Goal: Task Accomplishment & Management: Manage account settings

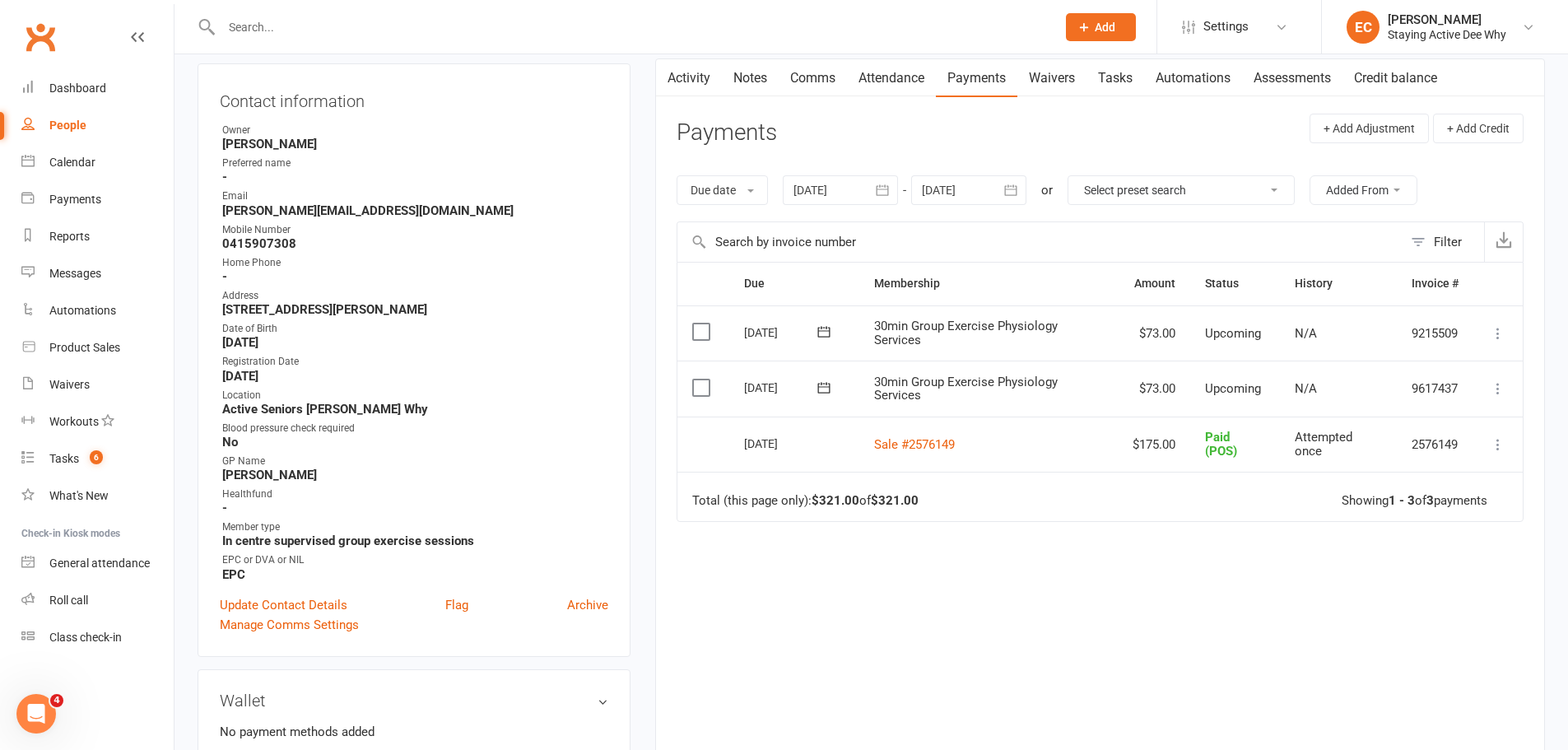
click at [482, 43] on div at bounding box center [621, 26] width 847 height 54
click at [504, 18] on input "text" at bounding box center [630, 27] width 828 height 23
type input "maria bull"
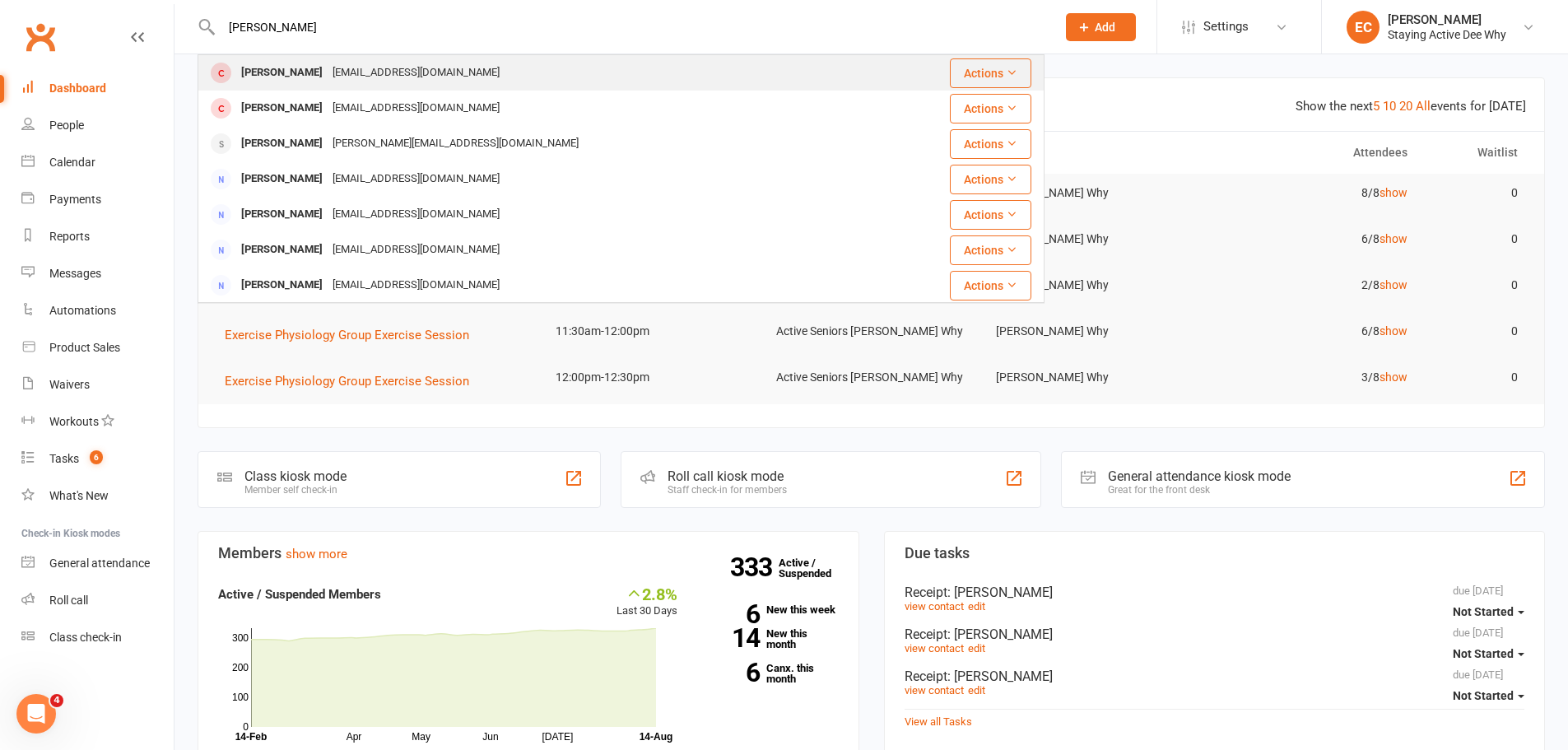
type input "maria bul"
click at [242, 73] on div "[PERSON_NAME]" at bounding box center [282, 72] width 91 height 24
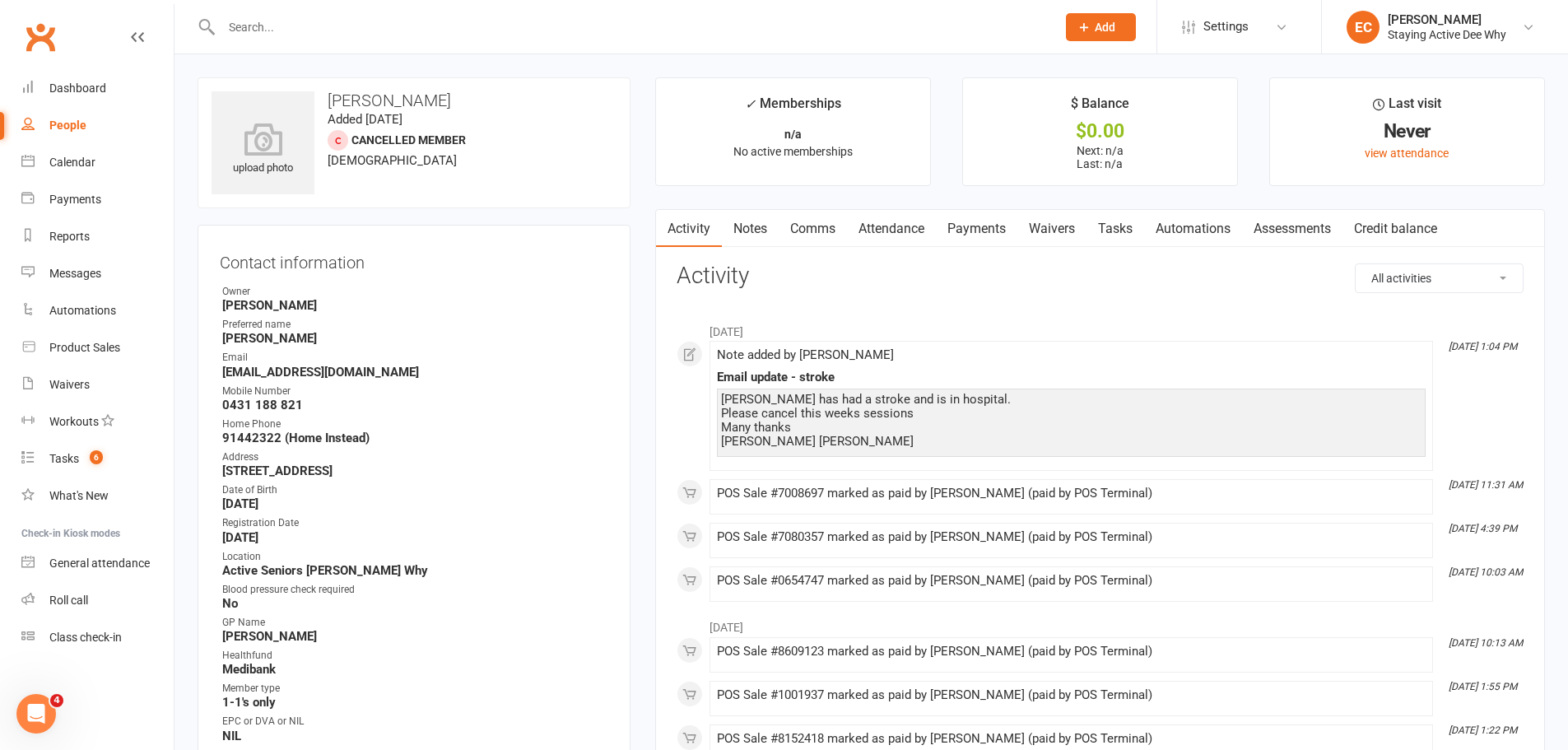
click at [961, 226] on link "Payments" at bounding box center [976, 228] width 82 height 38
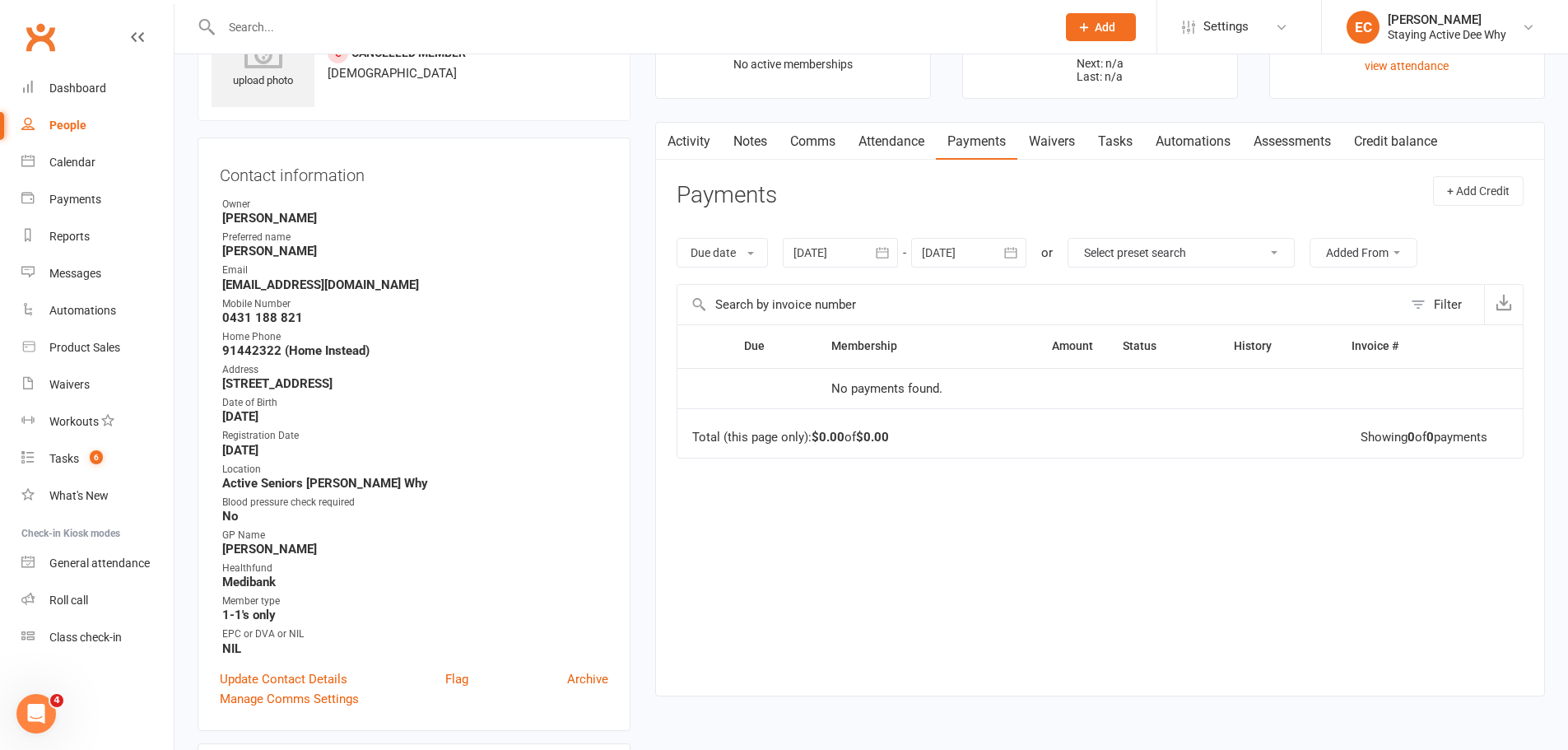
scroll to position [164, 0]
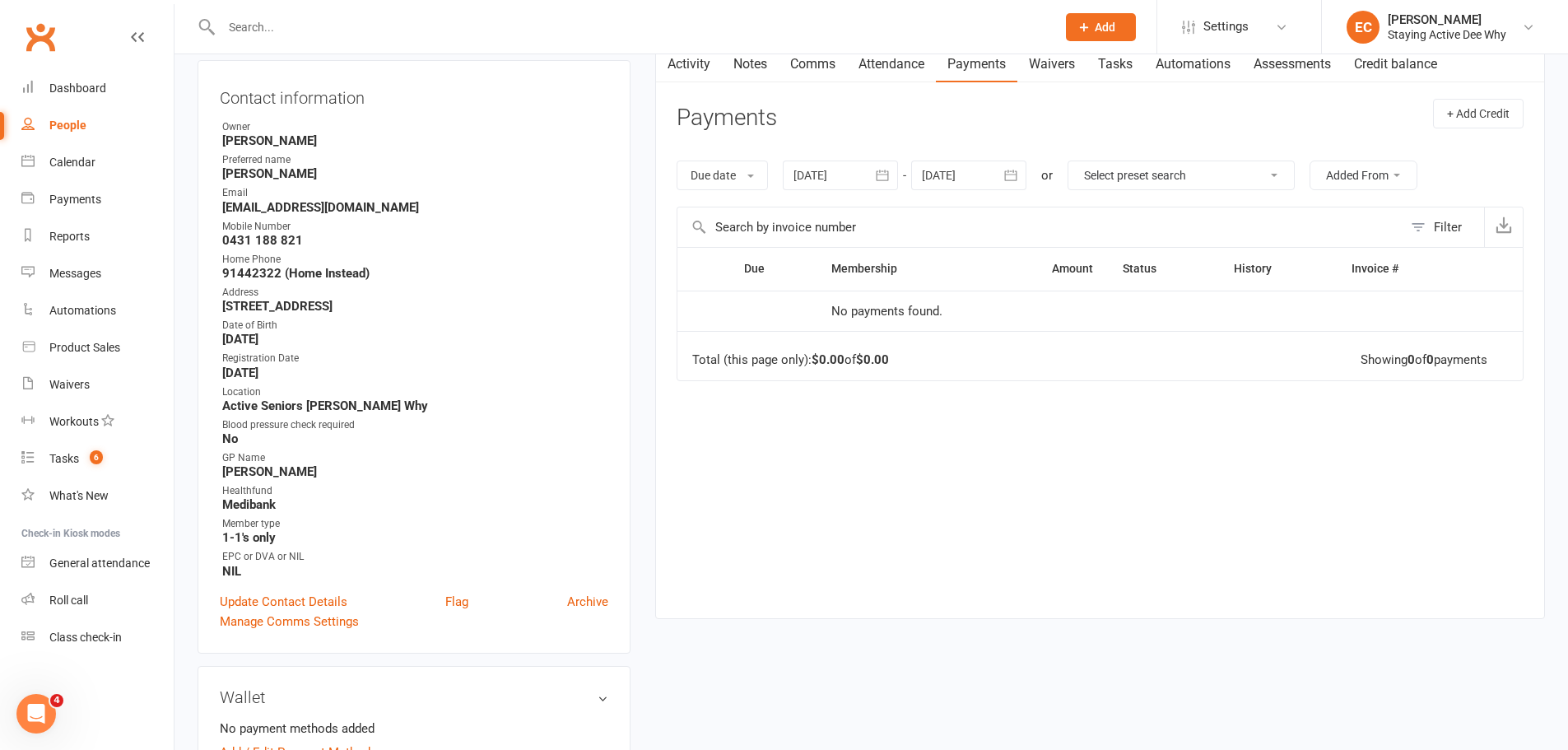
click at [842, 184] on div at bounding box center [840, 176] width 115 height 30
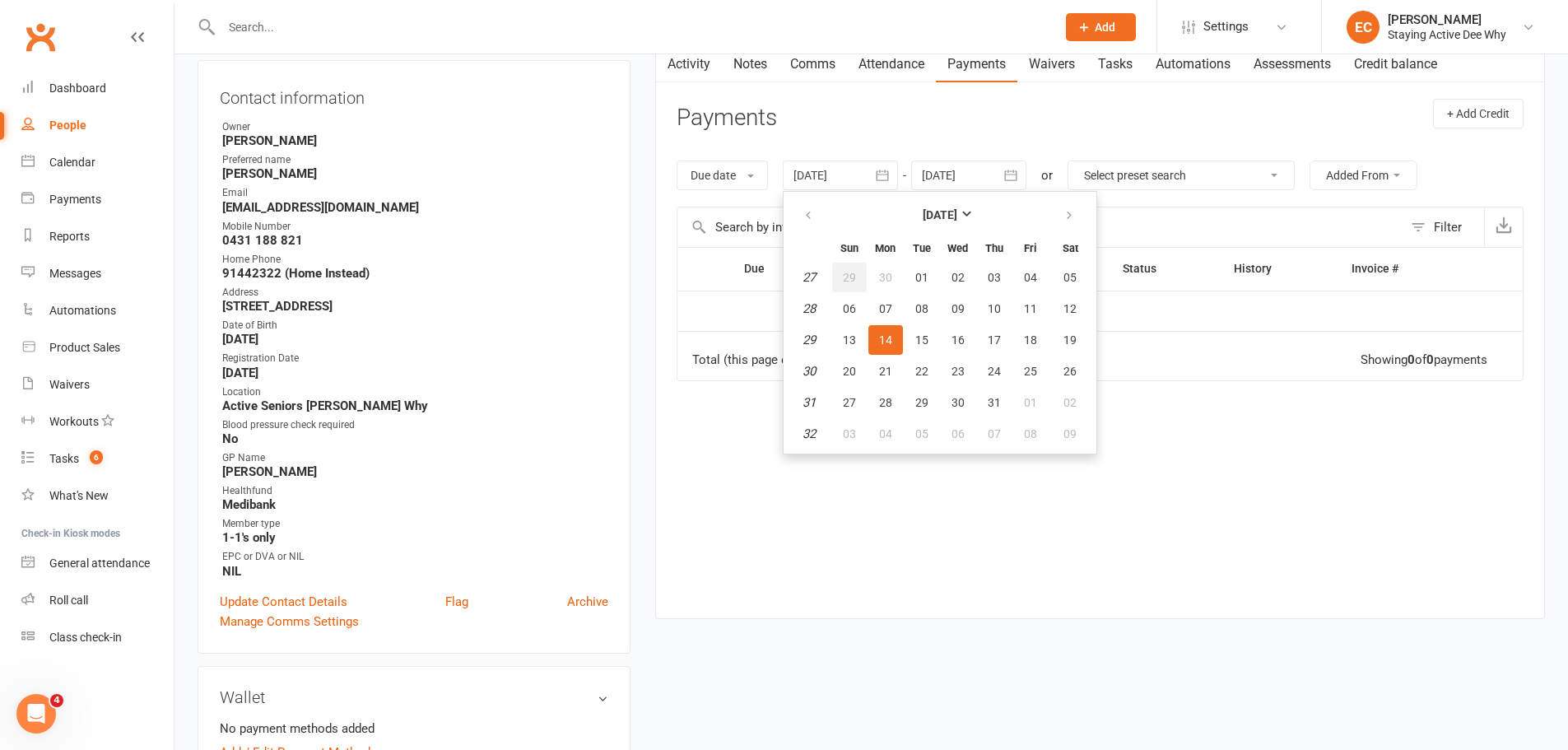
click at [851, 275] on span "29" at bounding box center [849, 277] width 13 height 13
type input "29 Jun 2025"
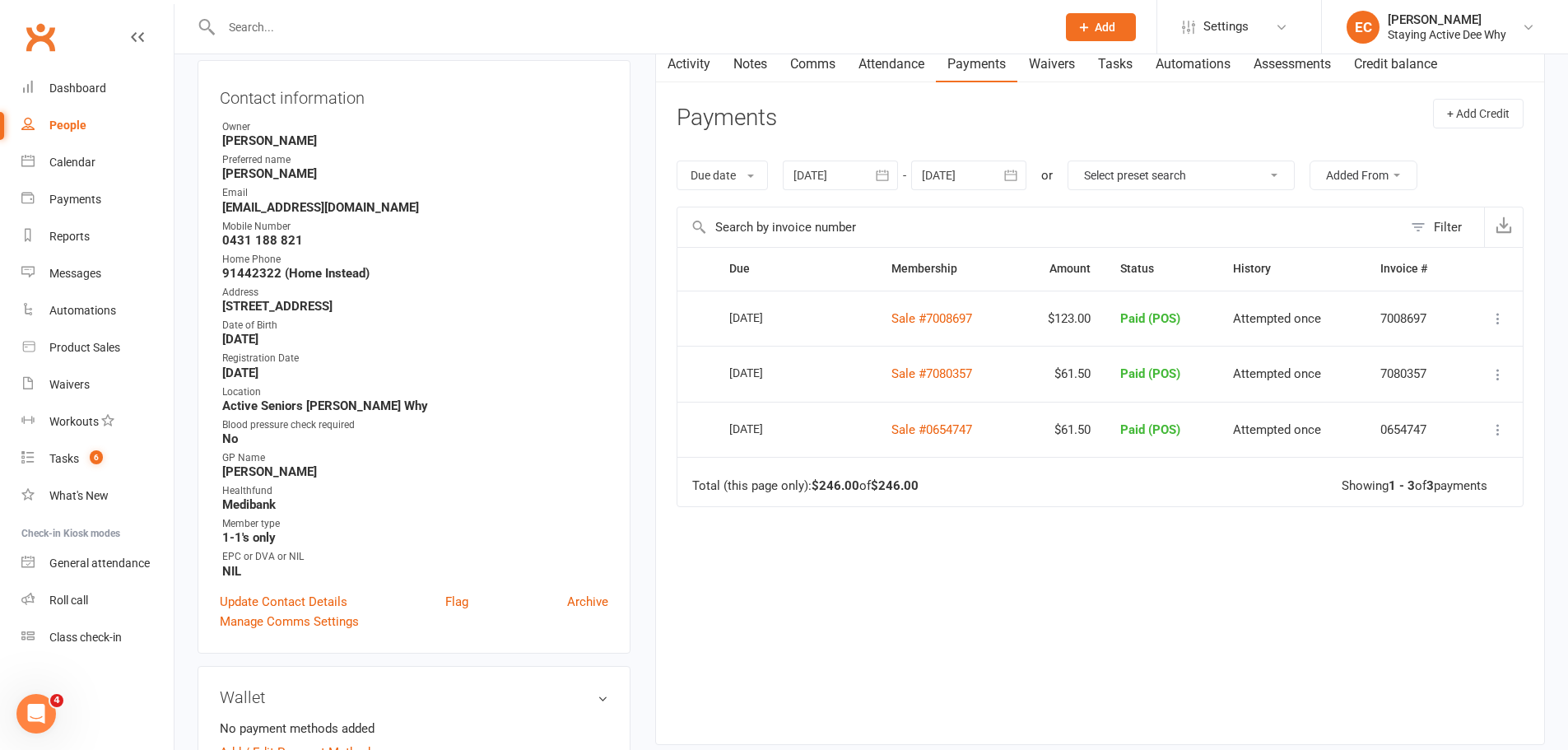
click at [930, 595] on div "Due Contact Membership Amount Status History Invoice # Select this 10 Jul 2025 …" at bounding box center [1100, 482] width 847 height 472
click at [932, 315] on link "Sale #7008697" at bounding box center [932, 318] width 81 height 15
click at [99, 207] on link "Payments" at bounding box center [97, 199] width 152 height 37
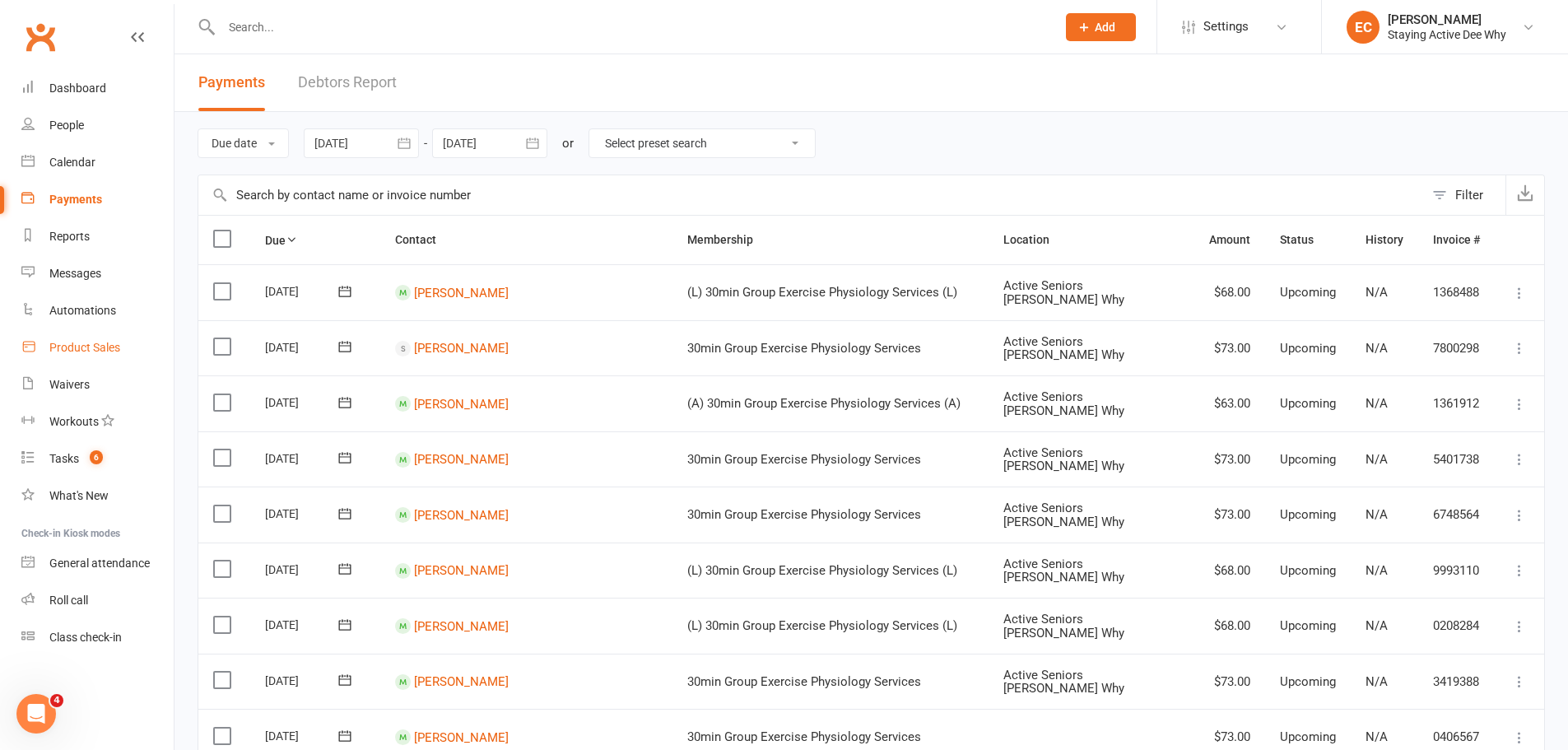
click at [110, 348] on div "Product Sales" at bounding box center [84, 347] width 71 height 13
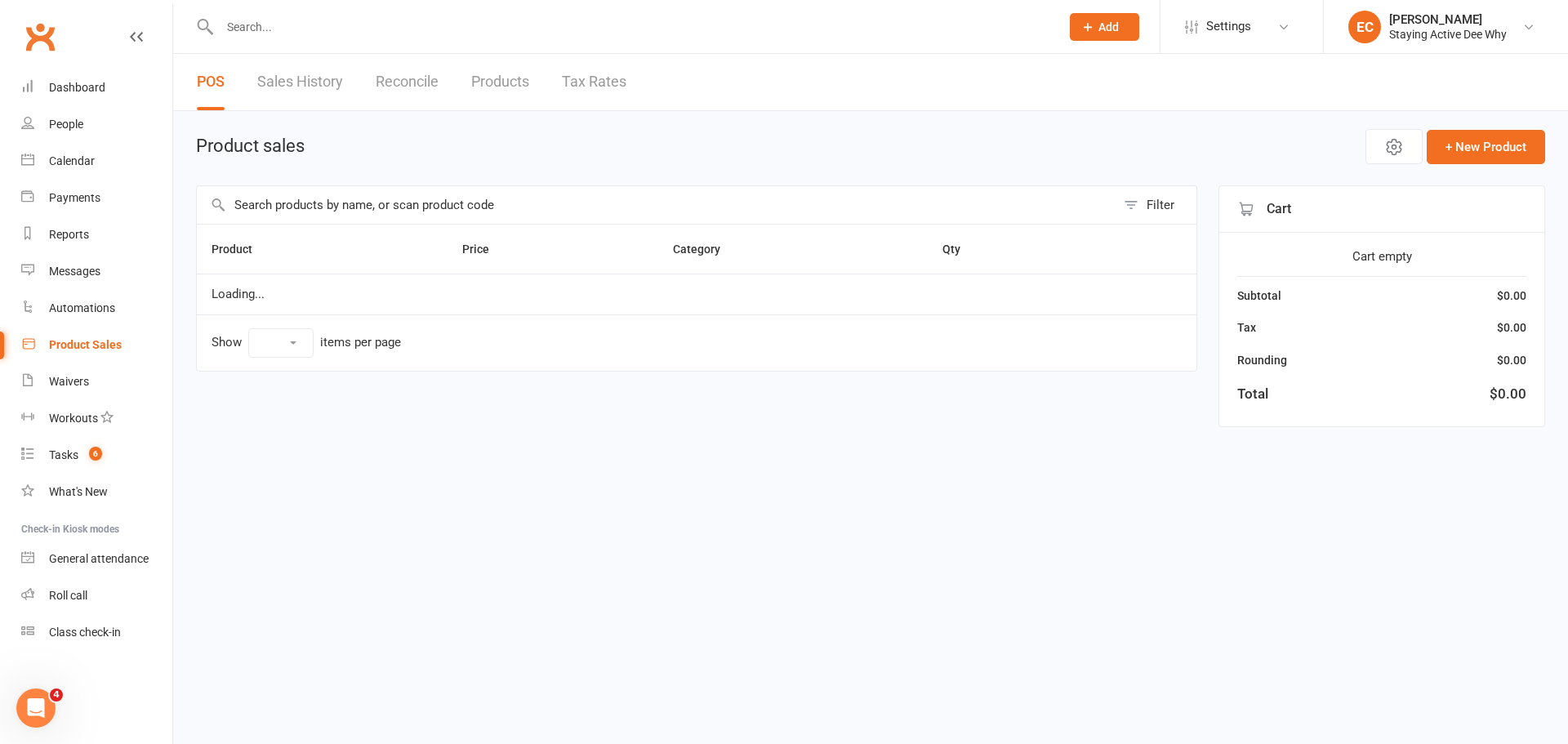
select select "50"
click at [317, 209] on input "text" at bounding box center [656, 205] width 919 height 37
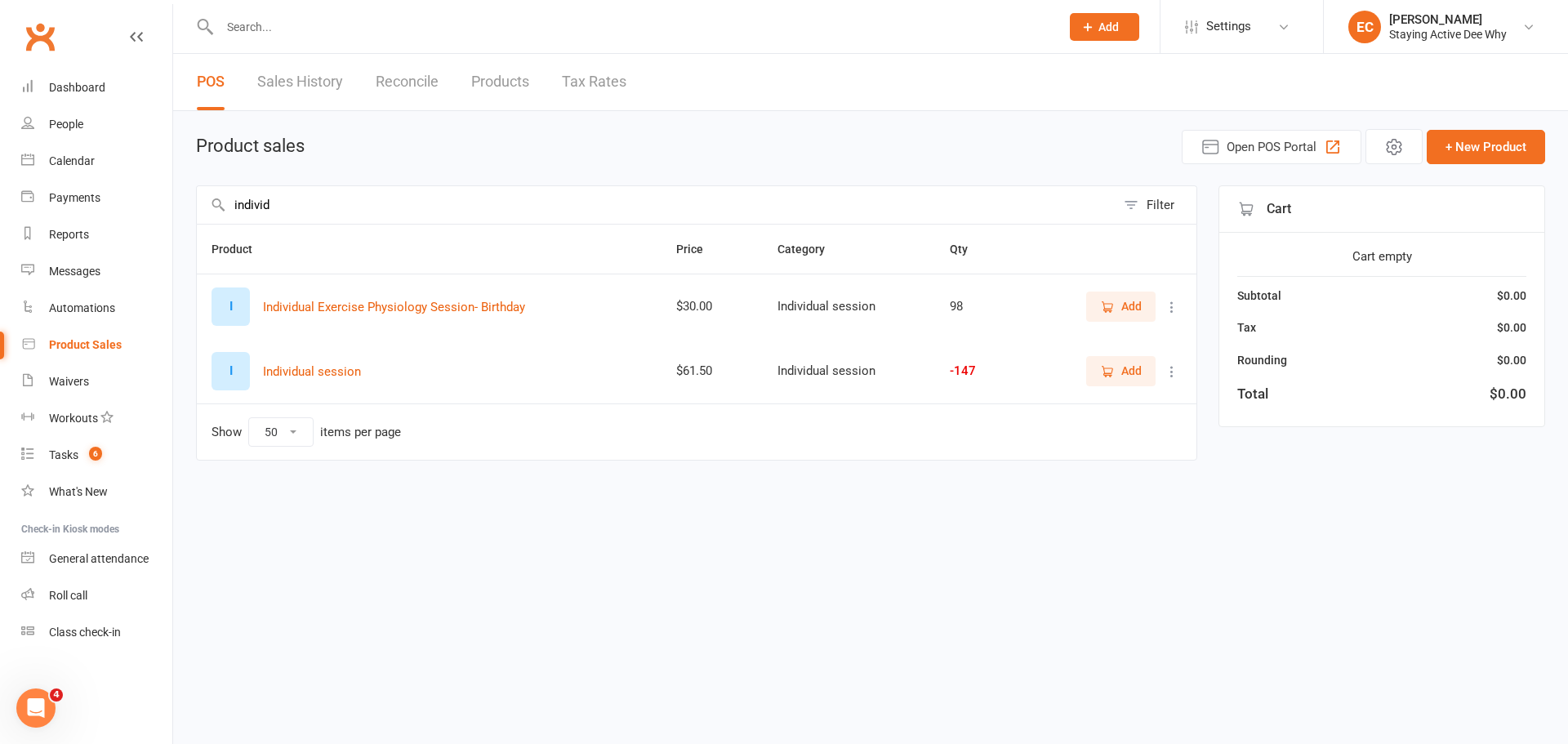
type input "individ"
click at [1122, 376] on span "Add" at bounding box center [1130, 370] width 20 height 18
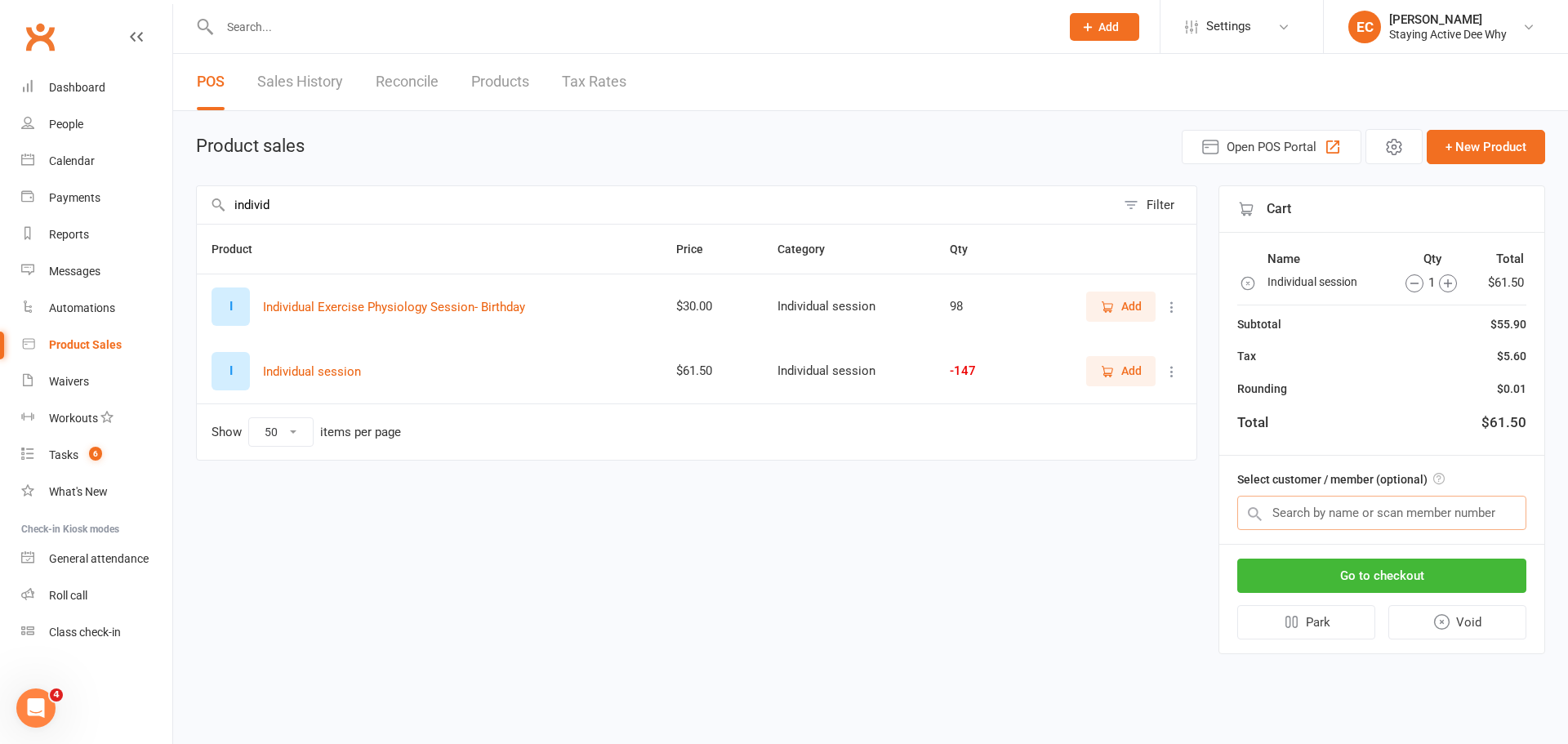
click at [1321, 497] on input "text" at bounding box center [1381, 512] width 289 height 34
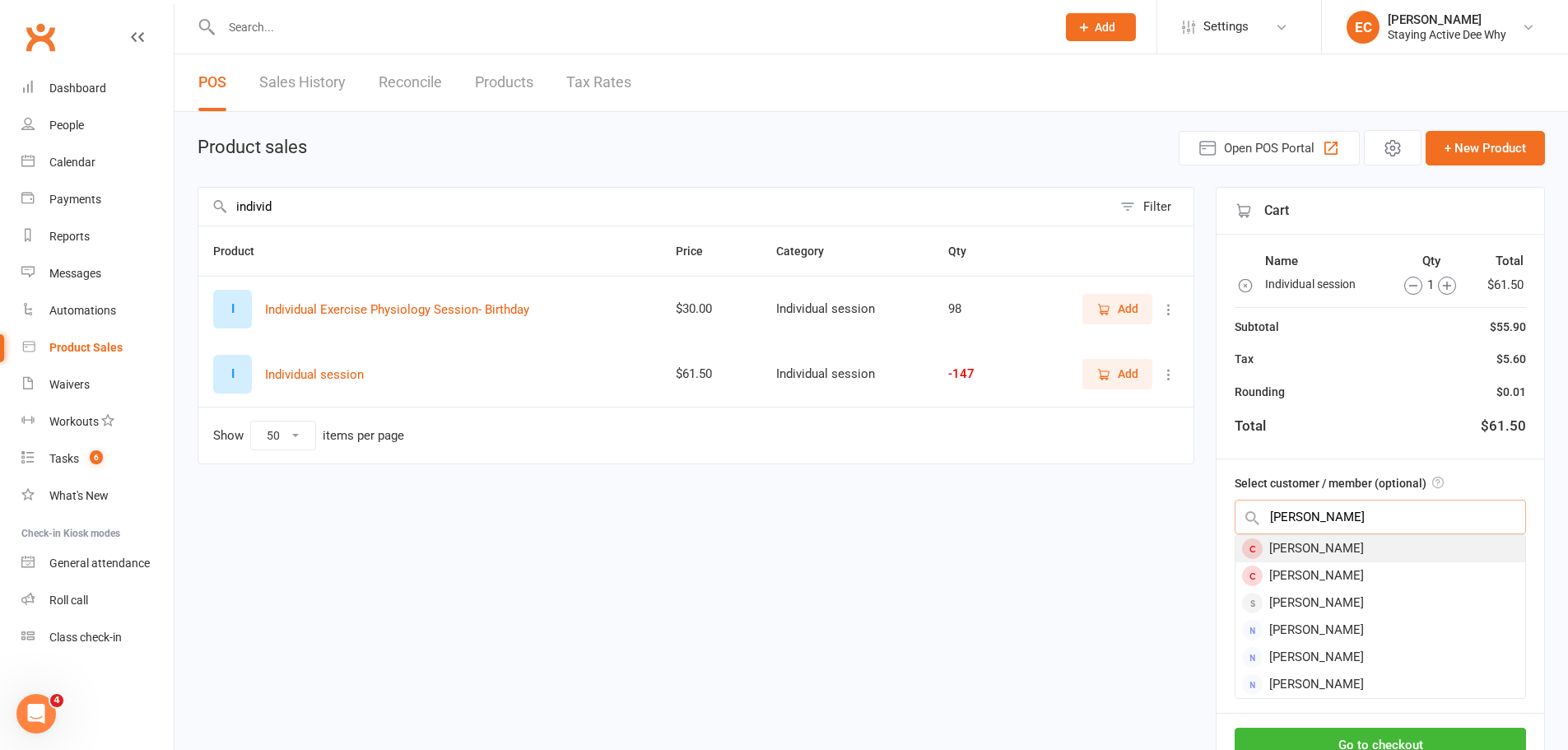
type input "maria bull"
click at [1269, 553] on div "[PERSON_NAME]" at bounding box center [1380, 548] width 290 height 27
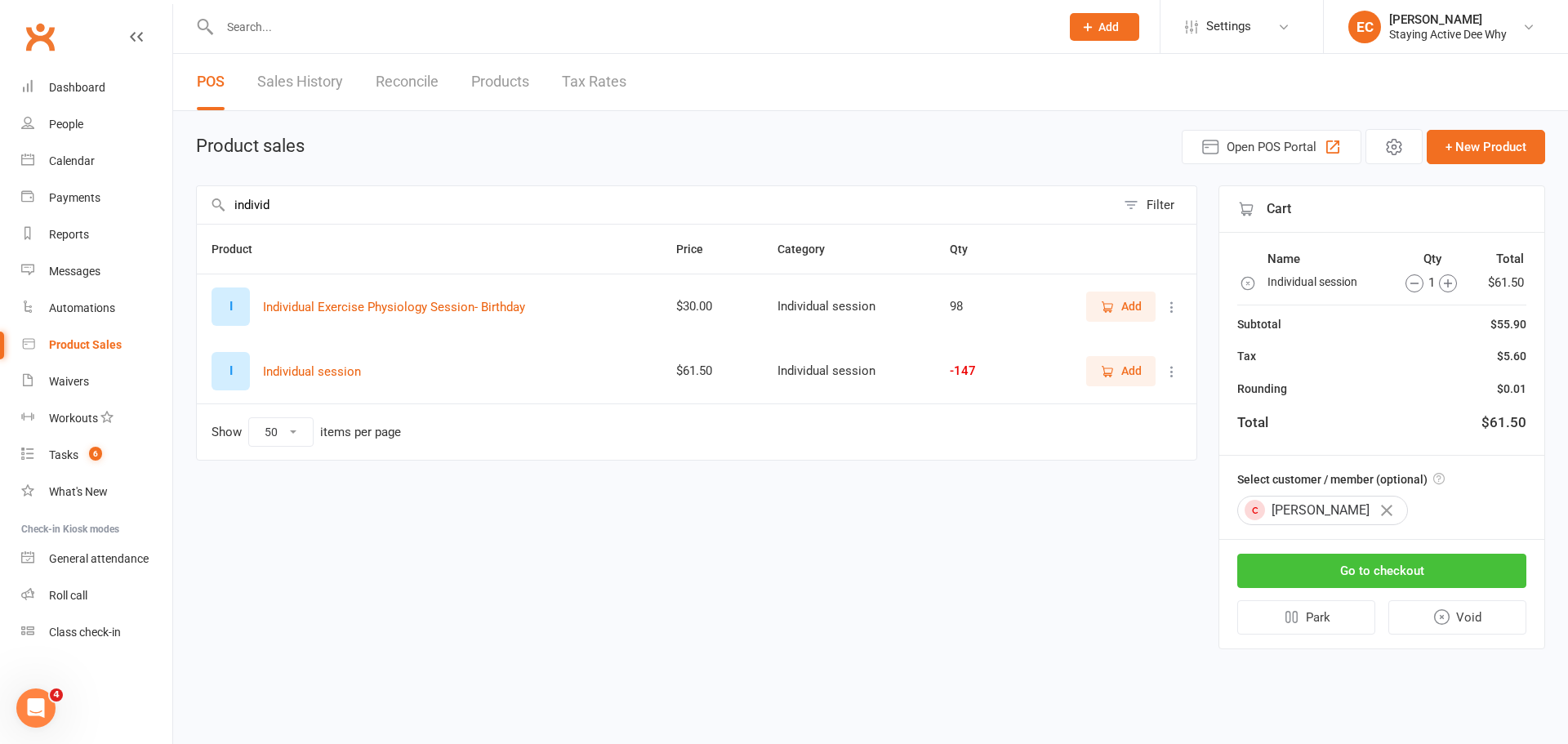
click at [1334, 565] on button "Go to checkout" at bounding box center [1381, 570] width 289 height 34
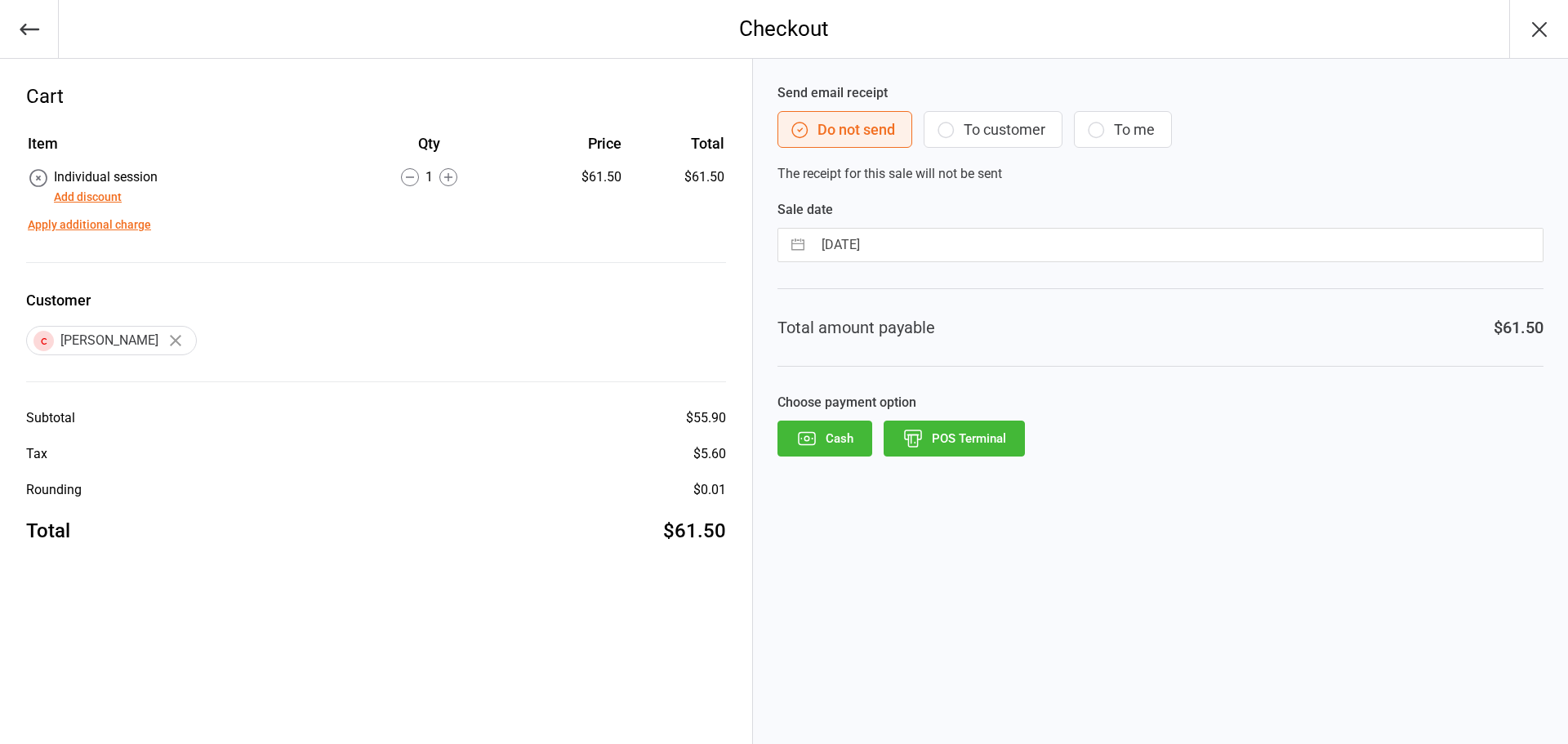
click at [963, 435] on button "POS Terminal" at bounding box center [954, 438] width 141 height 36
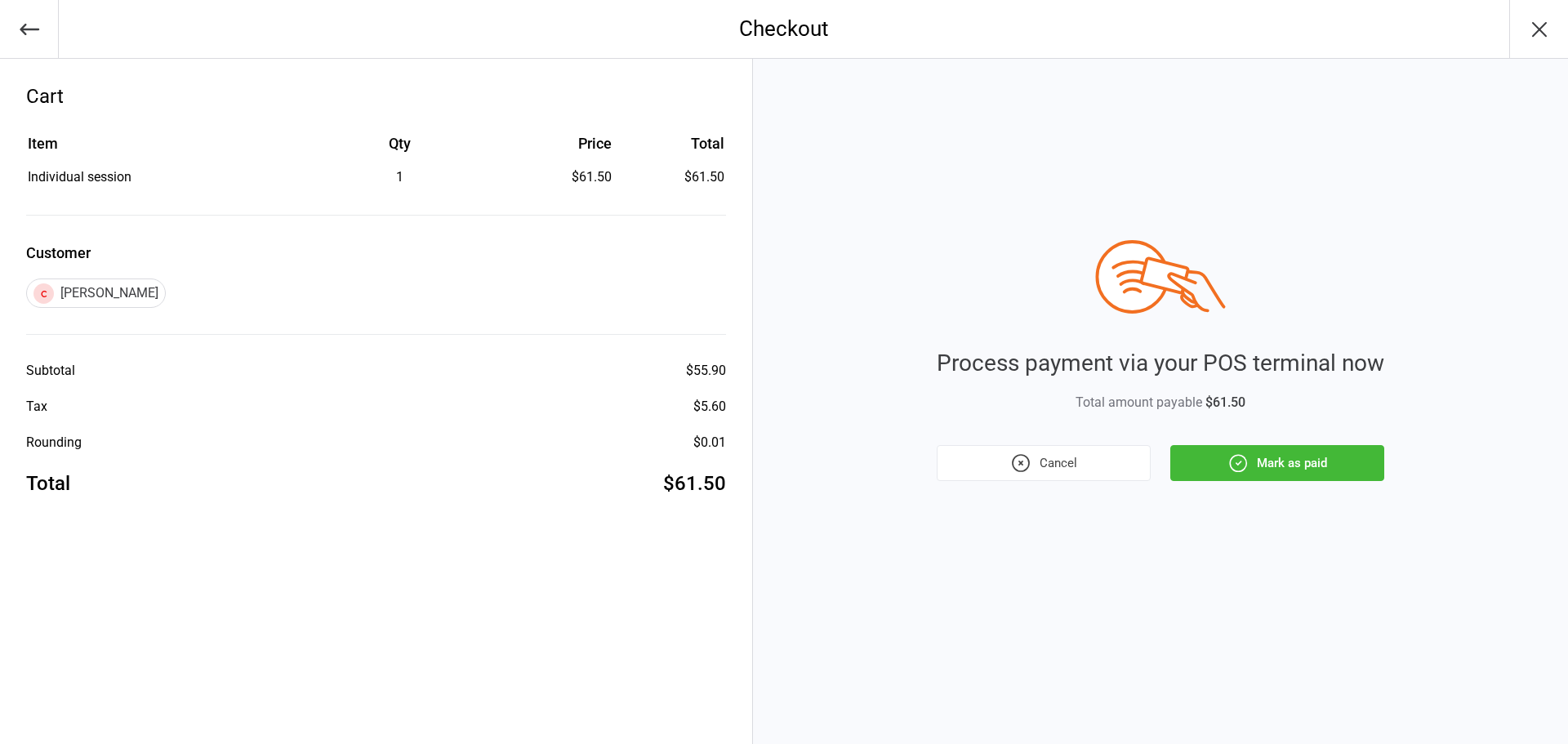
click at [1300, 477] on button "Mark as paid" at bounding box center [1277, 463] width 214 height 36
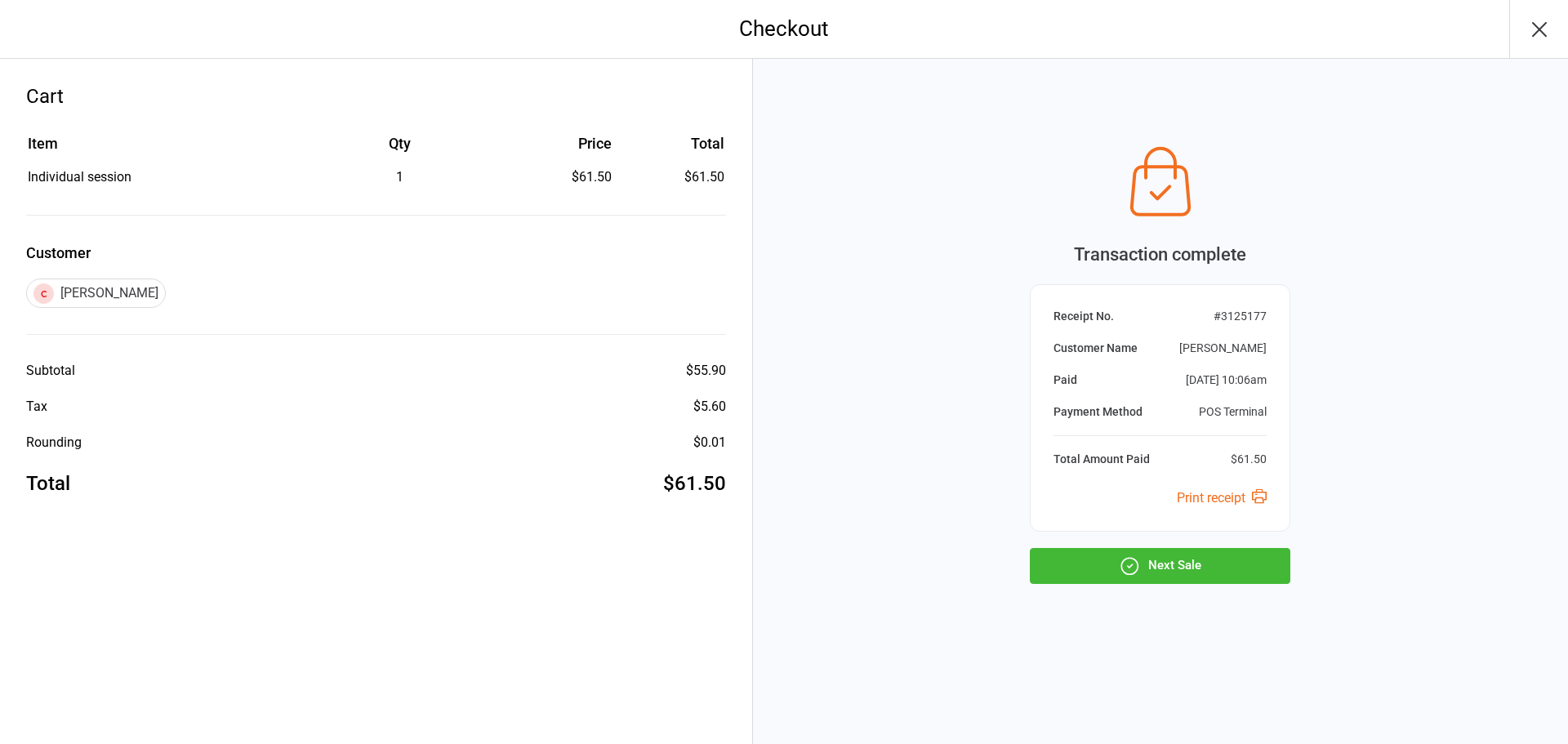
click at [1530, 28] on icon "button" at bounding box center [1539, 30] width 26 height 26
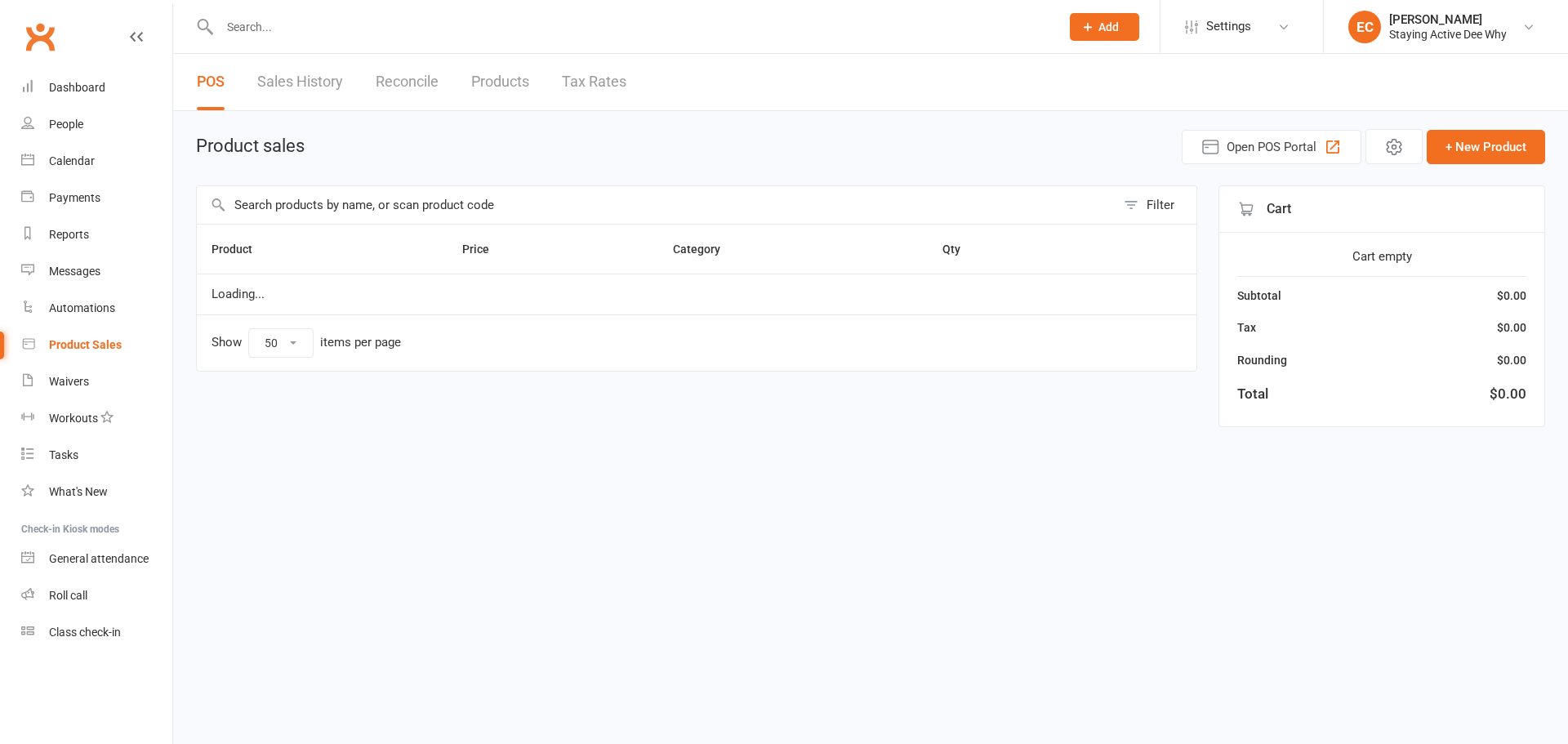
select select "50"
click at [255, 17] on input "text" at bounding box center [631, 27] width 834 height 23
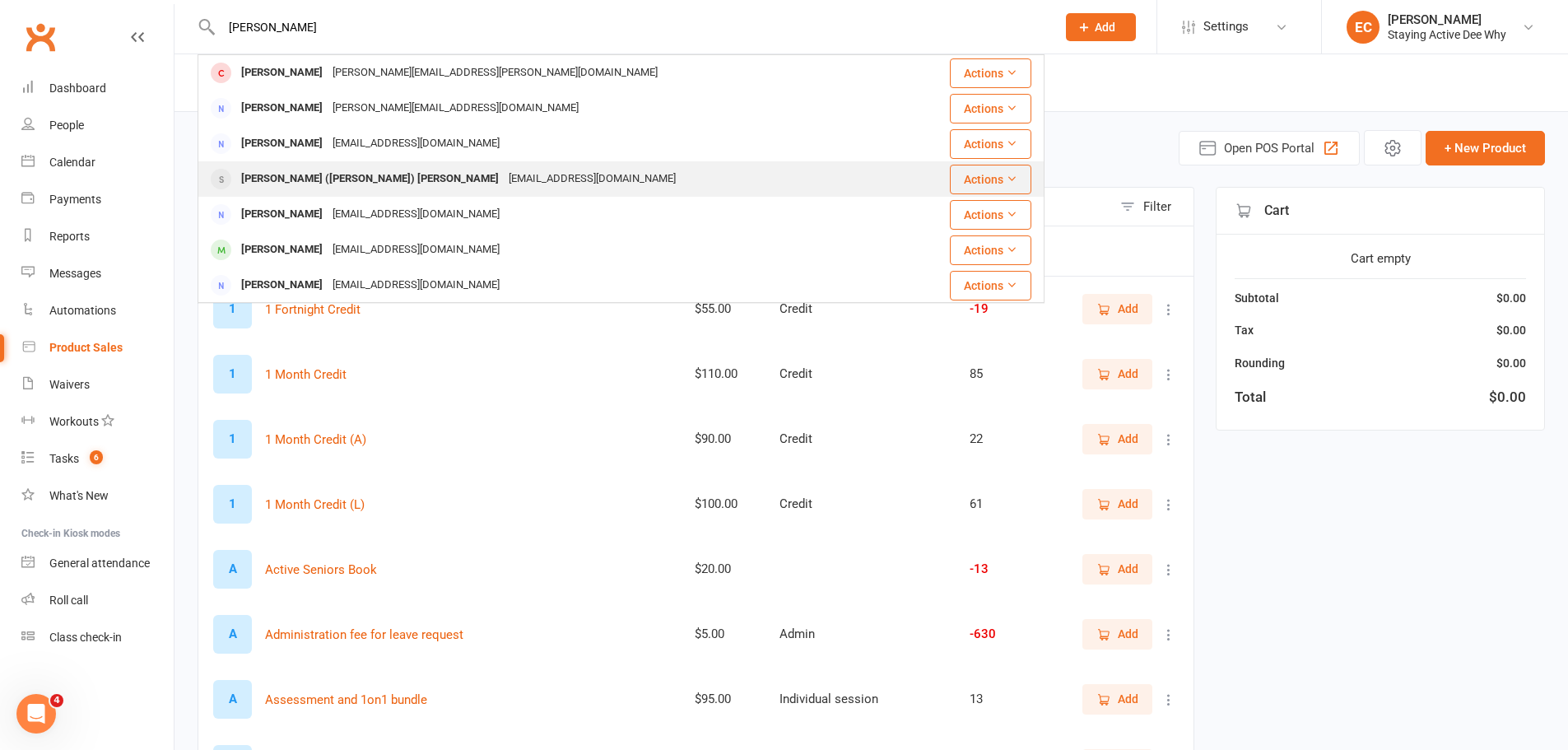
type input "sally w"
click at [264, 181] on div "Sally (McHugh) Warner" at bounding box center [370, 178] width 268 height 24
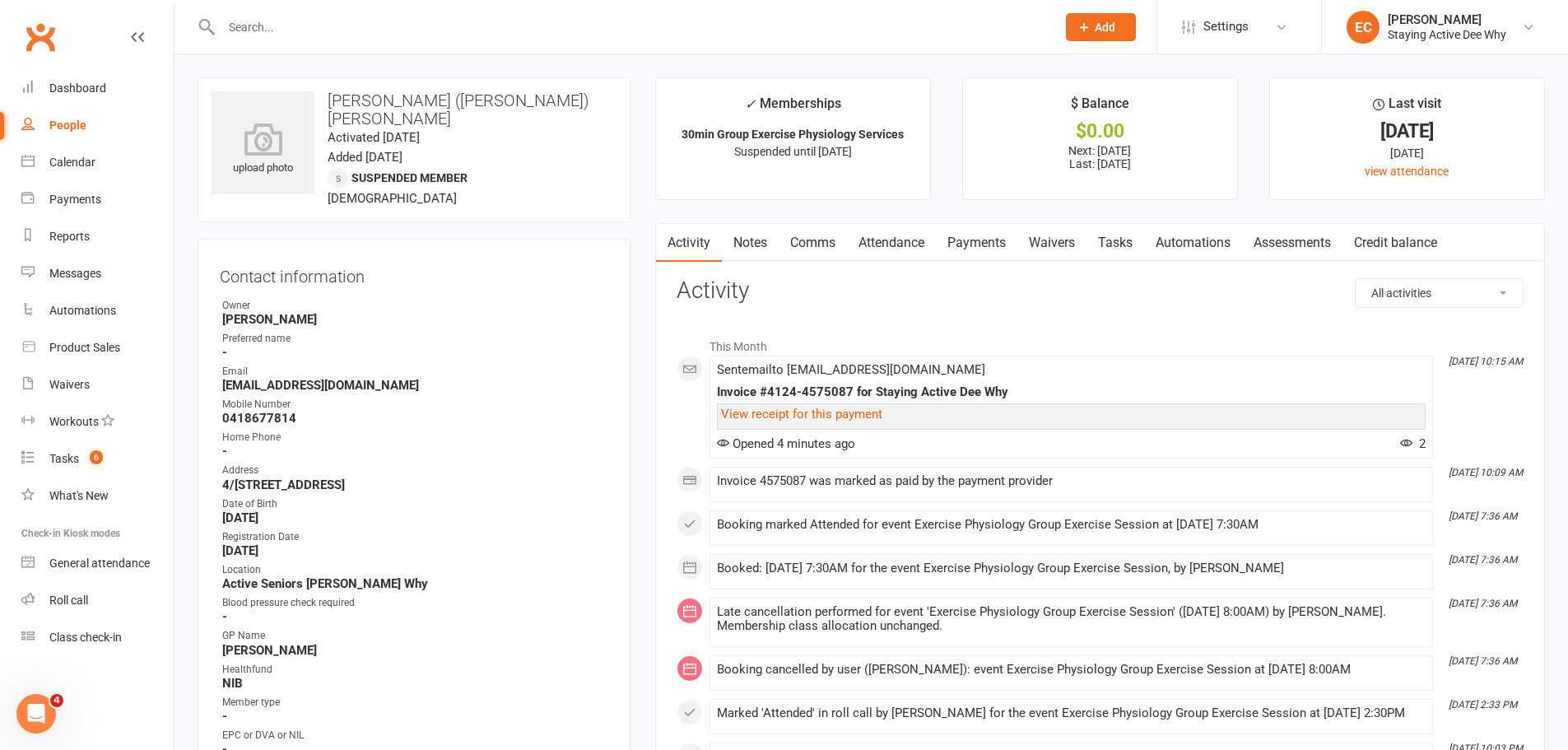
click at [967, 242] on link "Payments" at bounding box center [976, 242] width 82 height 38
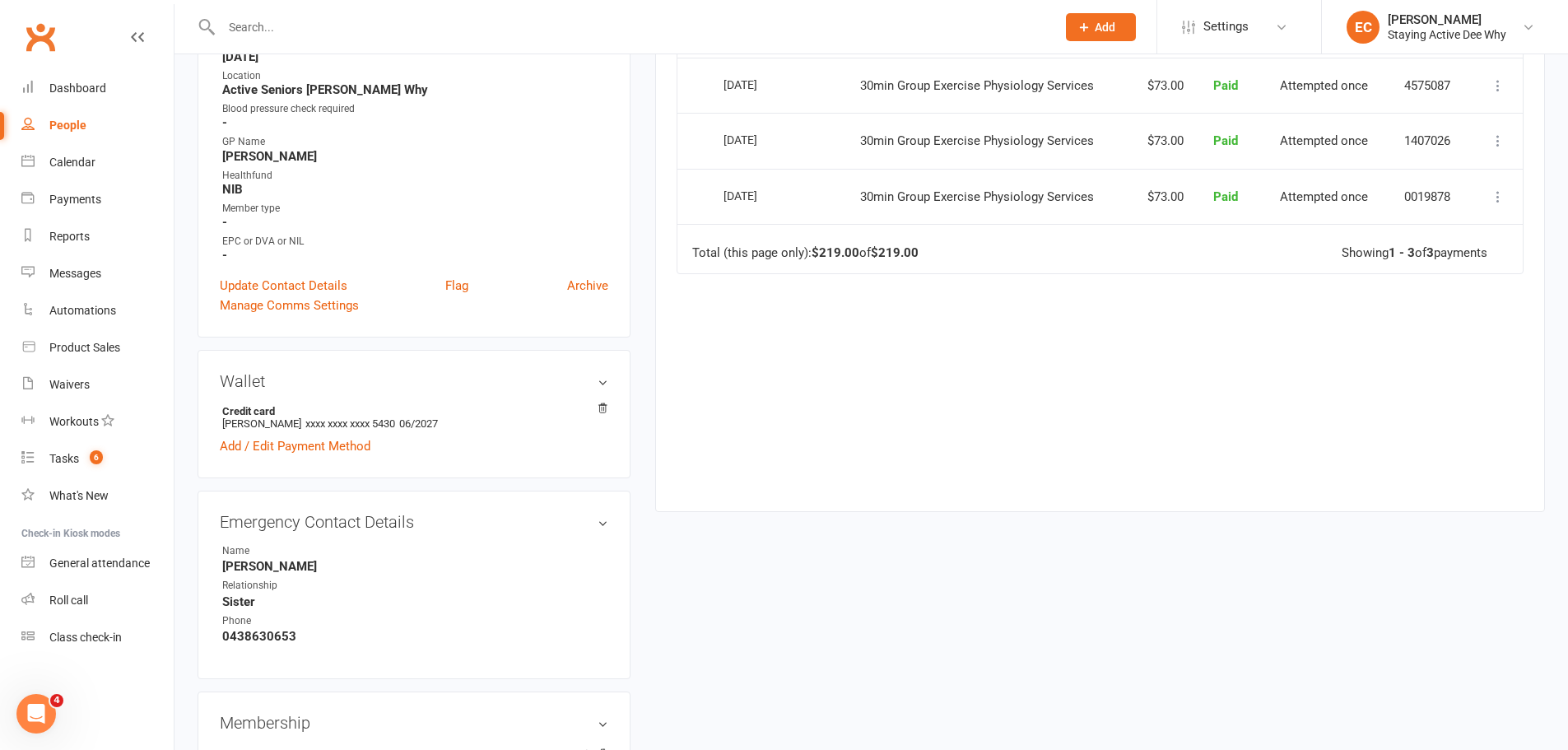
scroll to position [164, 0]
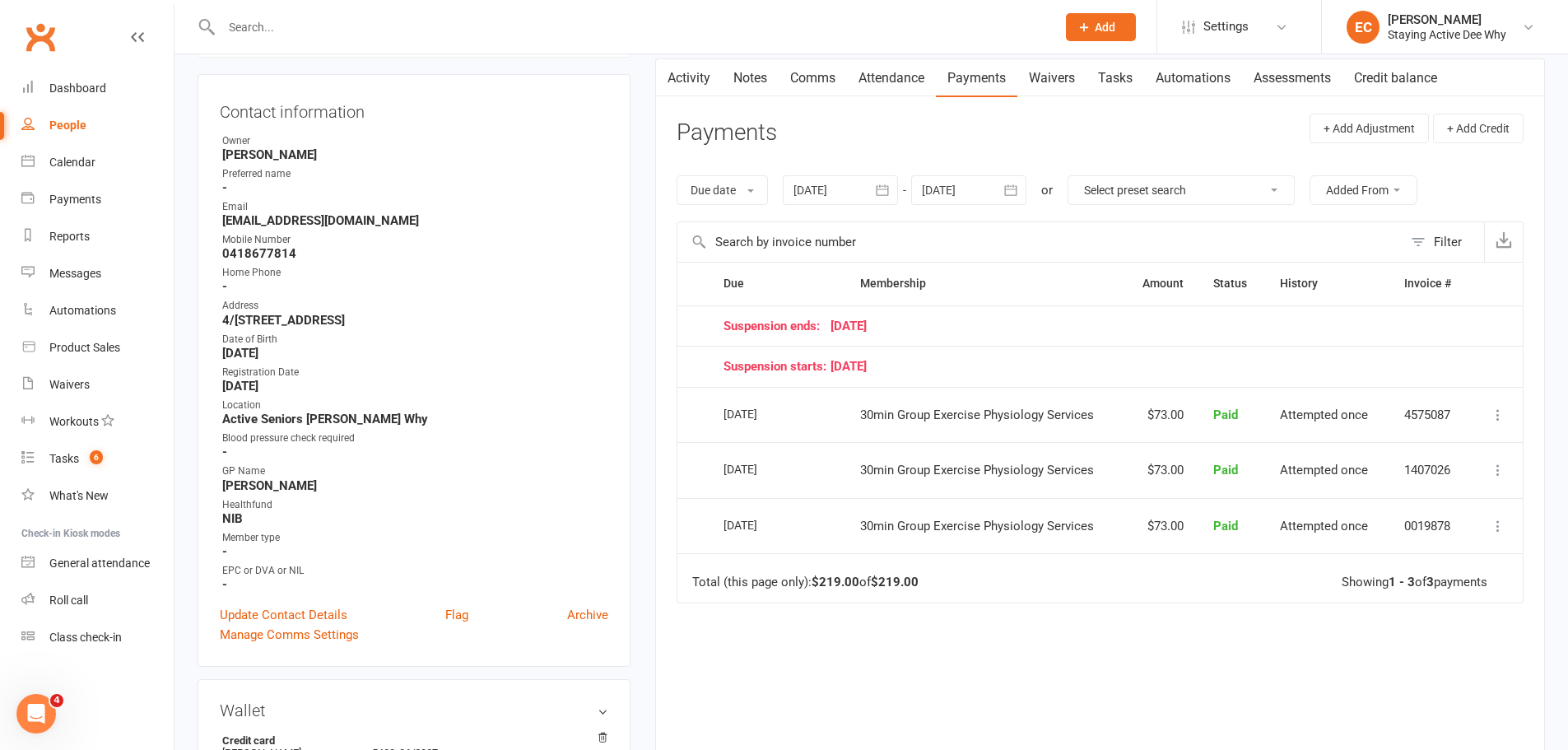
drag, startPoint x: 1071, startPoint y: 672, endPoint x: 892, endPoint y: 648, distance: 180.6
click at [961, 660] on div "Due Contact Membership Amount Status History Invoice # Suspension ends: 10 Sept…" at bounding box center [1100, 538] width 847 height 553
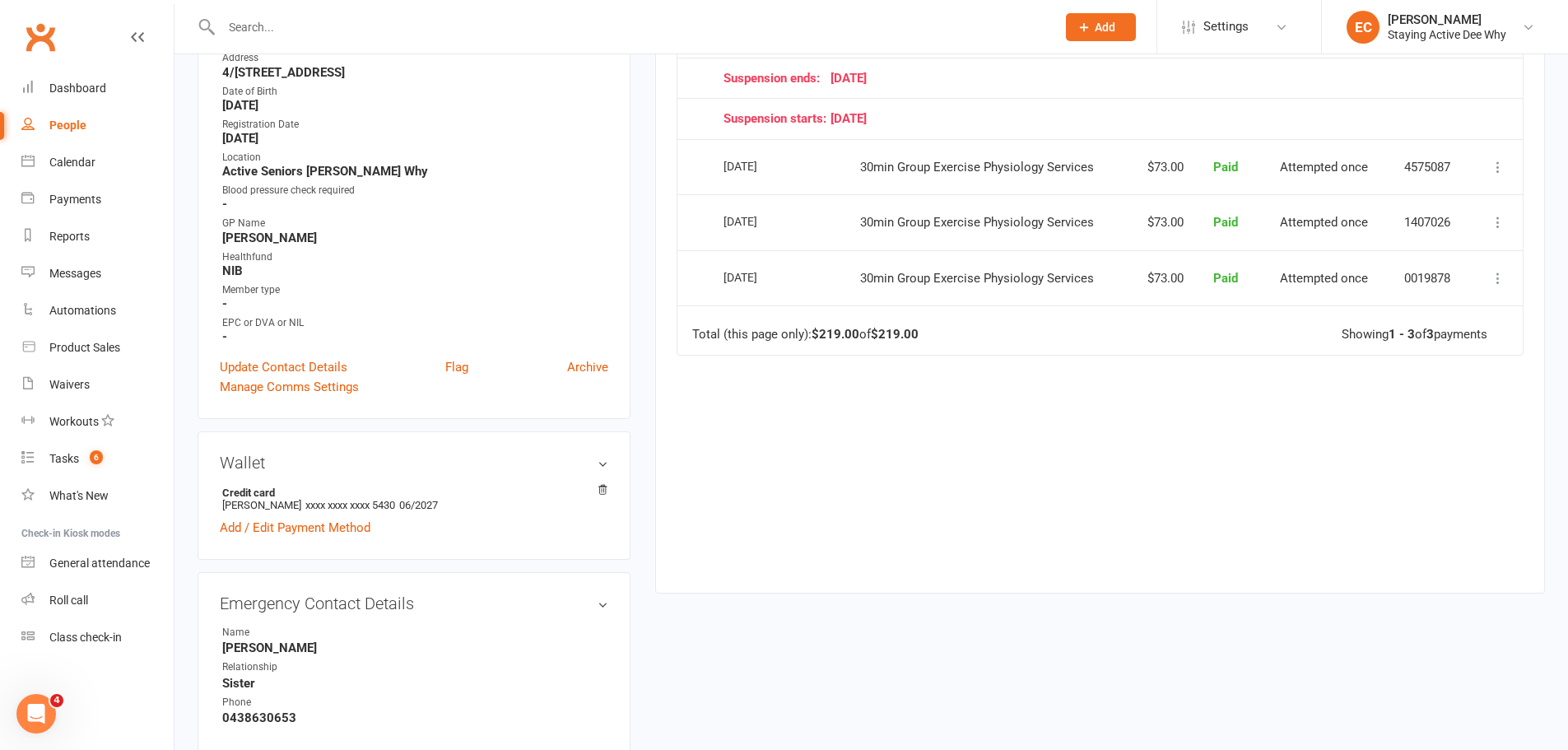
scroll to position [0, 0]
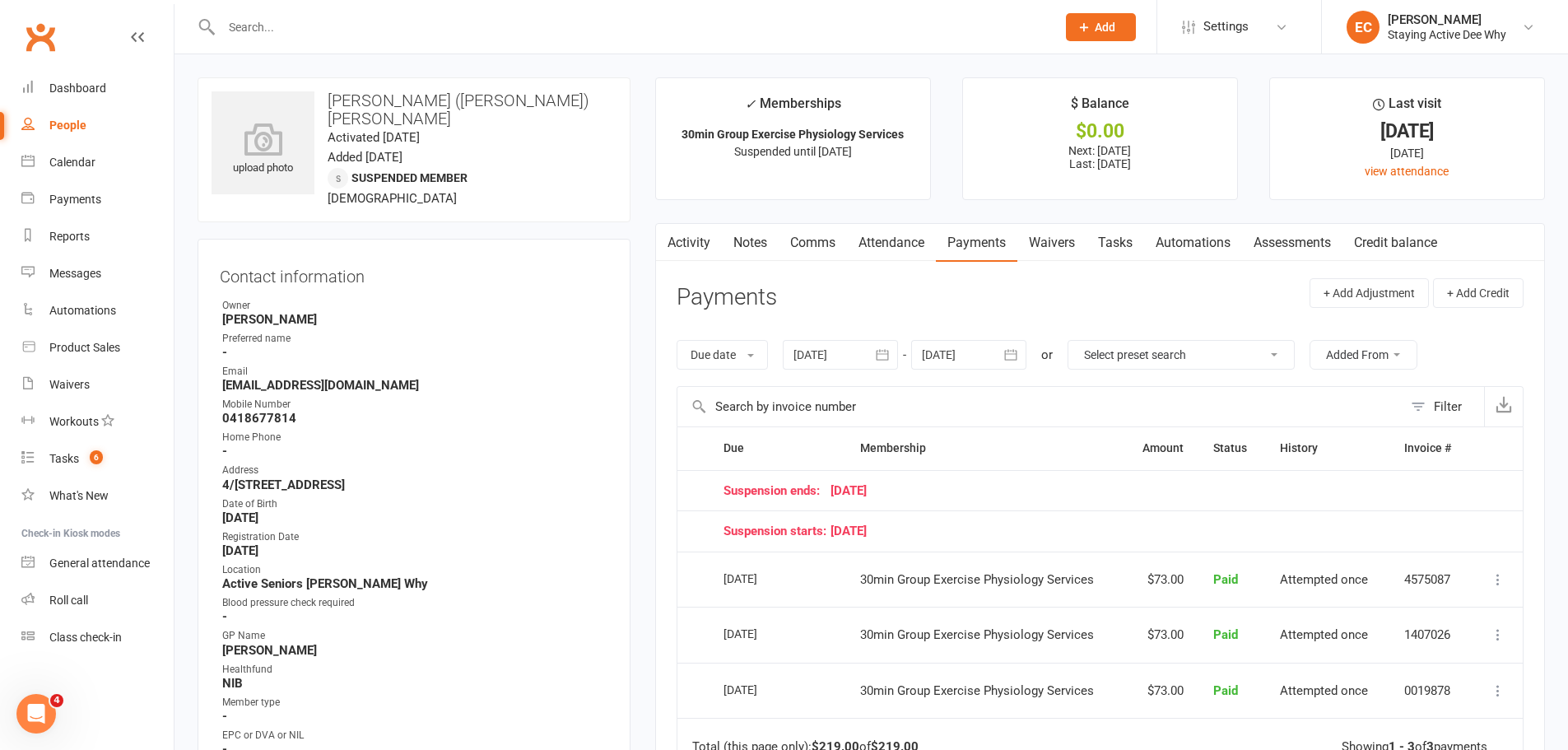
click at [691, 250] on link "Activity" at bounding box center [689, 242] width 66 height 38
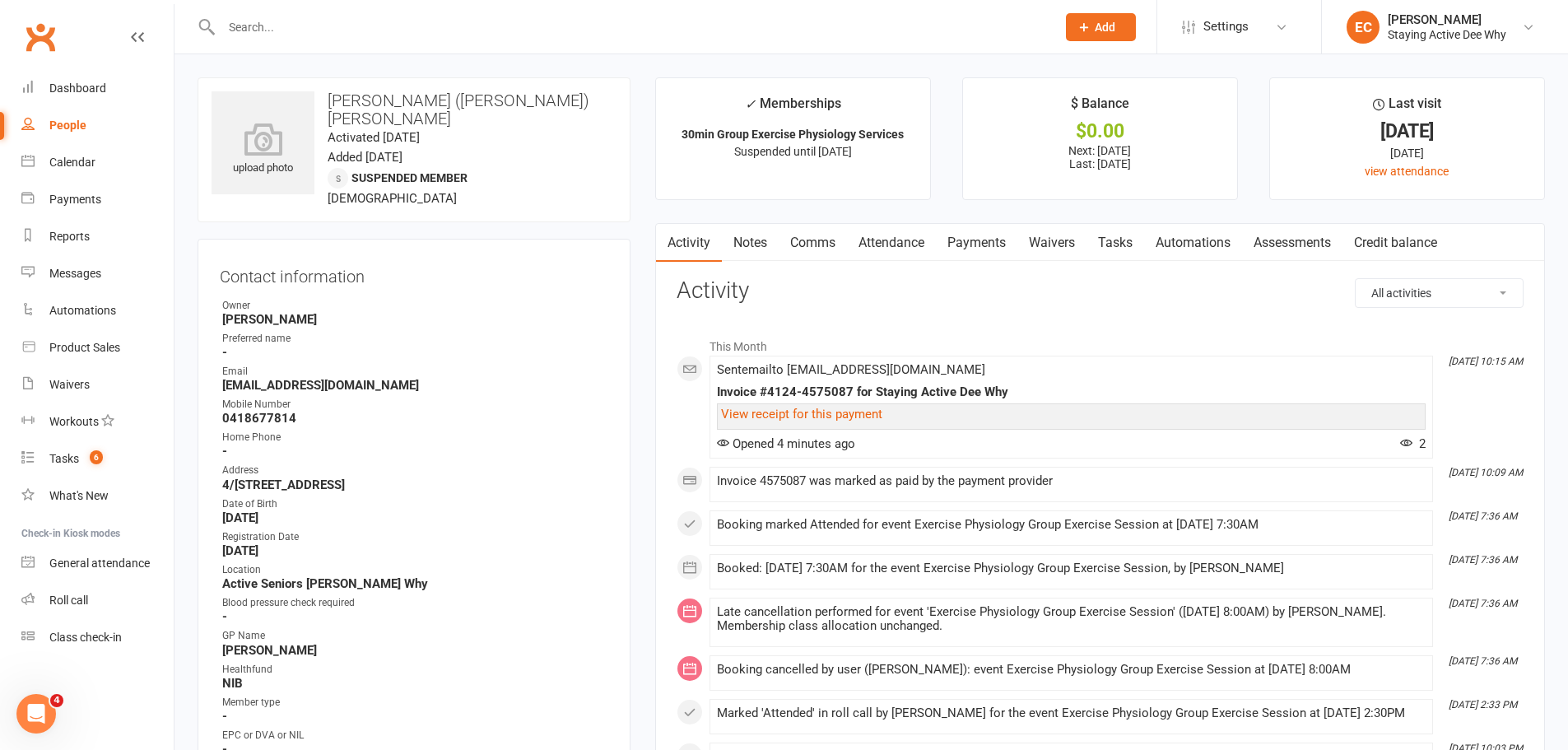
click at [985, 236] on link "Payments" at bounding box center [976, 242] width 82 height 38
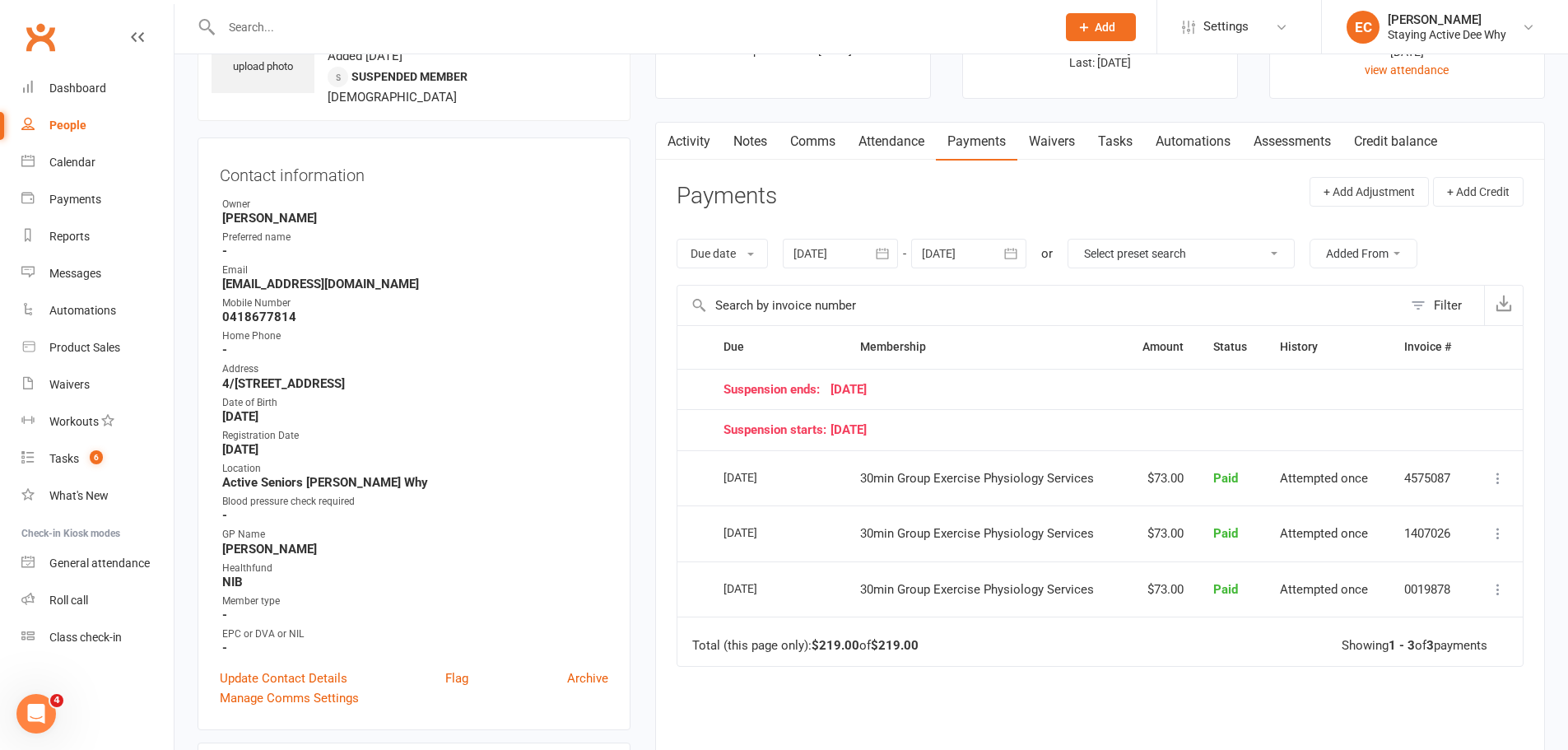
scroll to position [247, 0]
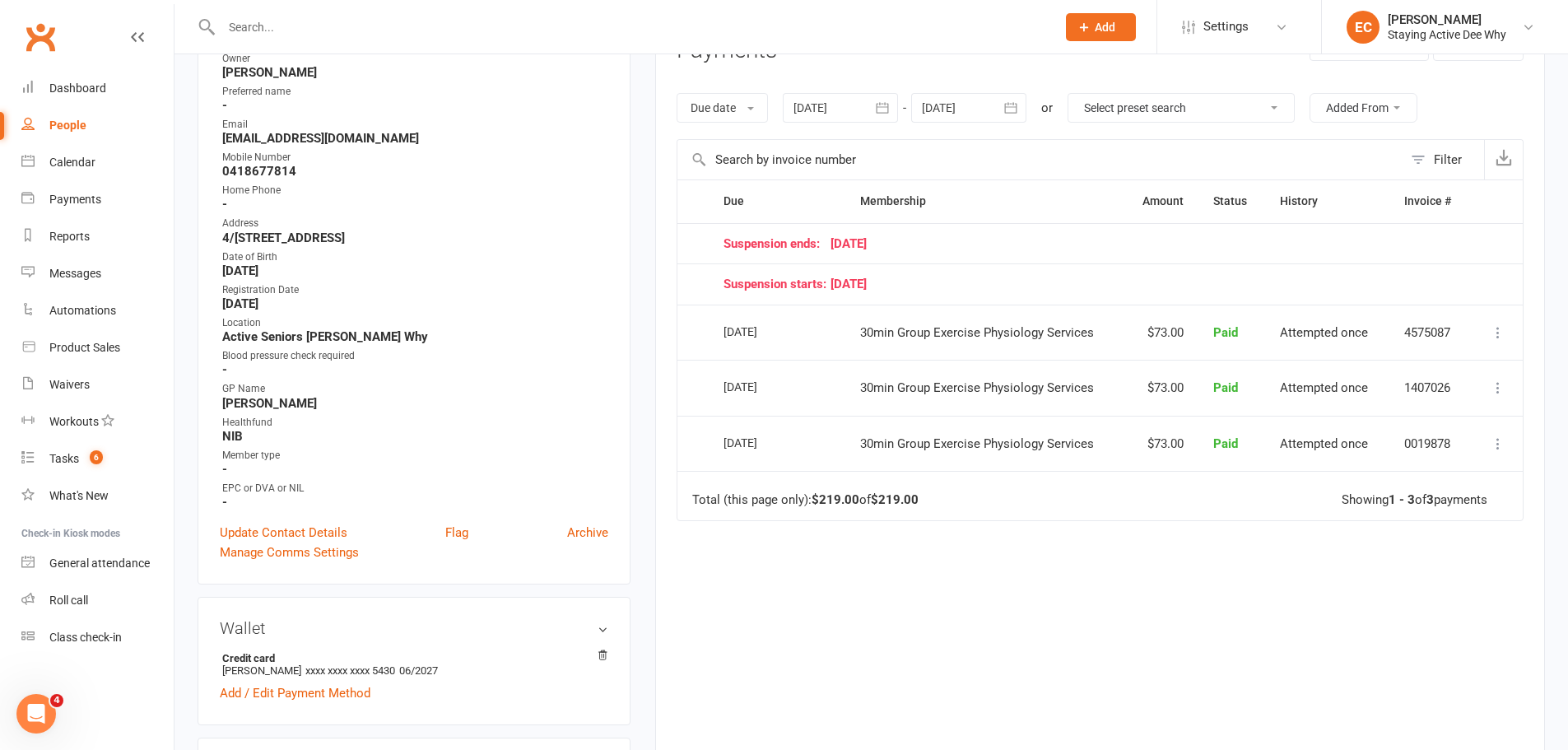
click at [1110, 444] on td "30min Group Exercise Physiology Services" at bounding box center [984, 444] width 278 height 56
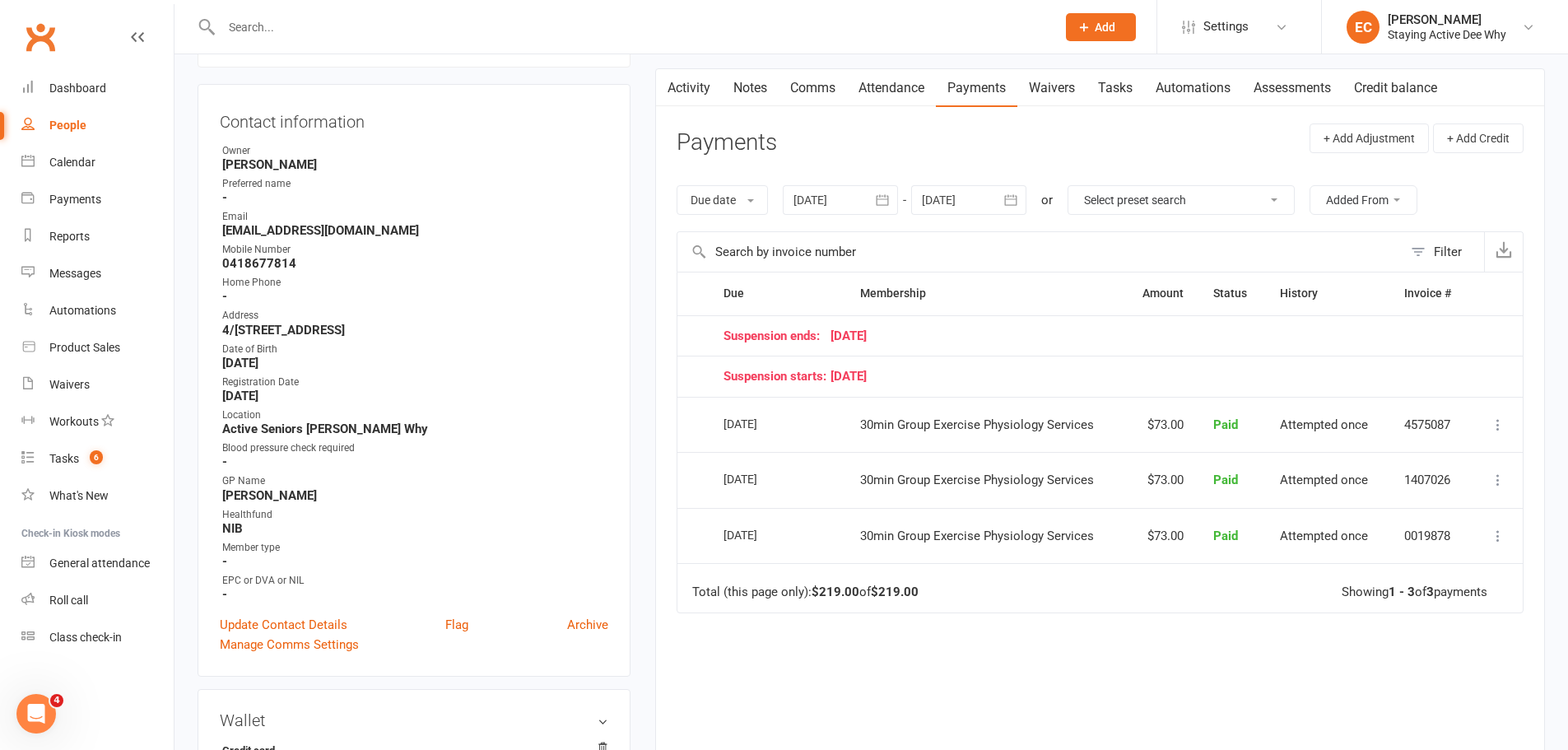
scroll to position [0, 0]
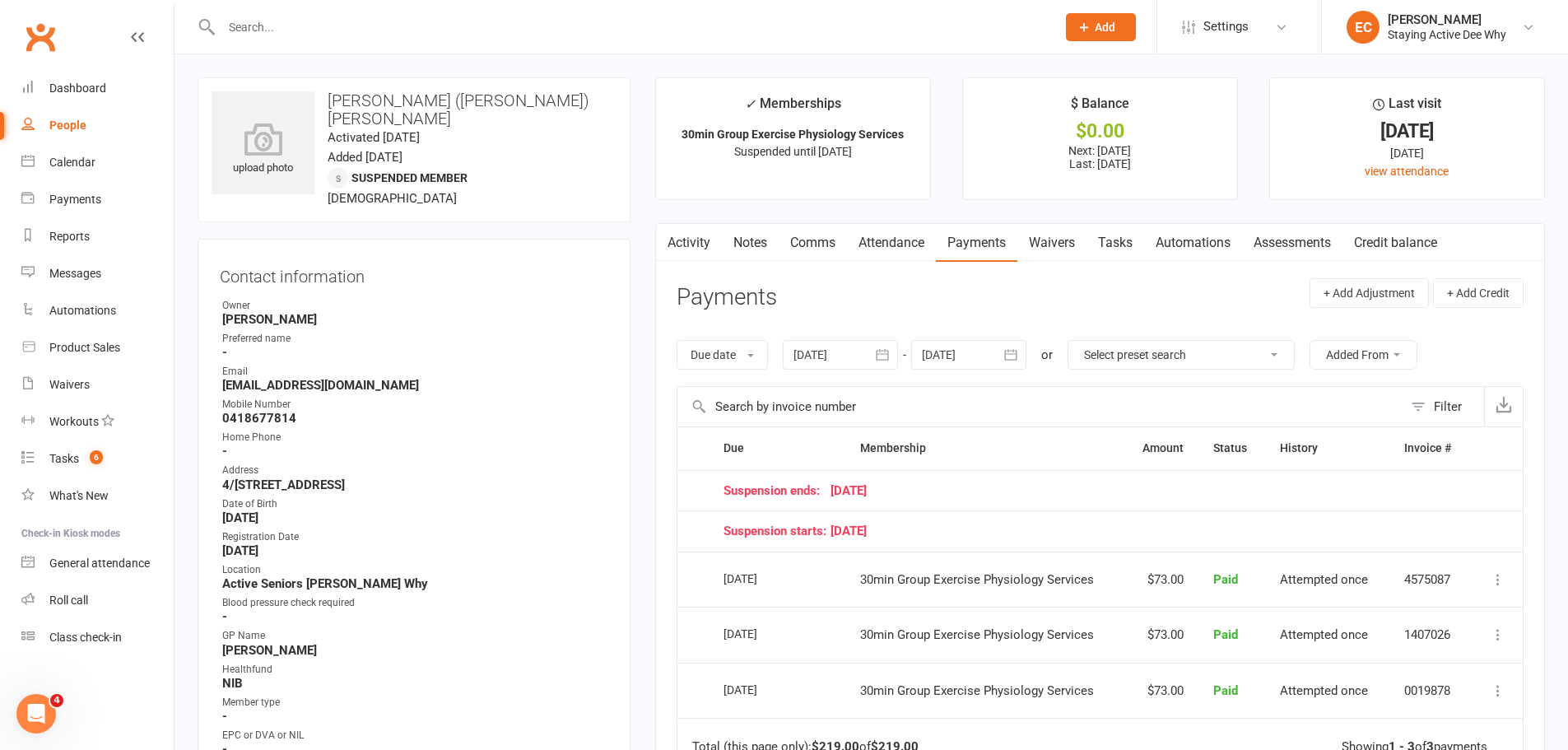
click at [1259, 122] on ul "✓ Memberships 30min Group Exercise Physiology Services Suspended until 10 Sep 2…" at bounding box center [1100, 139] width 890 height 123
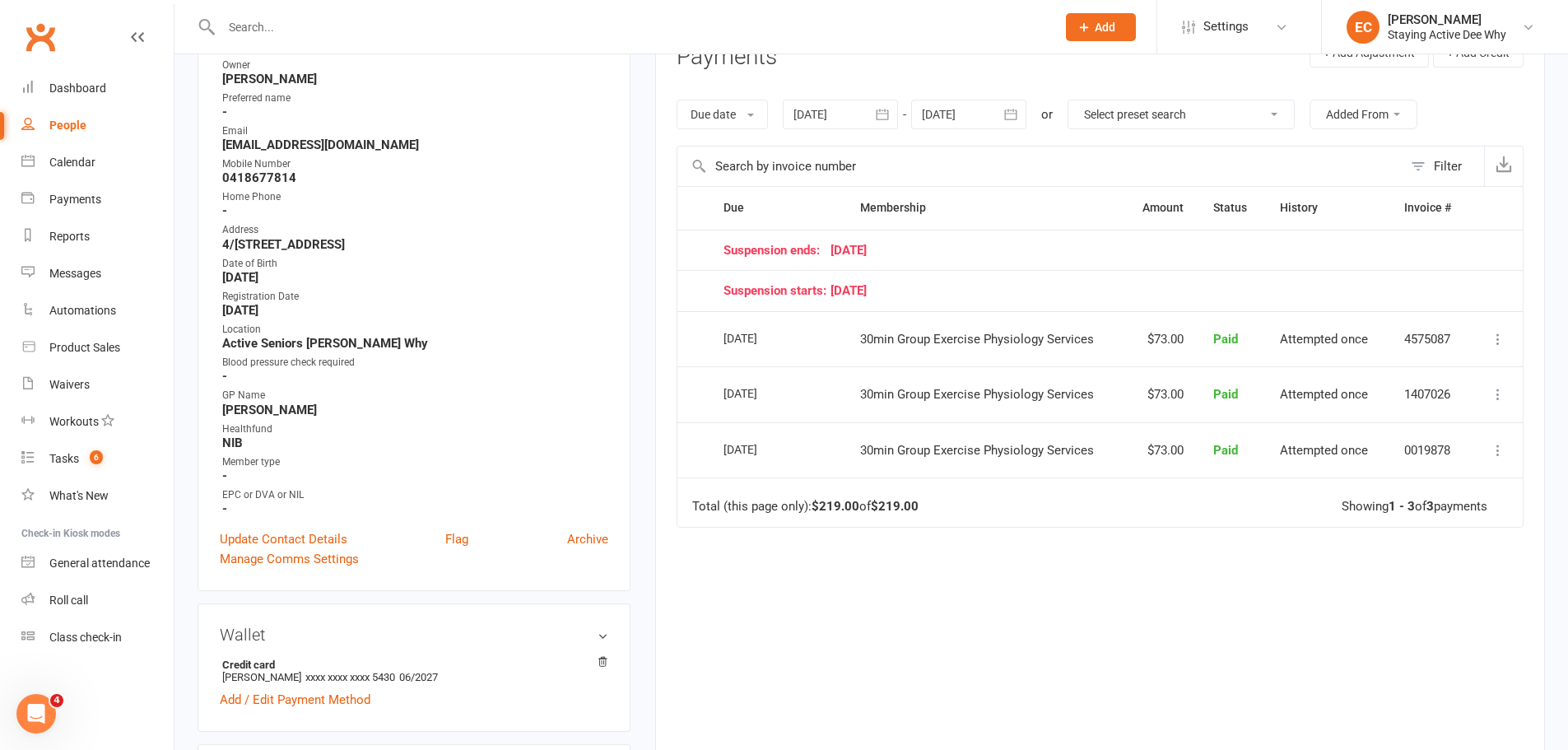
scroll to position [329, 0]
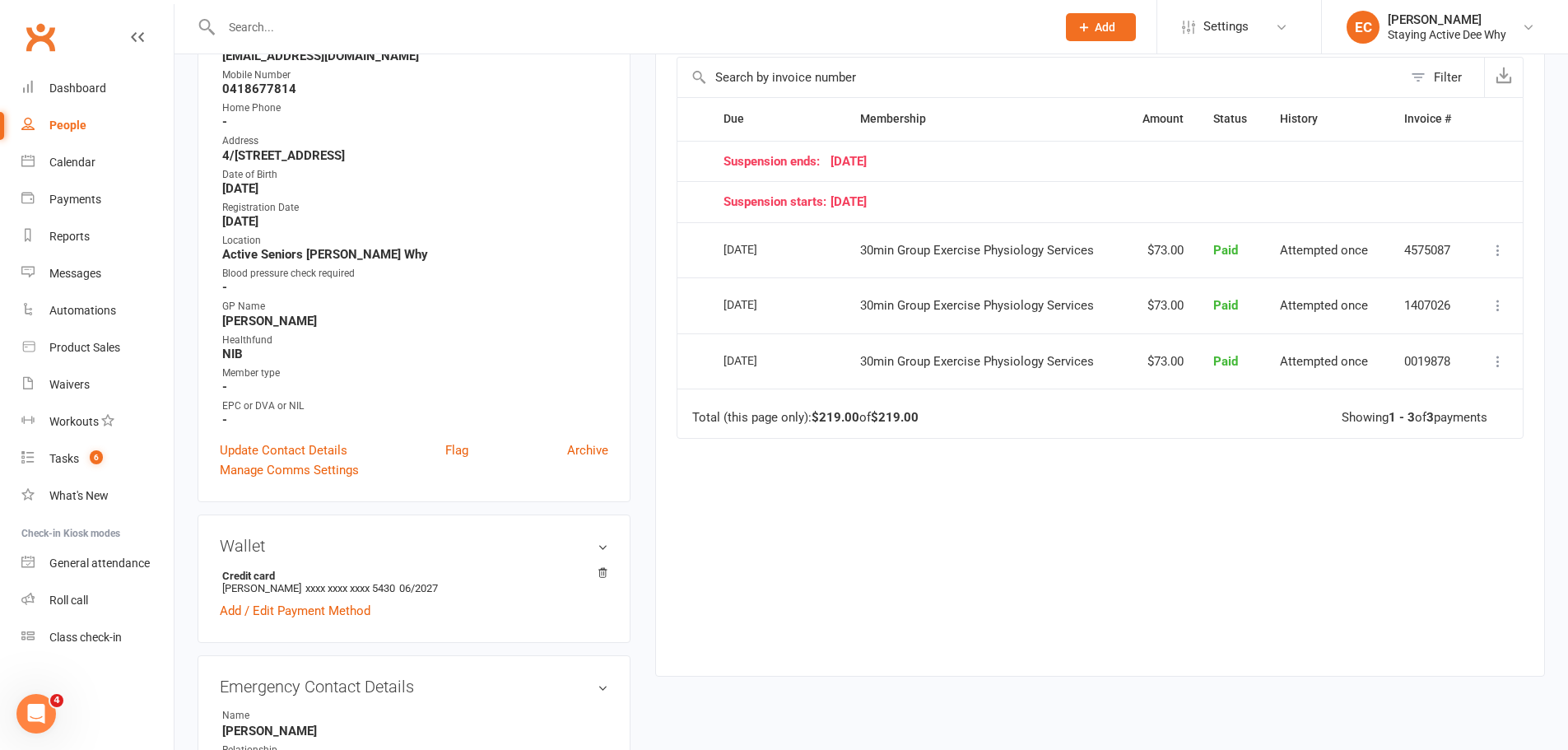
drag, startPoint x: 835, startPoint y: 160, endPoint x: 933, endPoint y: 169, distance: 98.4
click at [932, 166] on div "Suspension ends: 10 September 25" at bounding box center [1090, 162] width 733 height 14
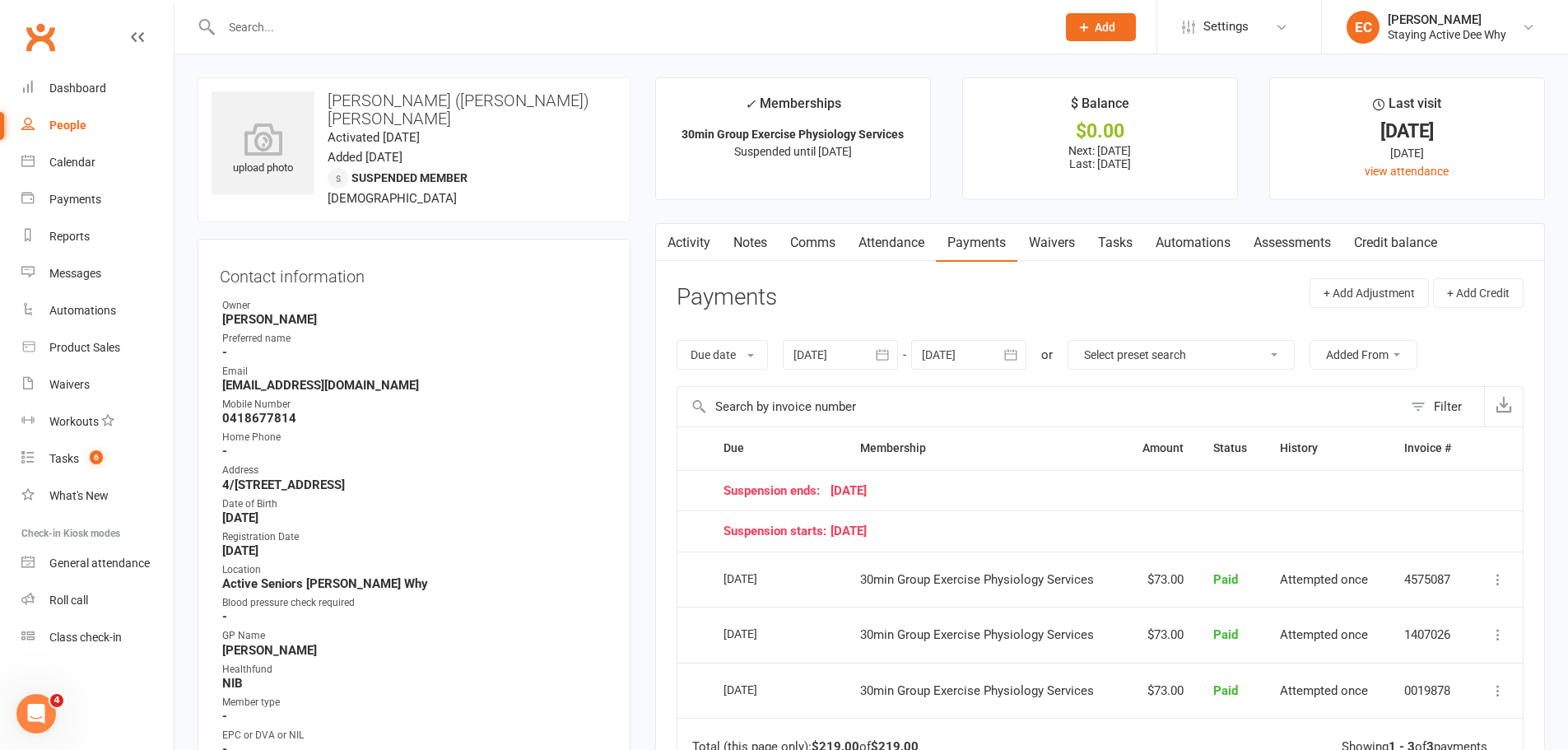
click at [1010, 294] on header "Payments + Add Adjustment + Add Credit" at bounding box center [1100, 301] width 847 height 46
click at [1005, 343] on button "button" at bounding box center [1012, 355] width 30 height 30
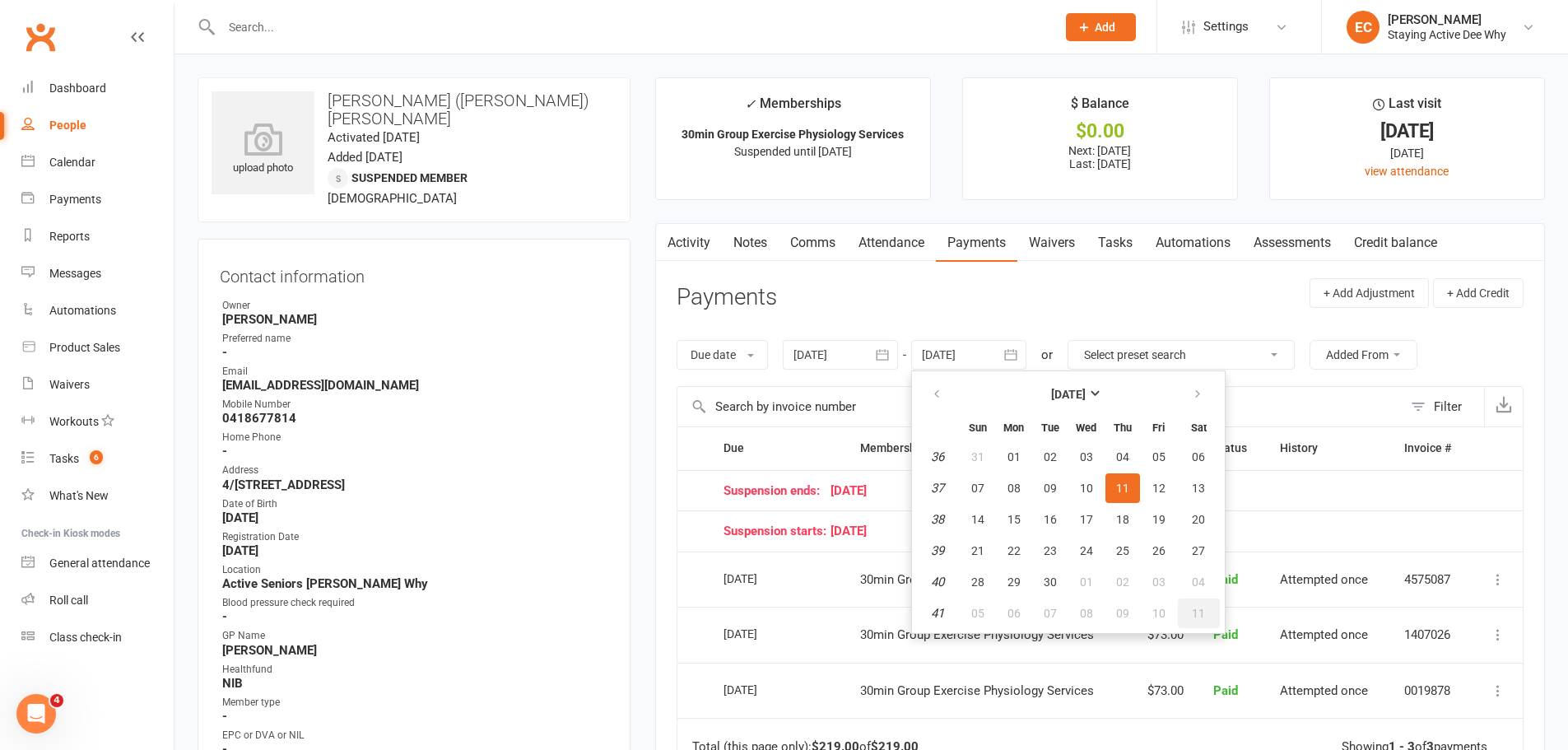
click at [1198, 621] on button "11" at bounding box center [1199, 613] width 42 height 30
type input "11 Oct 2025"
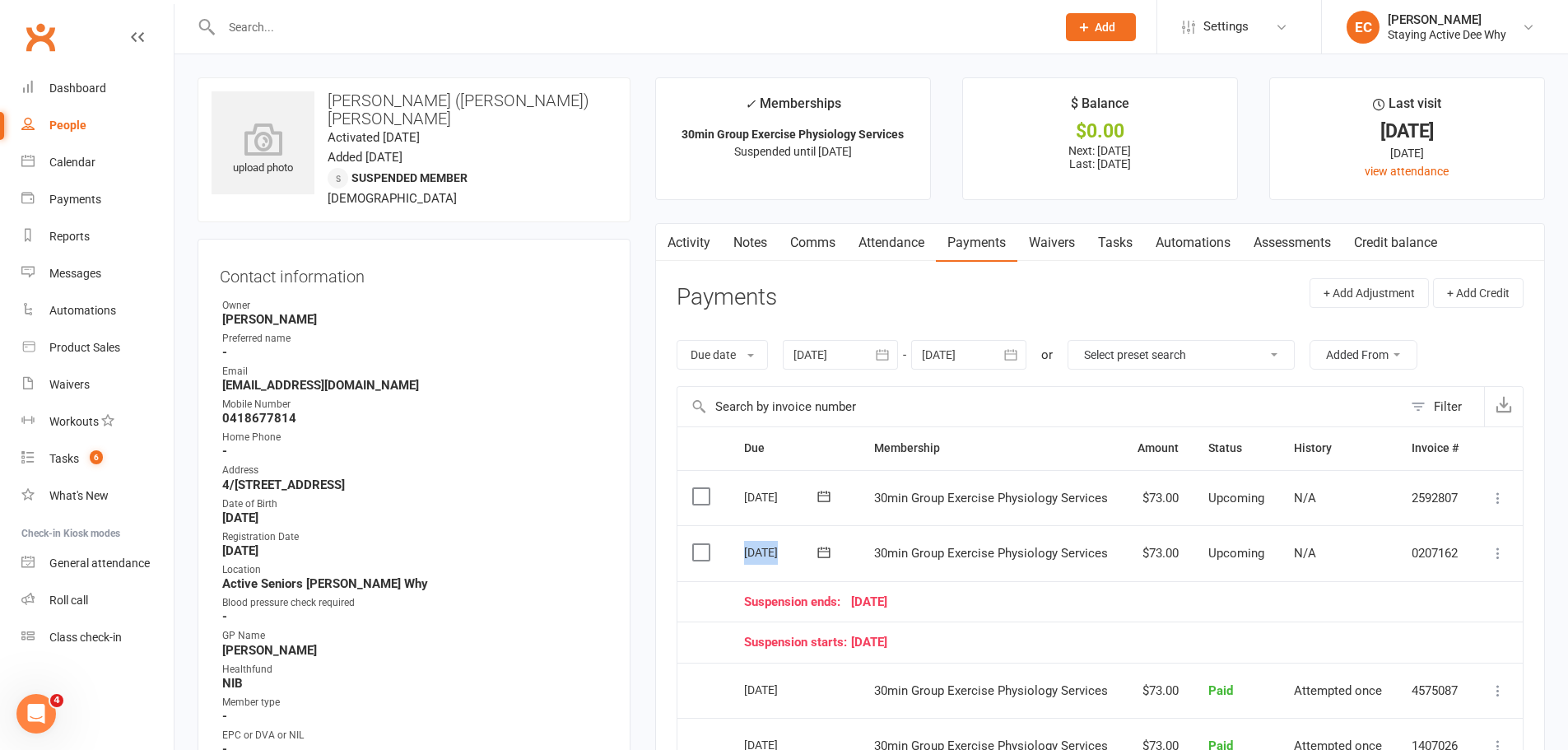
drag, startPoint x: 740, startPoint y: 552, endPoint x: 809, endPoint y: 552, distance: 69.0
click at [809, 552] on td "23 Sep 2025" at bounding box center [794, 553] width 130 height 56
click at [954, 287] on header "Payments + Add Adjustment + Add Credit" at bounding box center [1100, 301] width 847 height 46
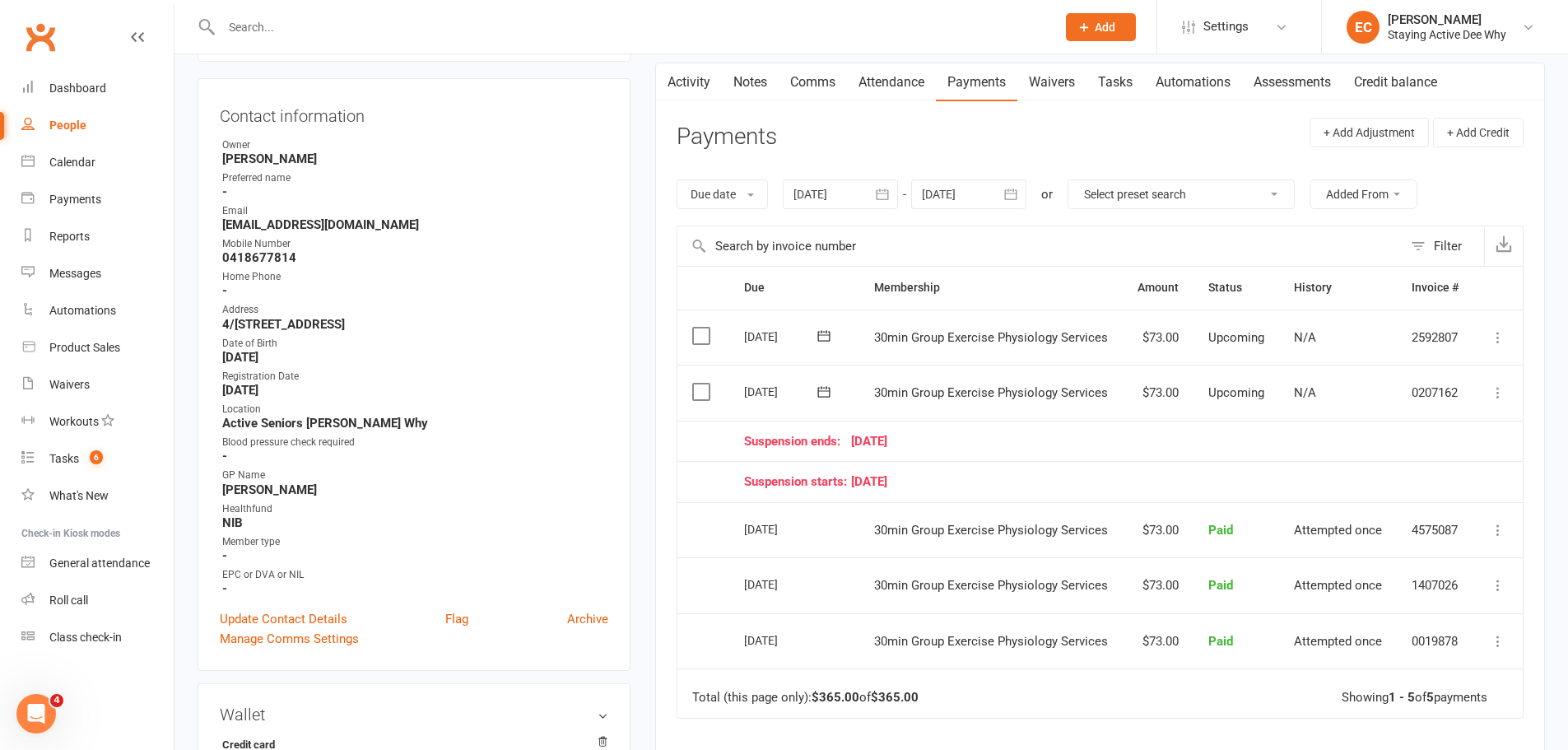
scroll to position [164, 0]
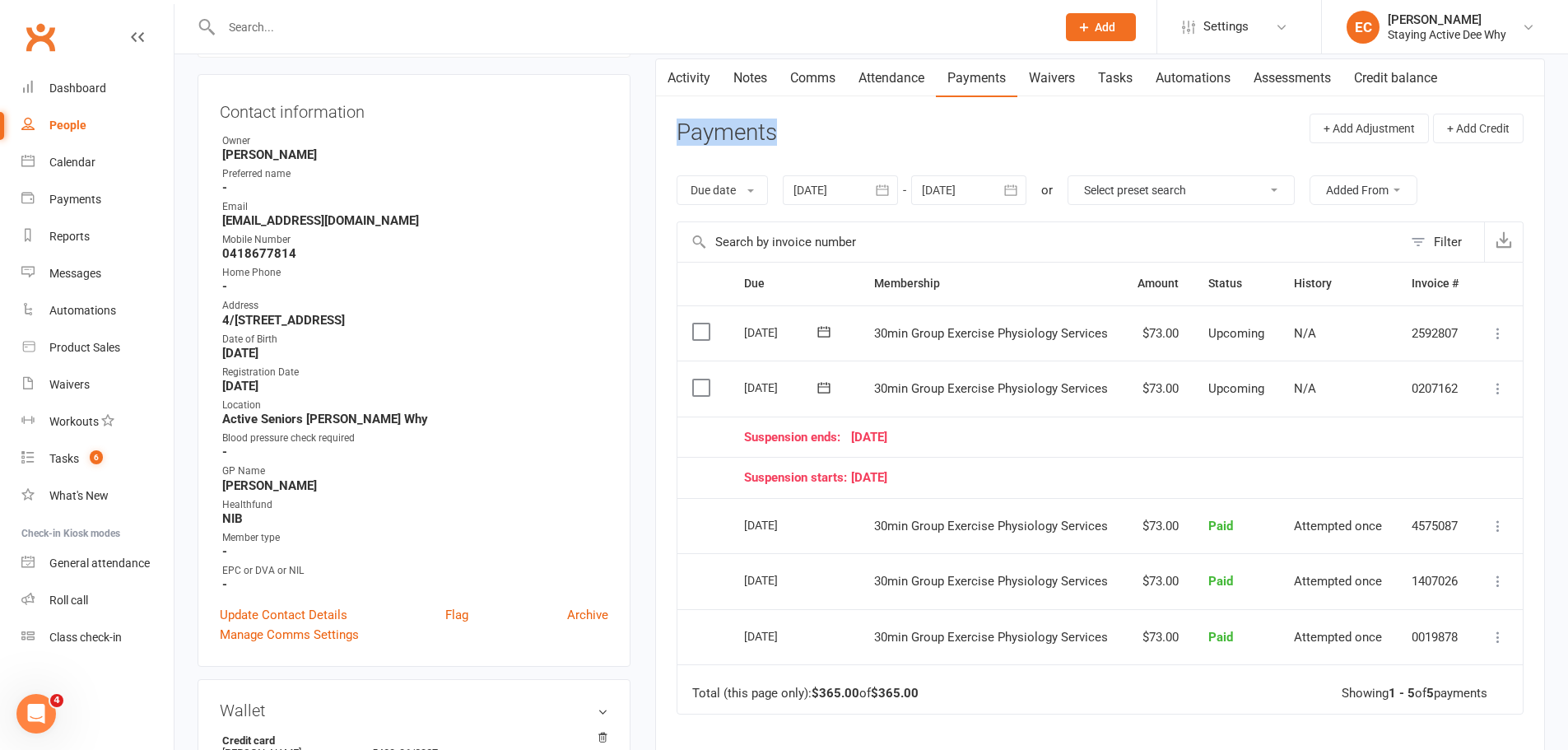
drag, startPoint x: 675, startPoint y: 130, endPoint x: 784, endPoint y: 139, distance: 109.4
click at [784, 139] on div "Activity Notes Comms Attendance Payments Waivers Tasks Automations Assessments …" at bounding box center [1100, 505] width 890 height 893
click at [784, 139] on header "Payments + Add Adjustment + Add Credit" at bounding box center [1100, 136] width 847 height 46
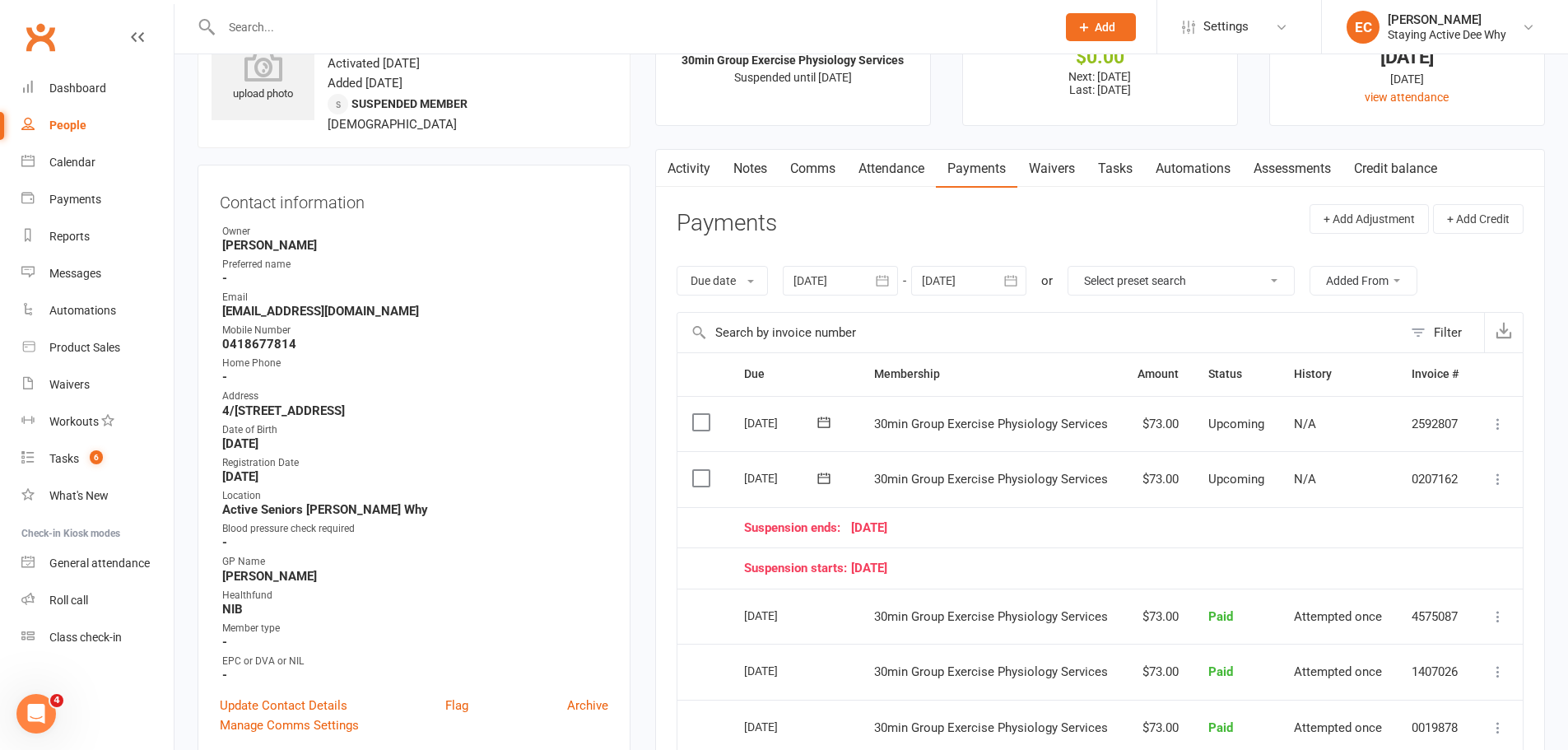
scroll to position [0, 0]
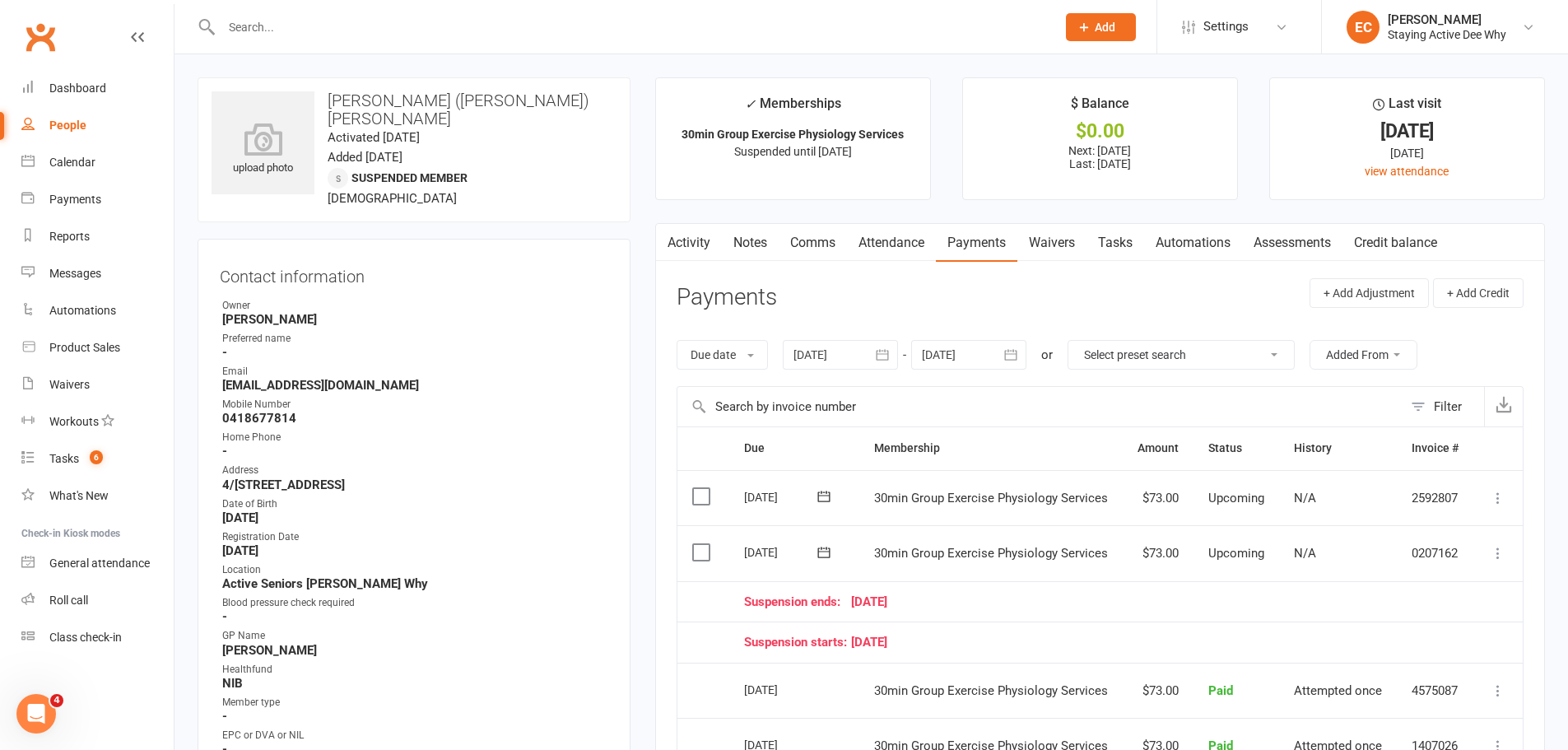
click at [940, 162] on ul "✓ Memberships 30min Group Exercise Physiology Services Suspended until 10 Sep 2…" at bounding box center [1100, 139] width 890 height 123
click at [646, 103] on main "✓ Memberships 30min Group Exercise Physiology Services Suspended until 10 Sep 2…" at bounding box center [1100, 605] width 914 height 1056
click at [260, 32] on input "text" at bounding box center [630, 27] width 828 height 23
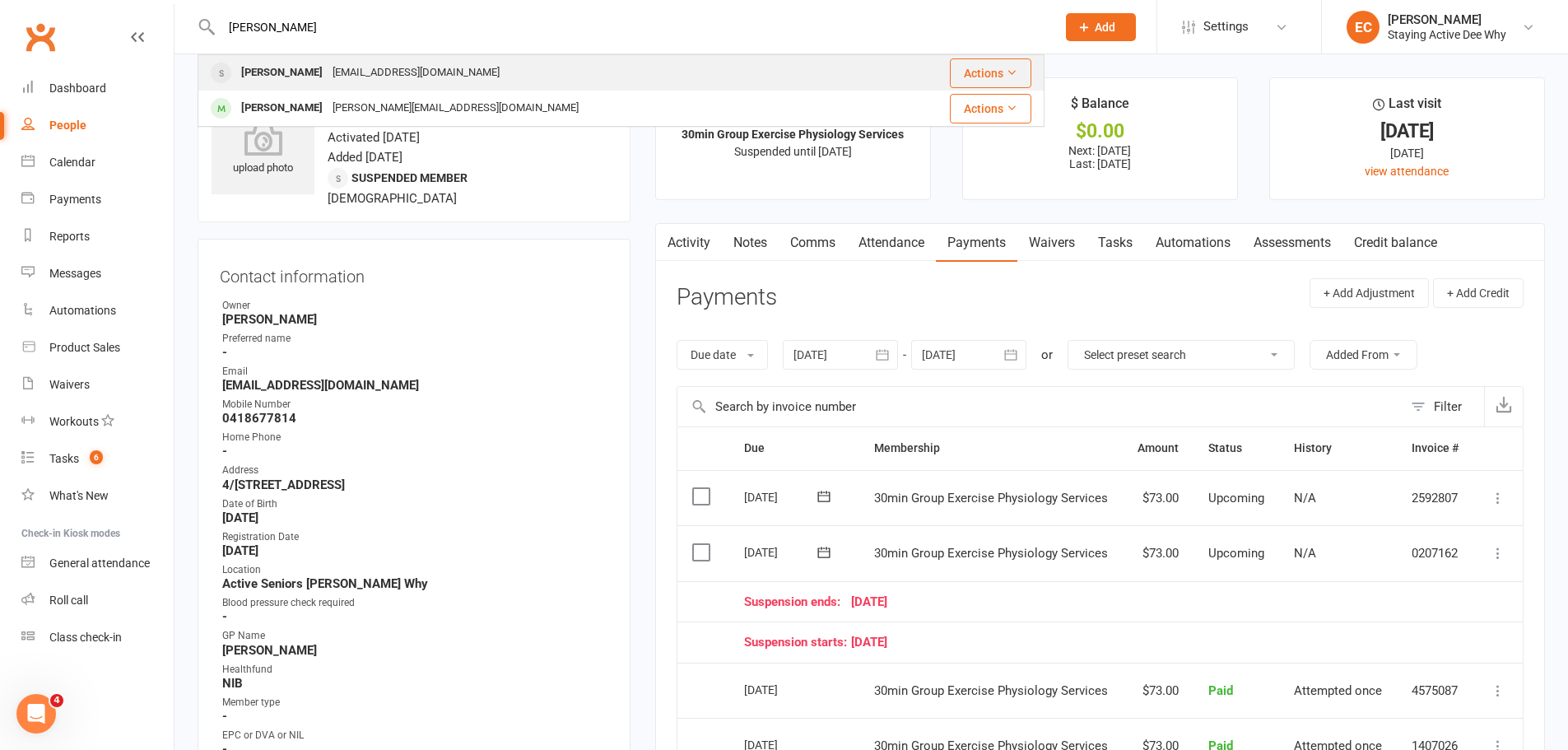
type input "fahey"
click at [264, 68] on div "Diane Fahey" at bounding box center [282, 72] width 91 height 24
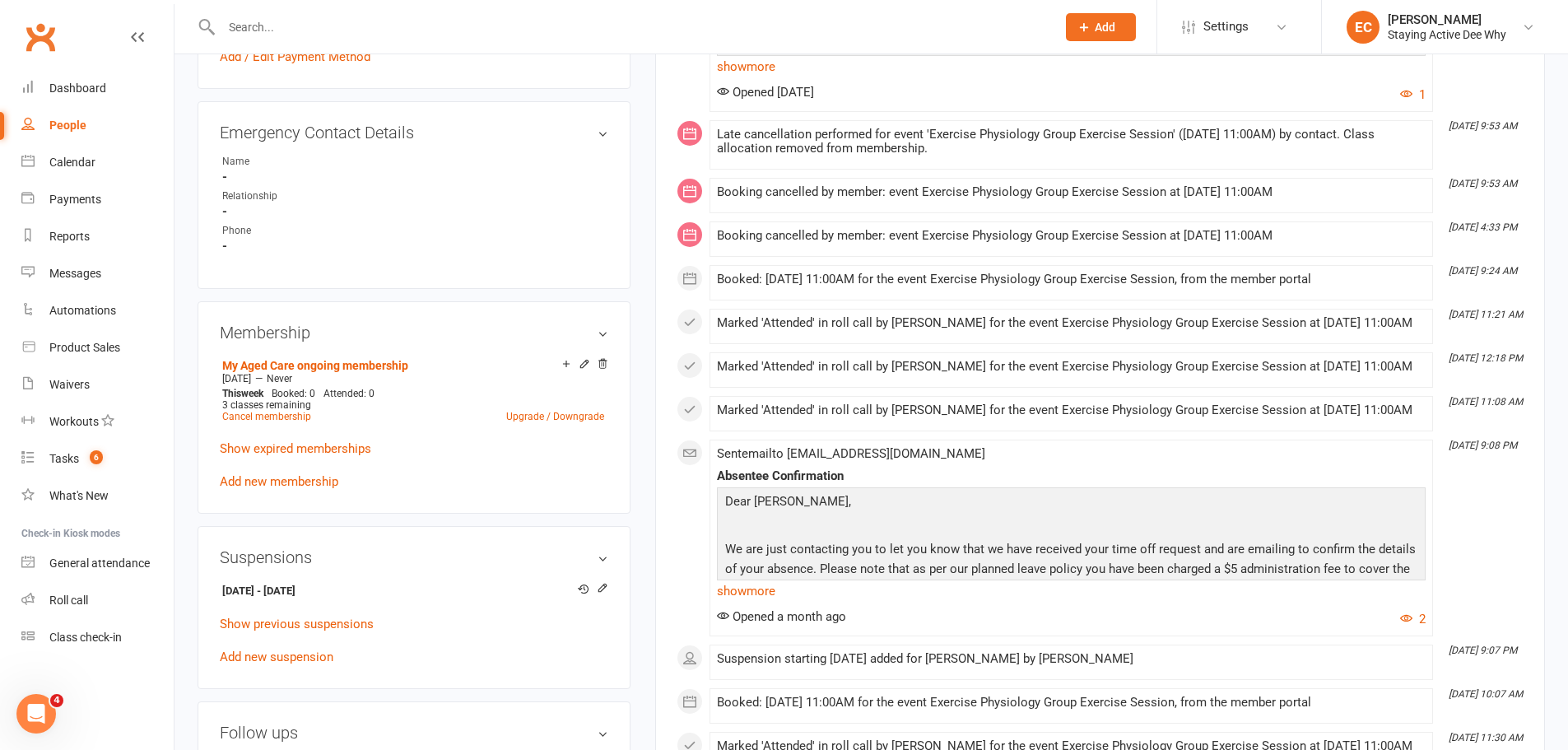
scroll to position [905, 0]
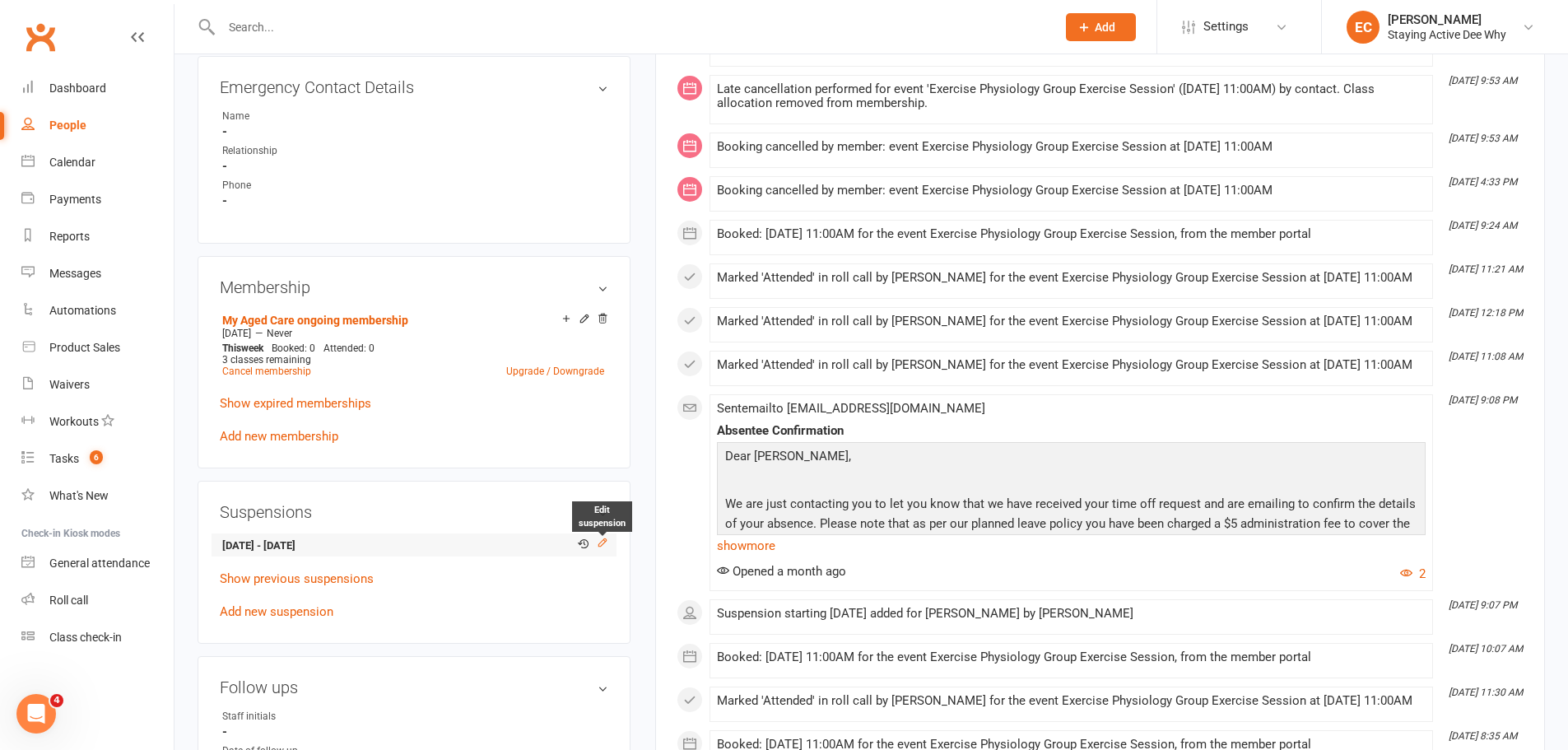
click at [604, 539] on icon at bounding box center [602, 543] width 7 height 7
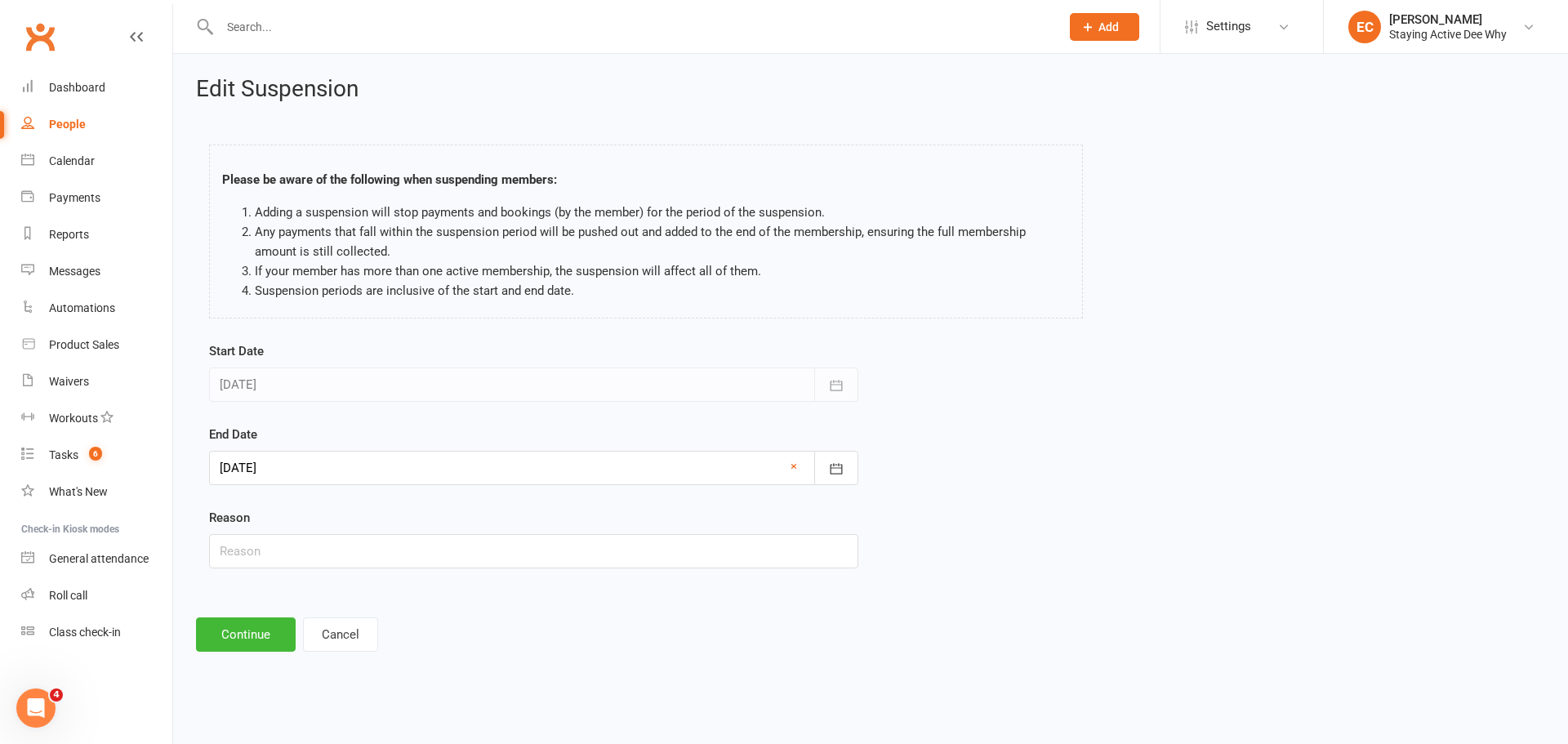
click at [263, 468] on div at bounding box center [533, 467] width 649 height 34
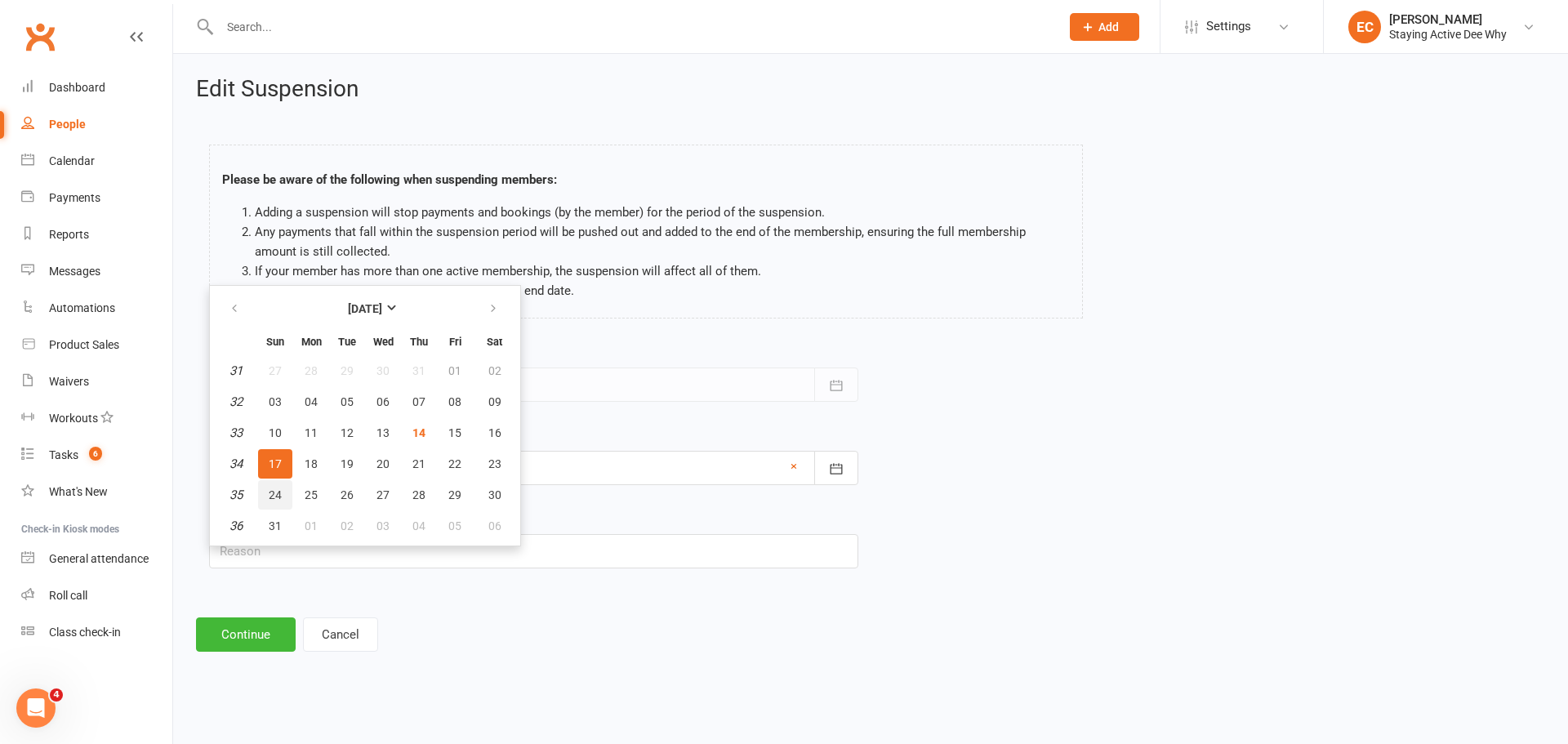
click at [274, 498] on span "24" at bounding box center [275, 494] width 13 height 13
type input "24 Aug 2025"
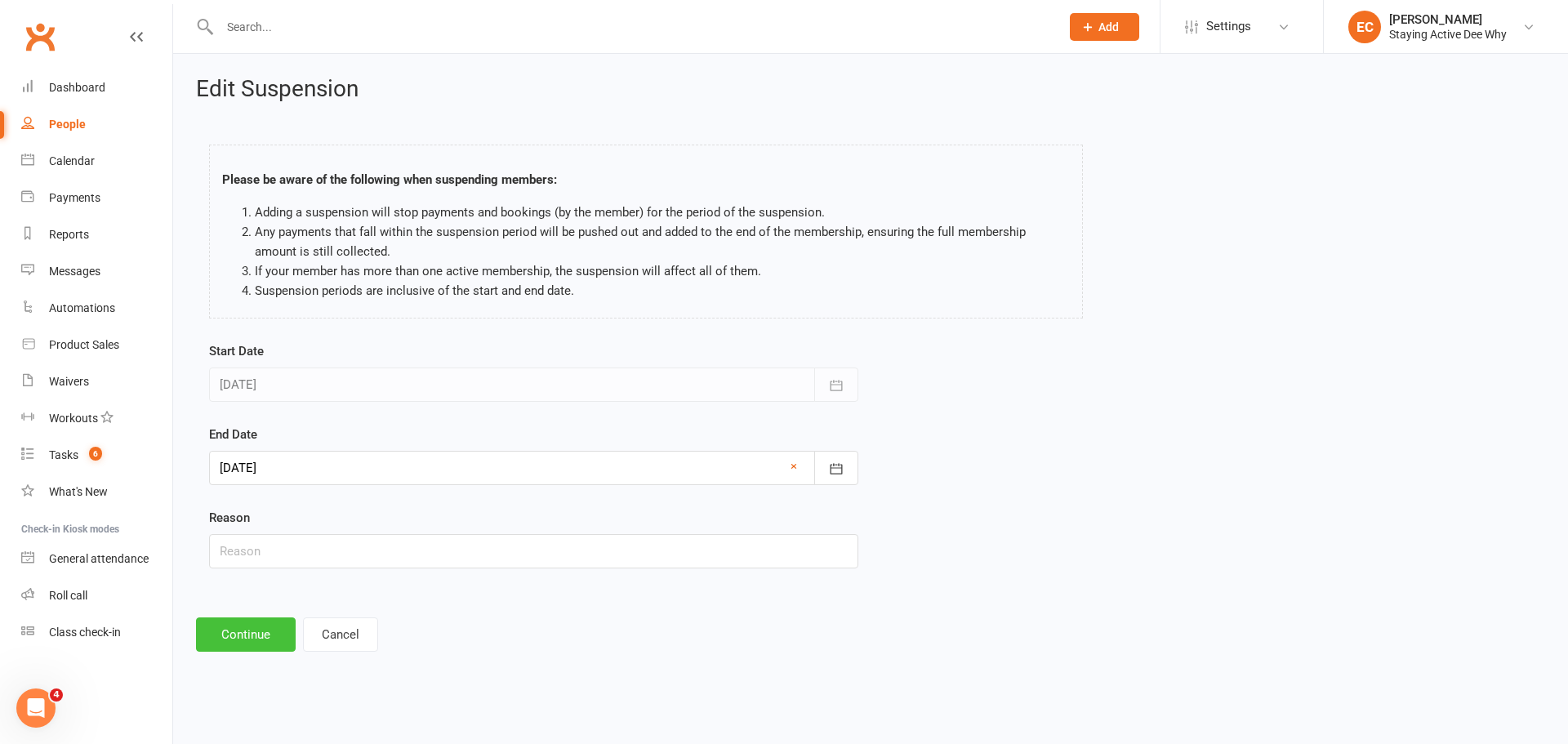
click at [254, 645] on button "Continue" at bounding box center [246, 633] width 99 height 34
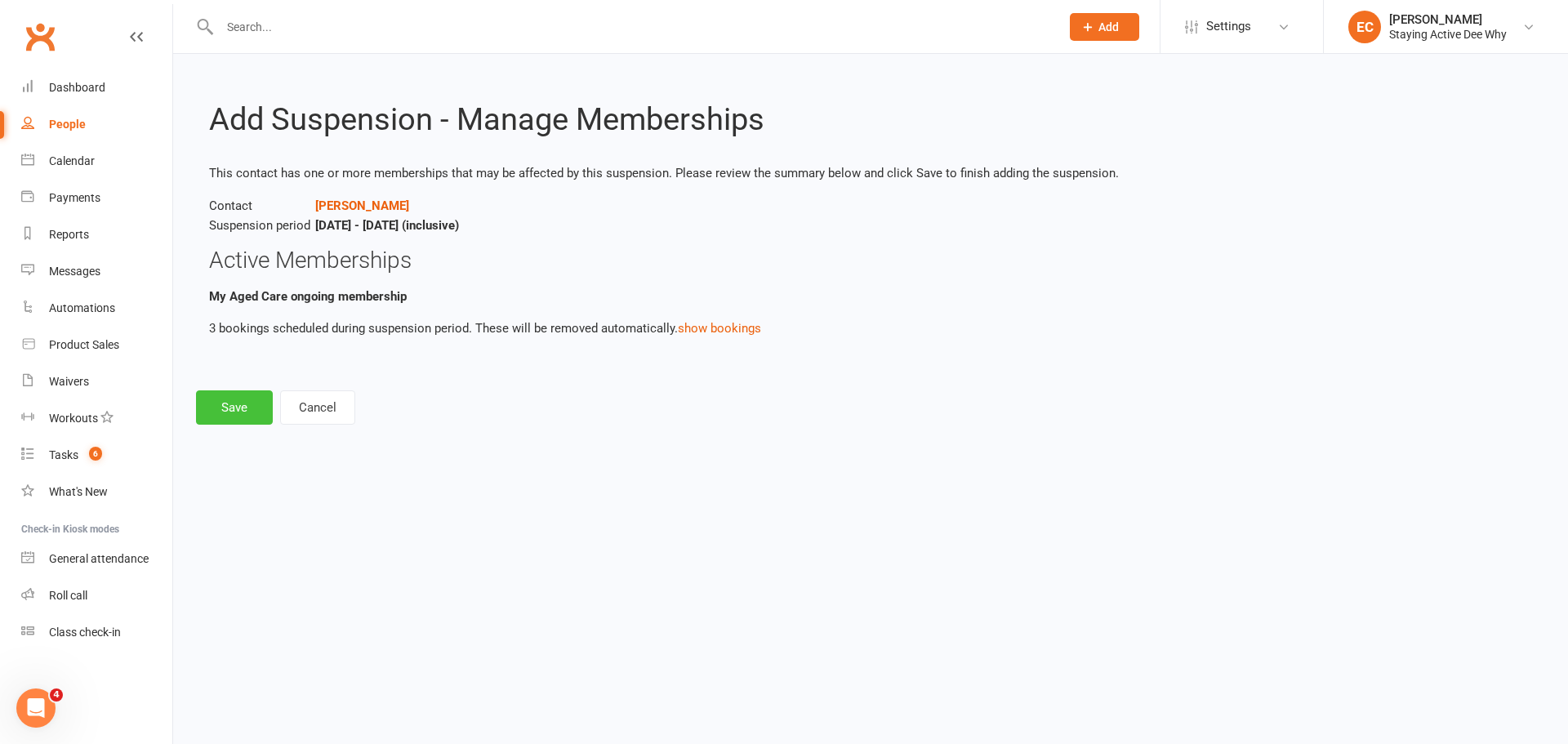
click at [244, 399] on button "Save" at bounding box center [234, 407] width 77 height 34
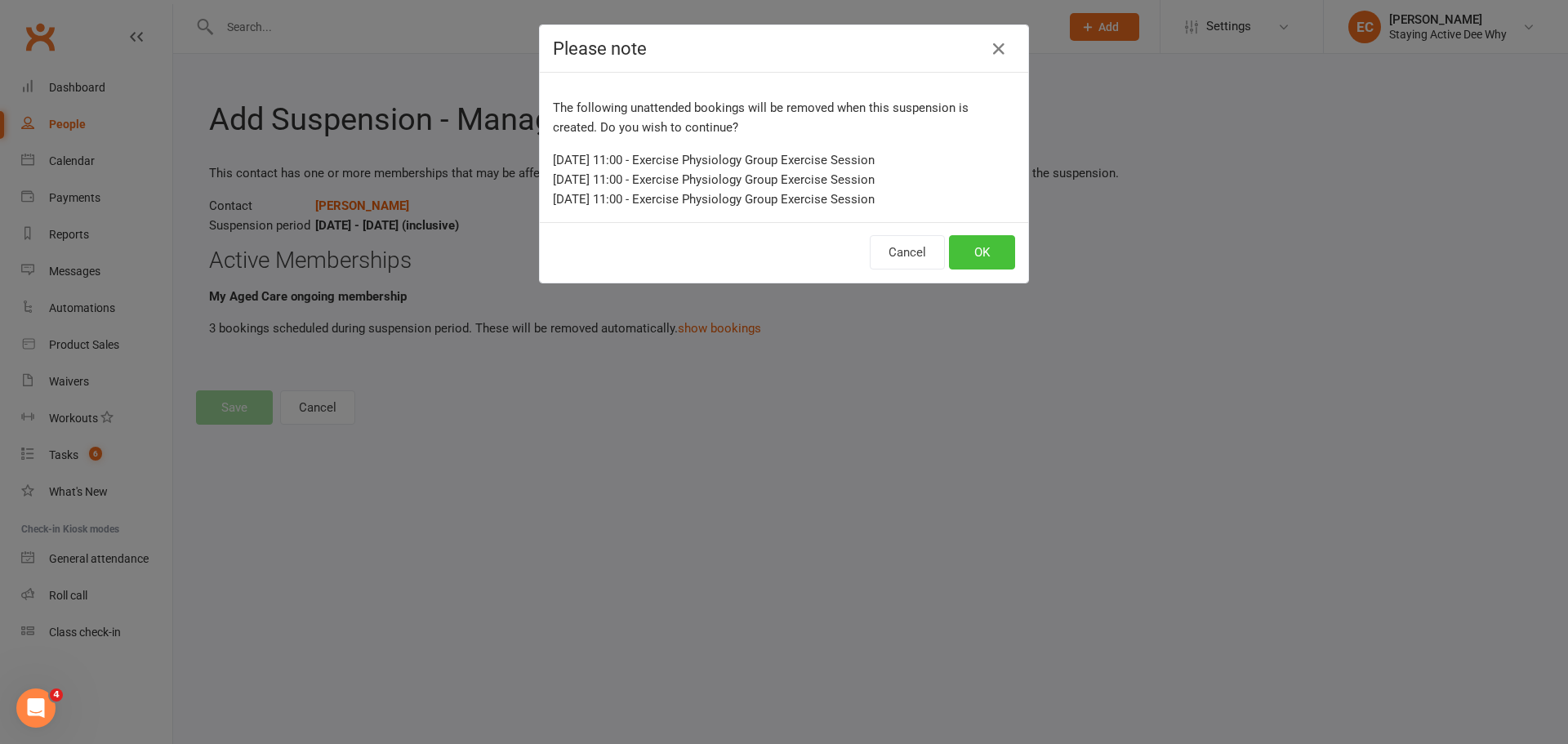
click at [963, 243] on button "OK" at bounding box center [982, 252] width 66 height 34
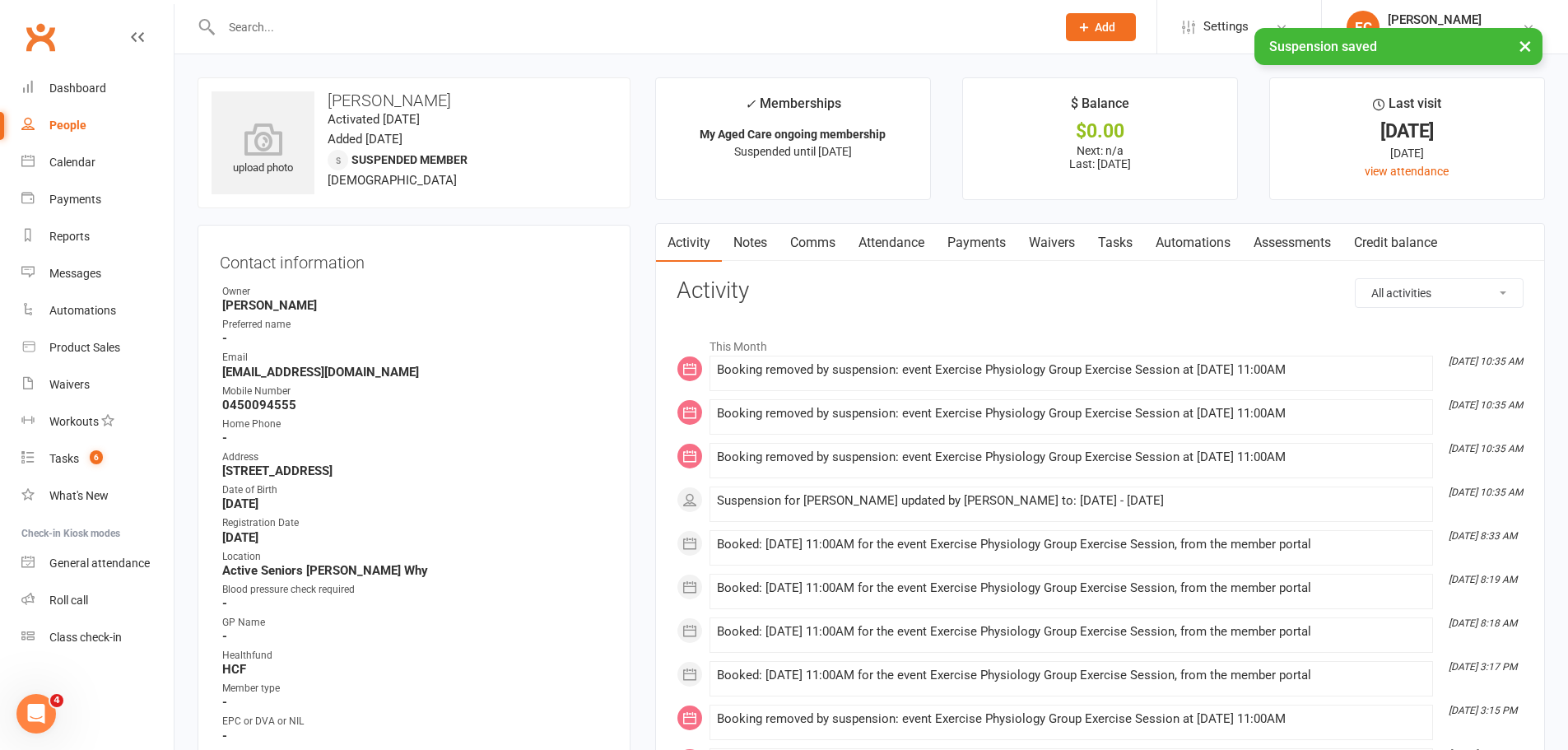
click at [899, 250] on link "Attendance" at bounding box center [891, 242] width 89 height 38
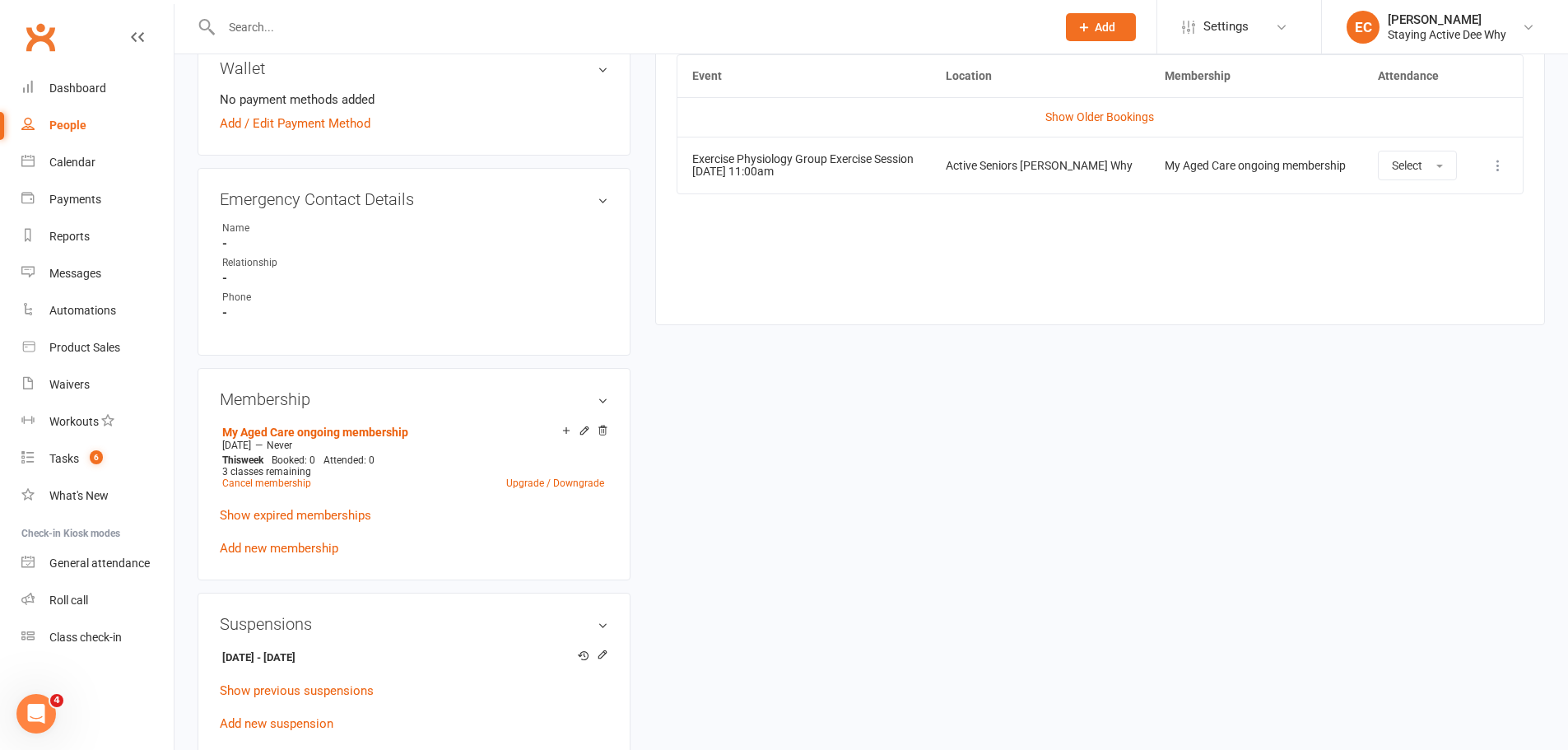
scroll to position [823, 0]
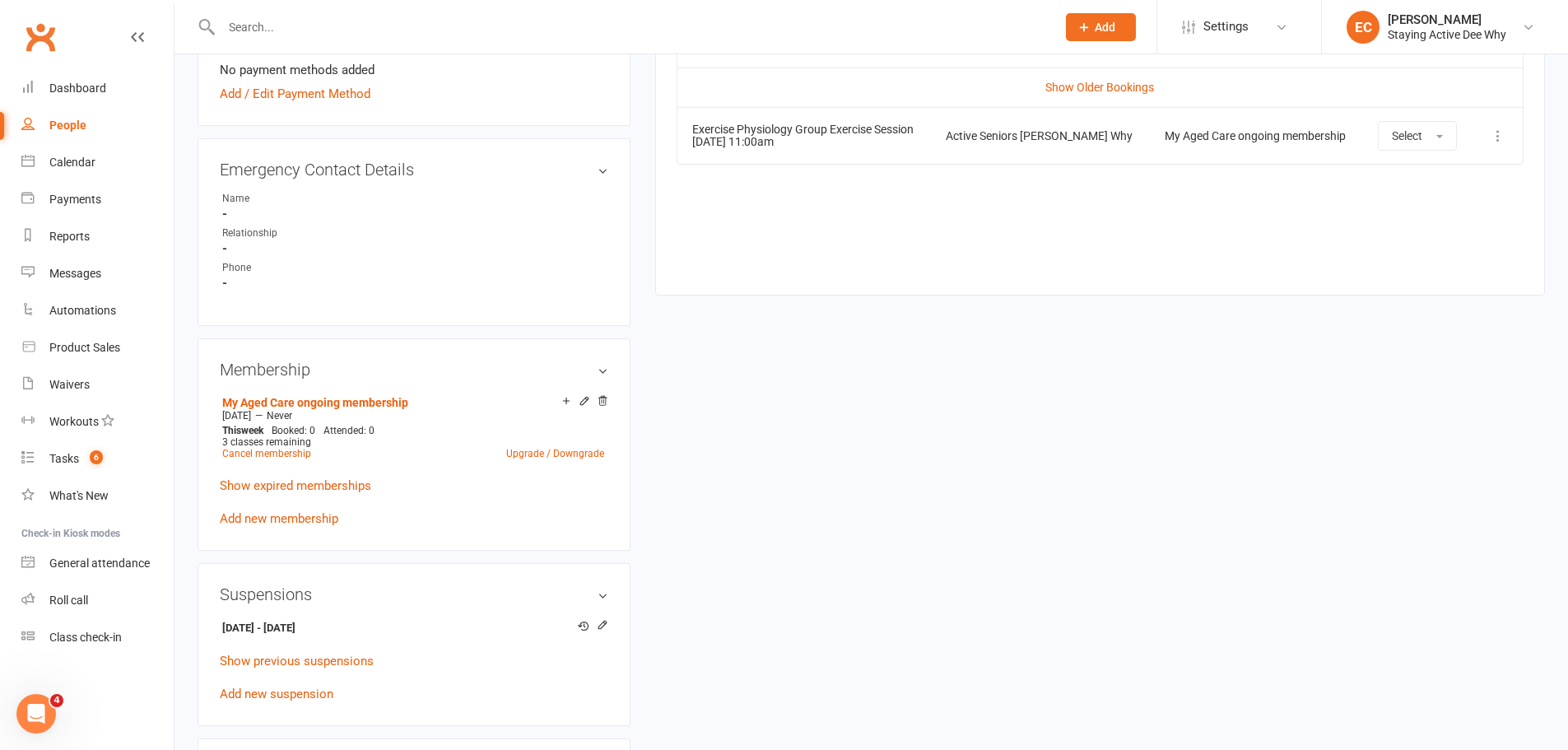
click at [1009, 533] on div "upload photo Diane Fahey Activated 12 October, 2018 Added 2 October, 2018 Suspe…" at bounding box center [871, 303] width 1372 height 2098
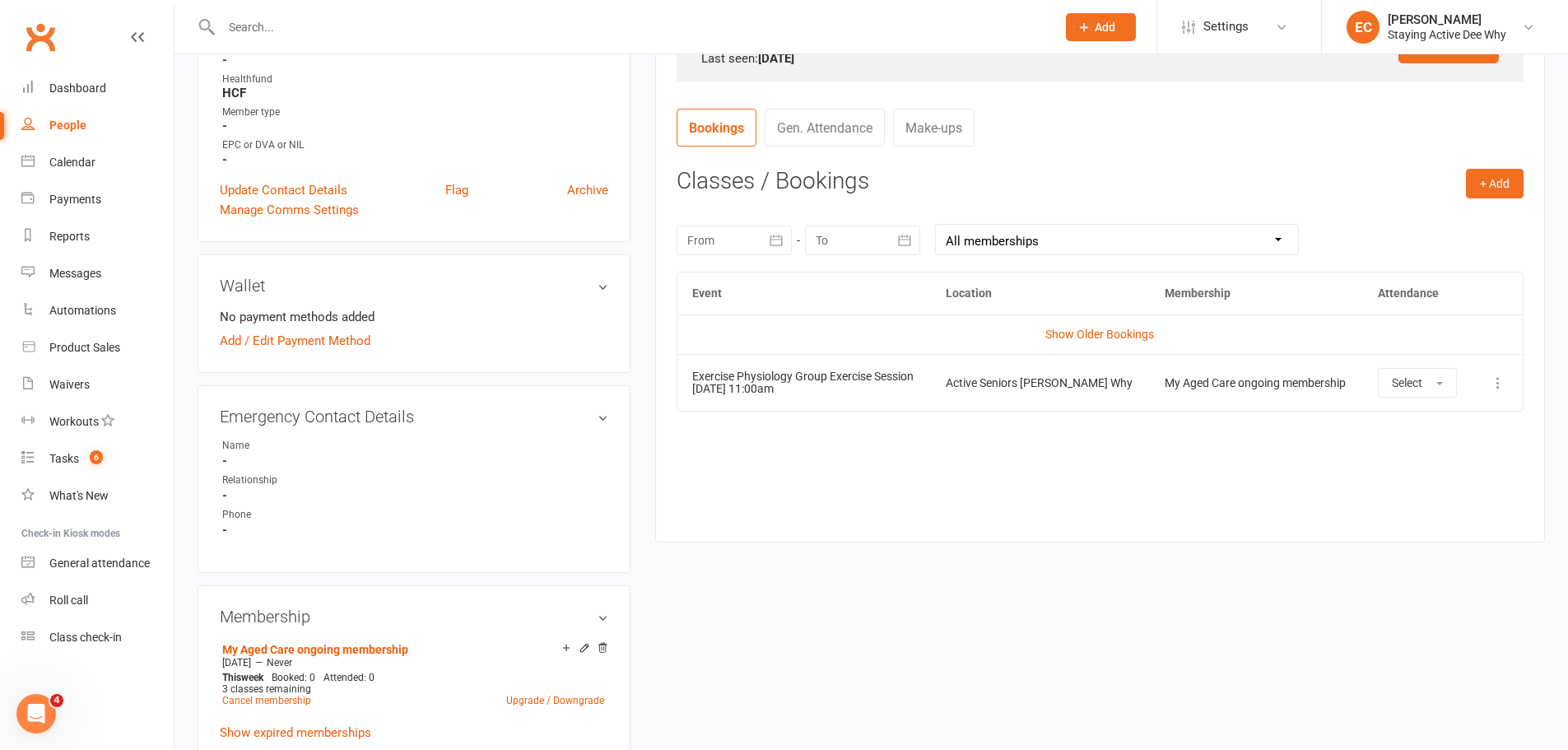
drag, startPoint x: 710, startPoint y: 381, endPoint x: 801, endPoint y: 389, distance: 91.4
click at [801, 389] on td "Exercise Physiology Group Exercise Session 25 Aug 2025 11:00am" at bounding box center [804, 382] width 254 height 57
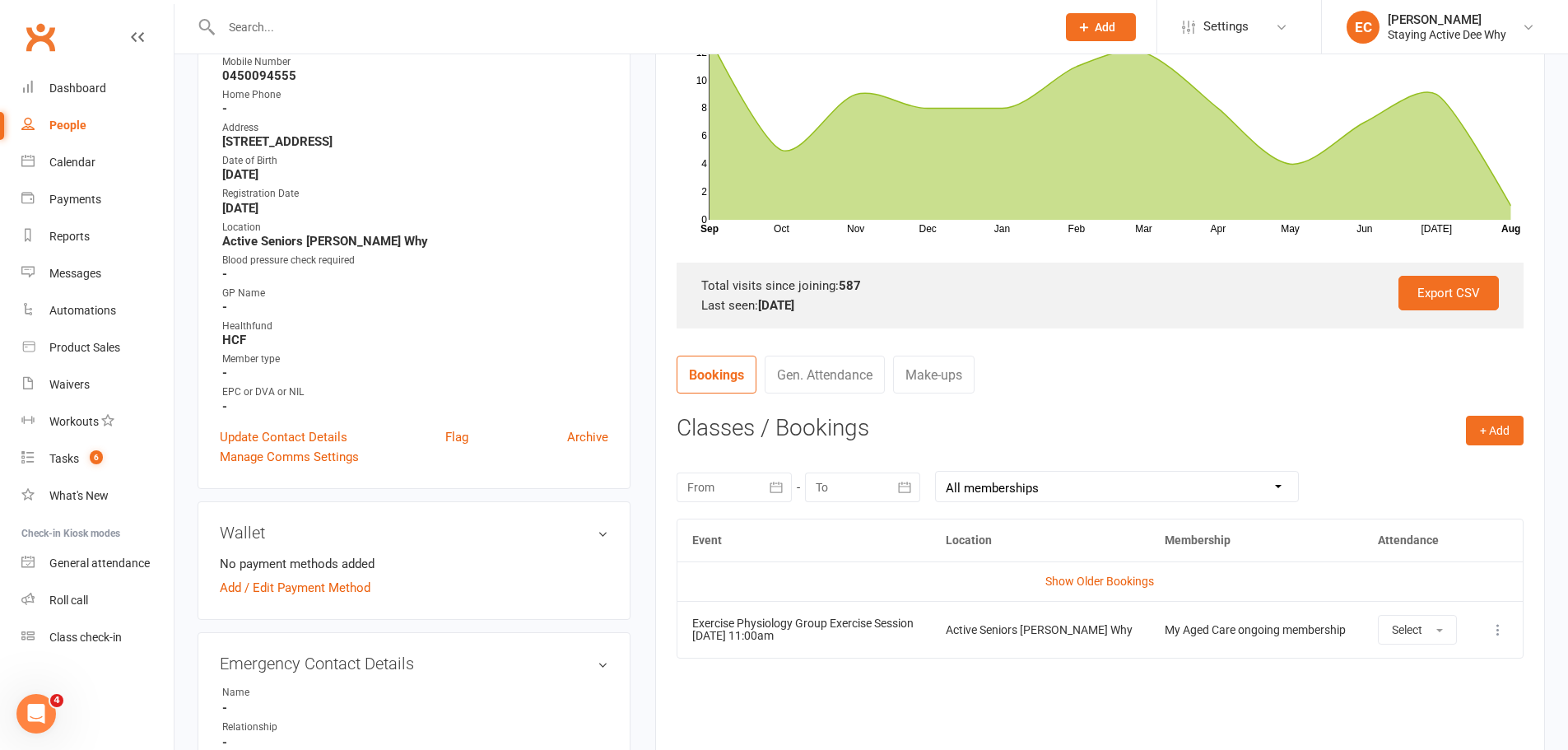
scroll to position [0, 0]
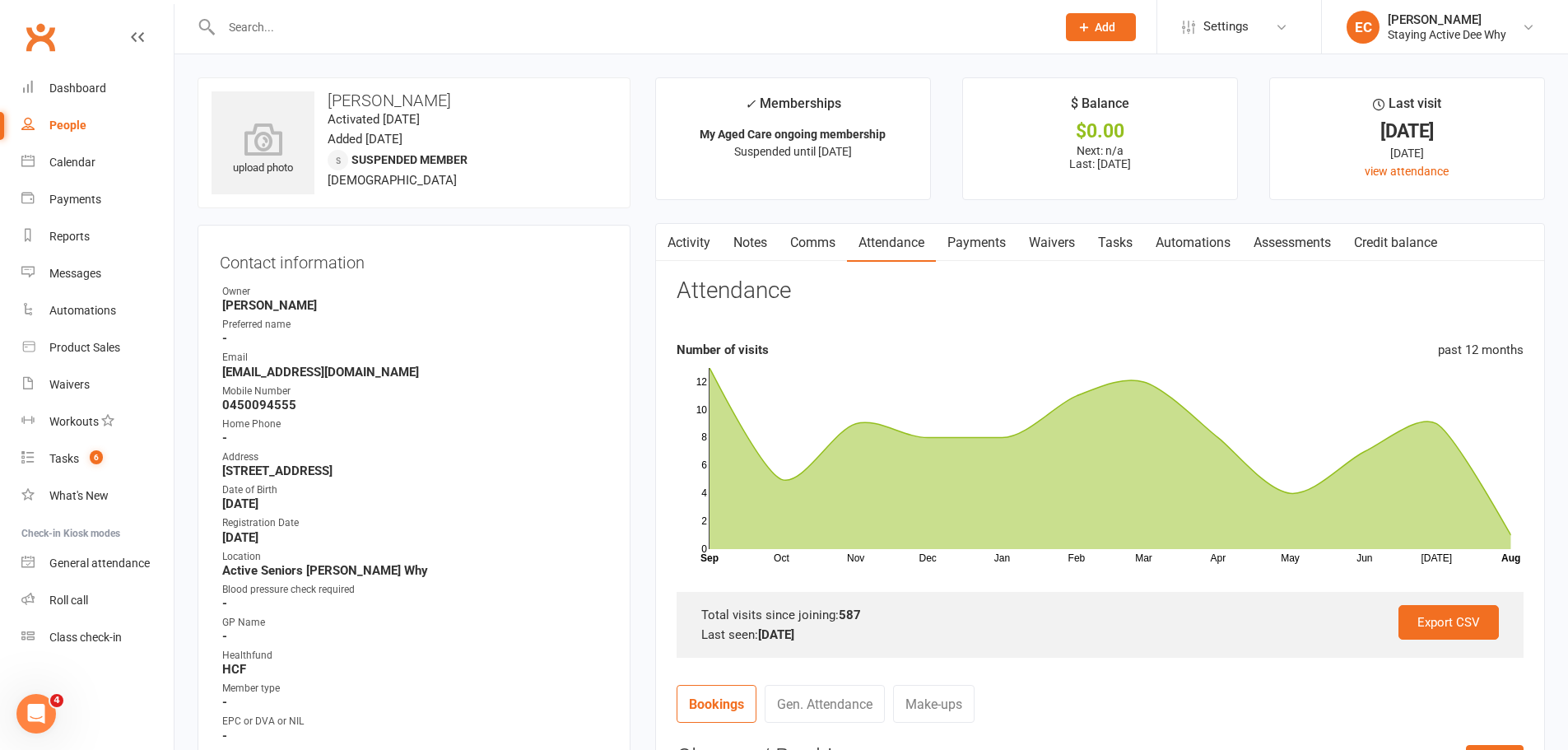
click at [643, 532] on main "✓ Memberships My Aged Care ongoing membership Suspended until 24 Aug 2025 $ Bal…" at bounding box center [1100, 606] width 914 height 1057
click at [335, 28] on input "text" at bounding box center [630, 27] width 828 height 23
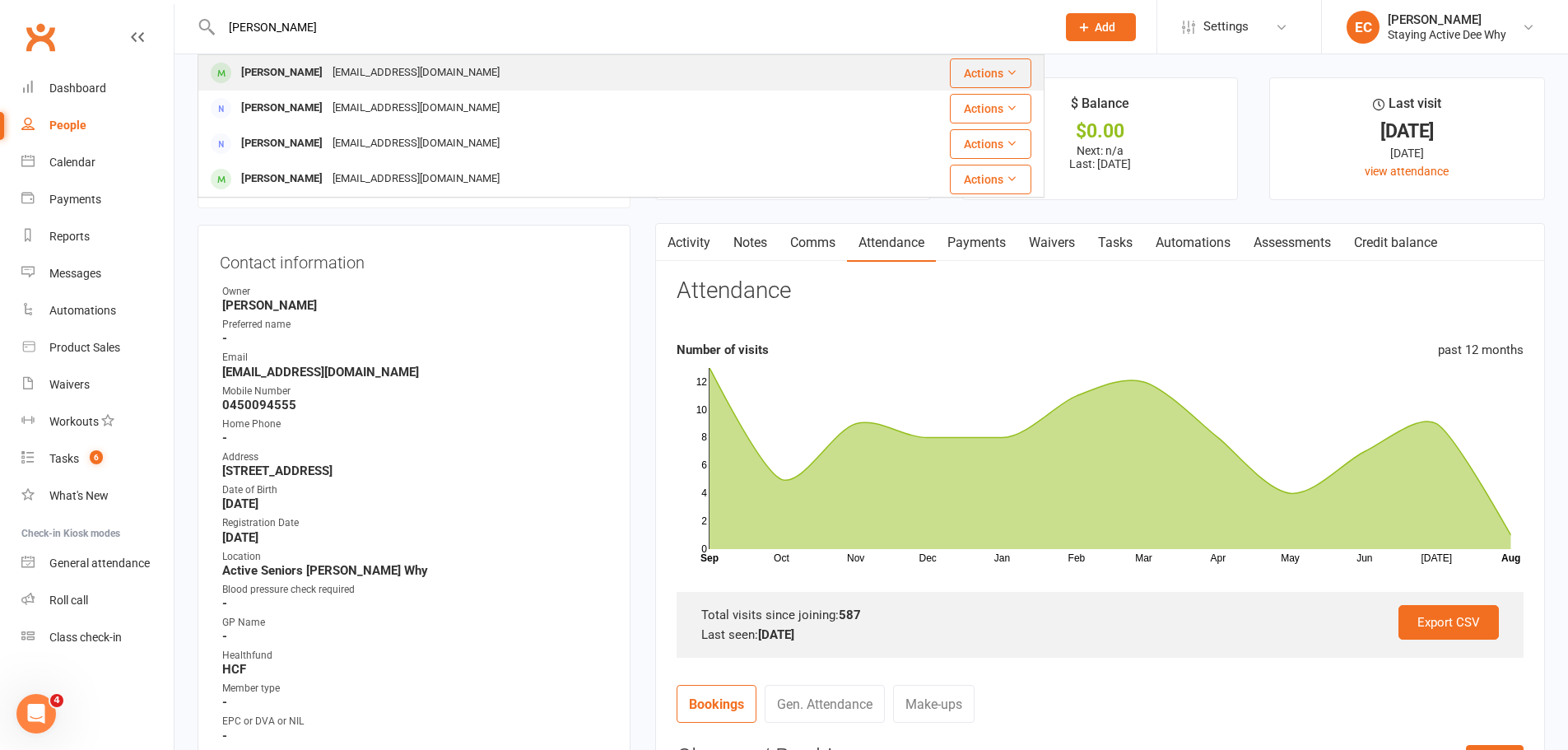
type input "glynis"
click at [328, 75] on div "gnaunton@gmail.com" at bounding box center [415, 72] width 177 height 24
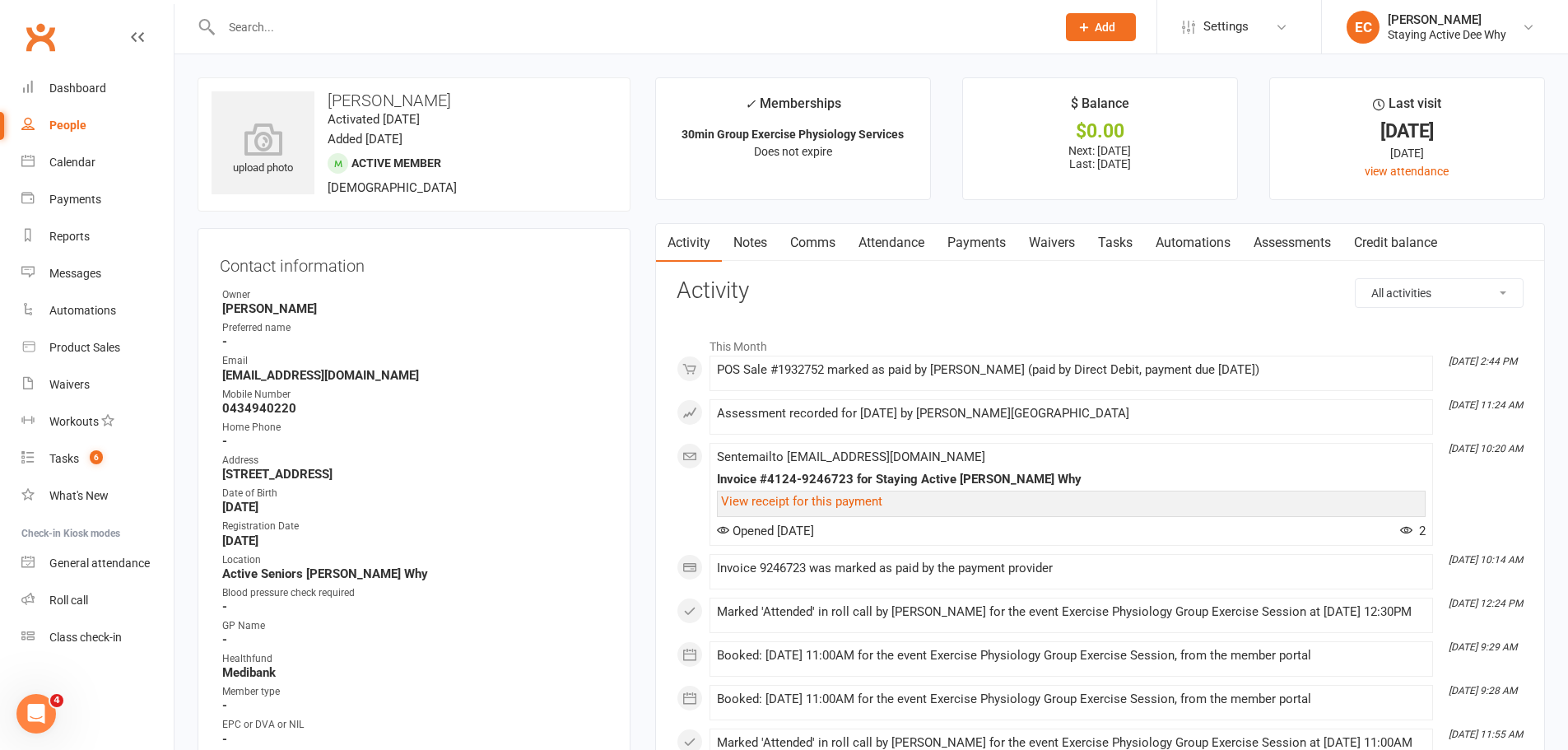
click at [905, 250] on link "Attendance" at bounding box center [891, 242] width 89 height 38
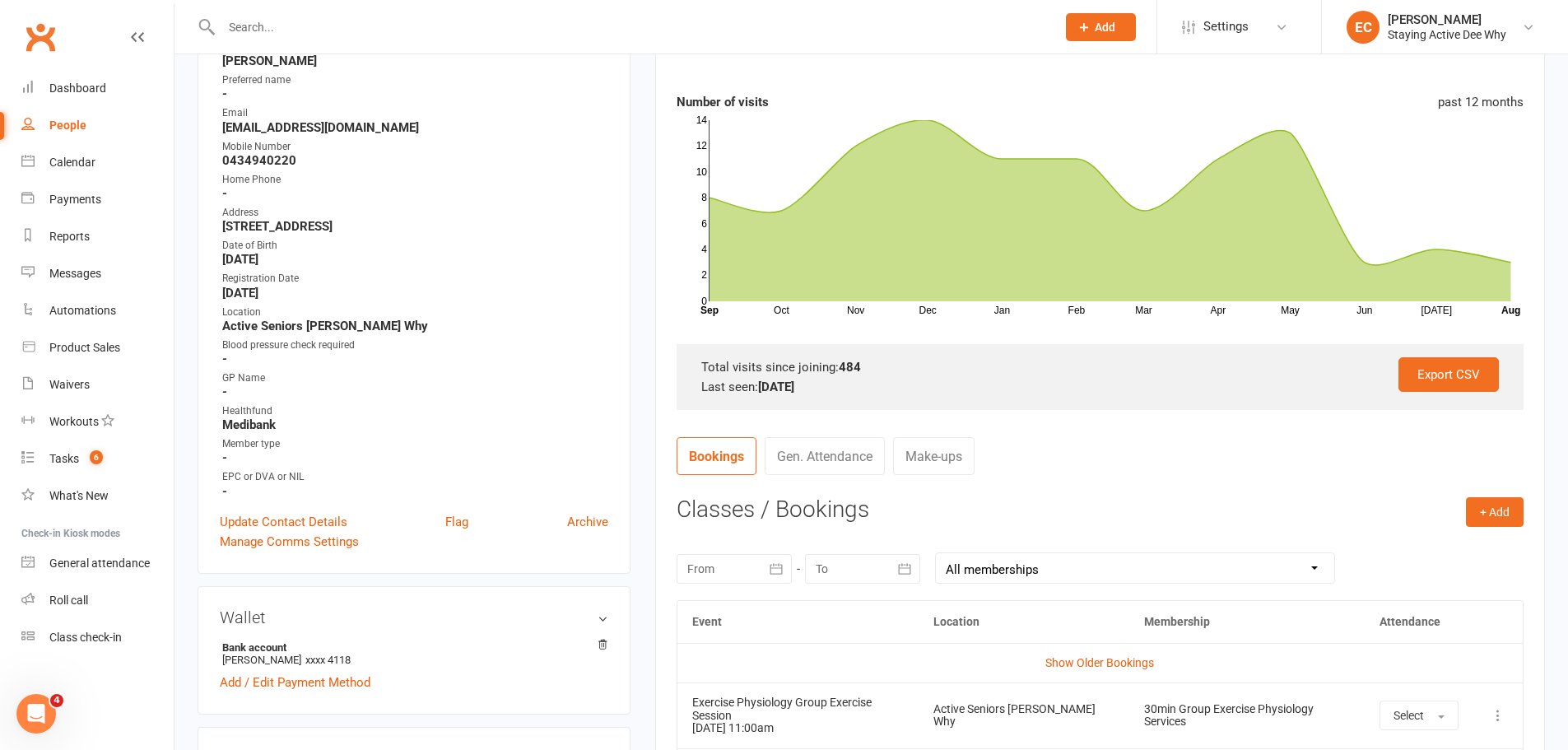
scroll to position [247, 0]
click at [267, 20] on input "text" at bounding box center [630, 27] width 828 height 23
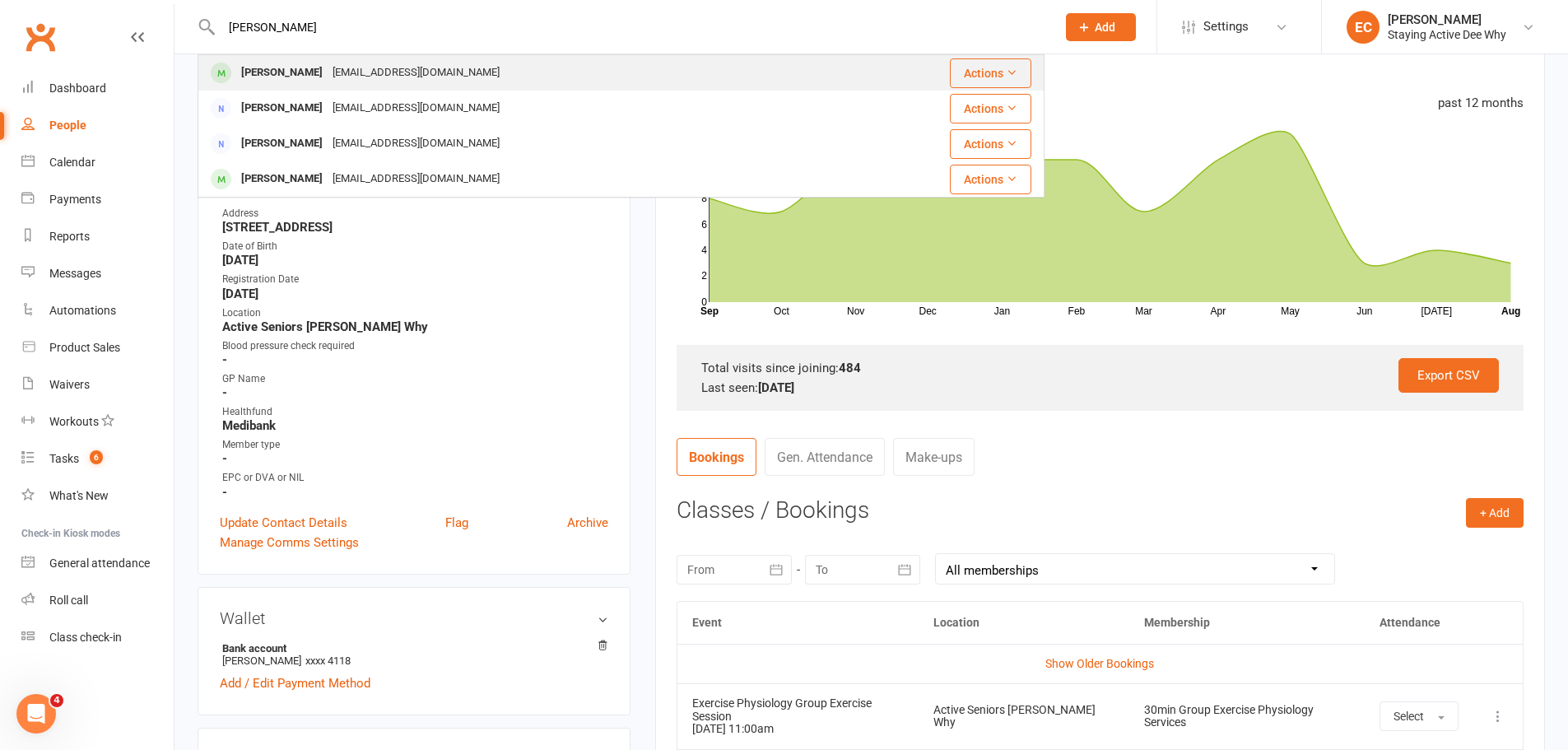
type input "glynis"
click at [290, 75] on div "Glynis Naunton" at bounding box center [282, 72] width 91 height 24
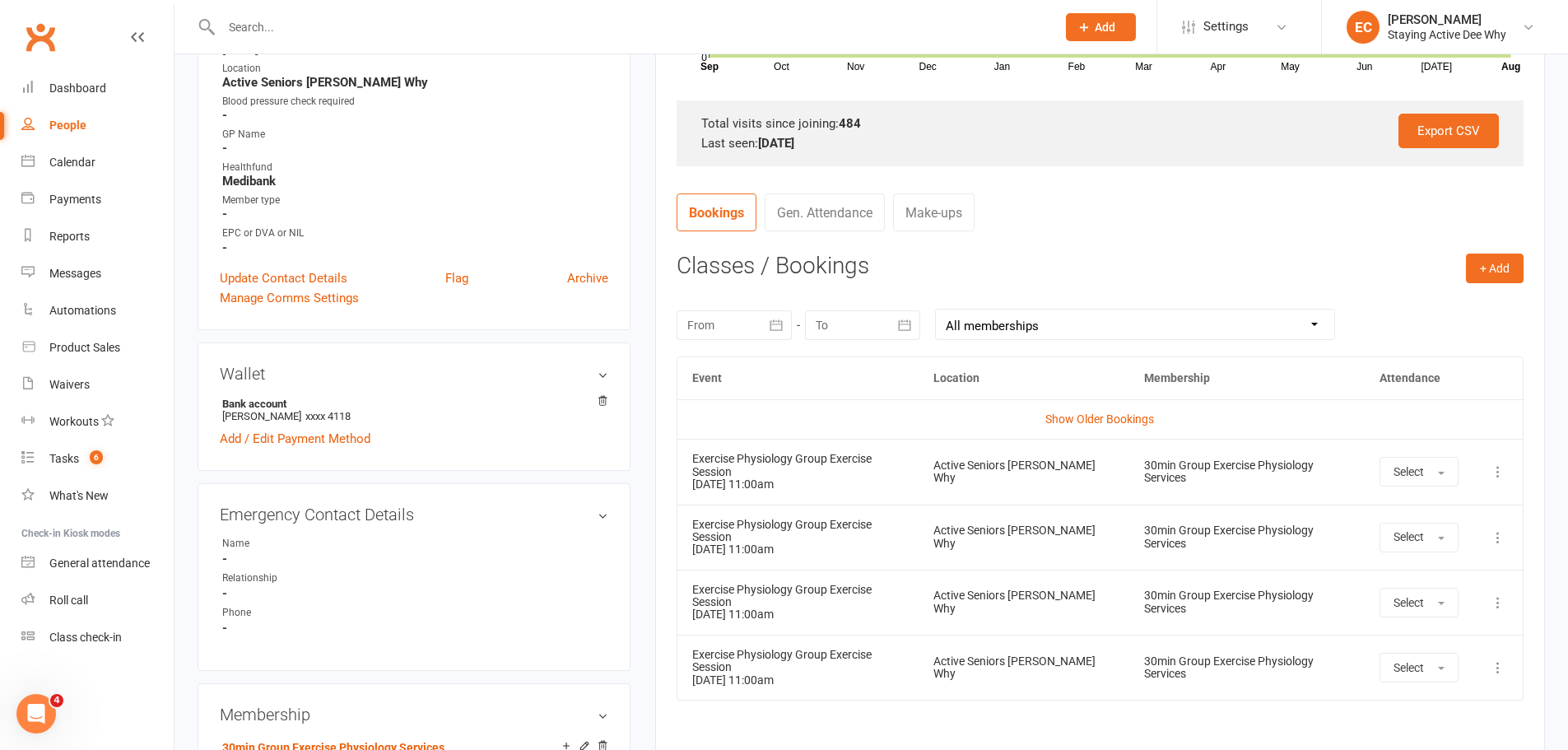
scroll to position [494, 0]
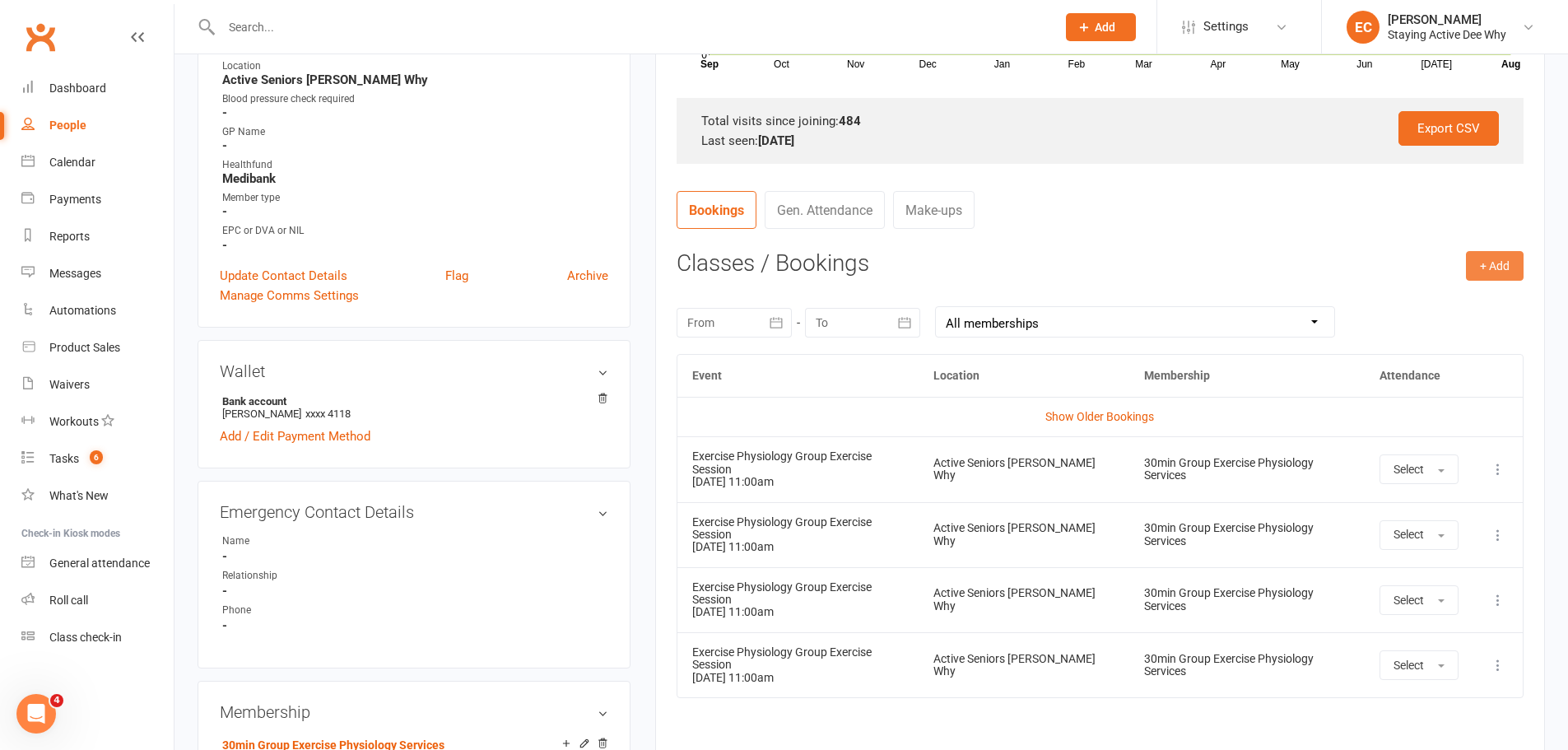
click at [1485, 264] on button "+ Add" at bounding box center [1495, 266] width 58 height 30
click at [1416, 306] on link "Book Event" at bounding box center [1442, 302] width 163 height 32
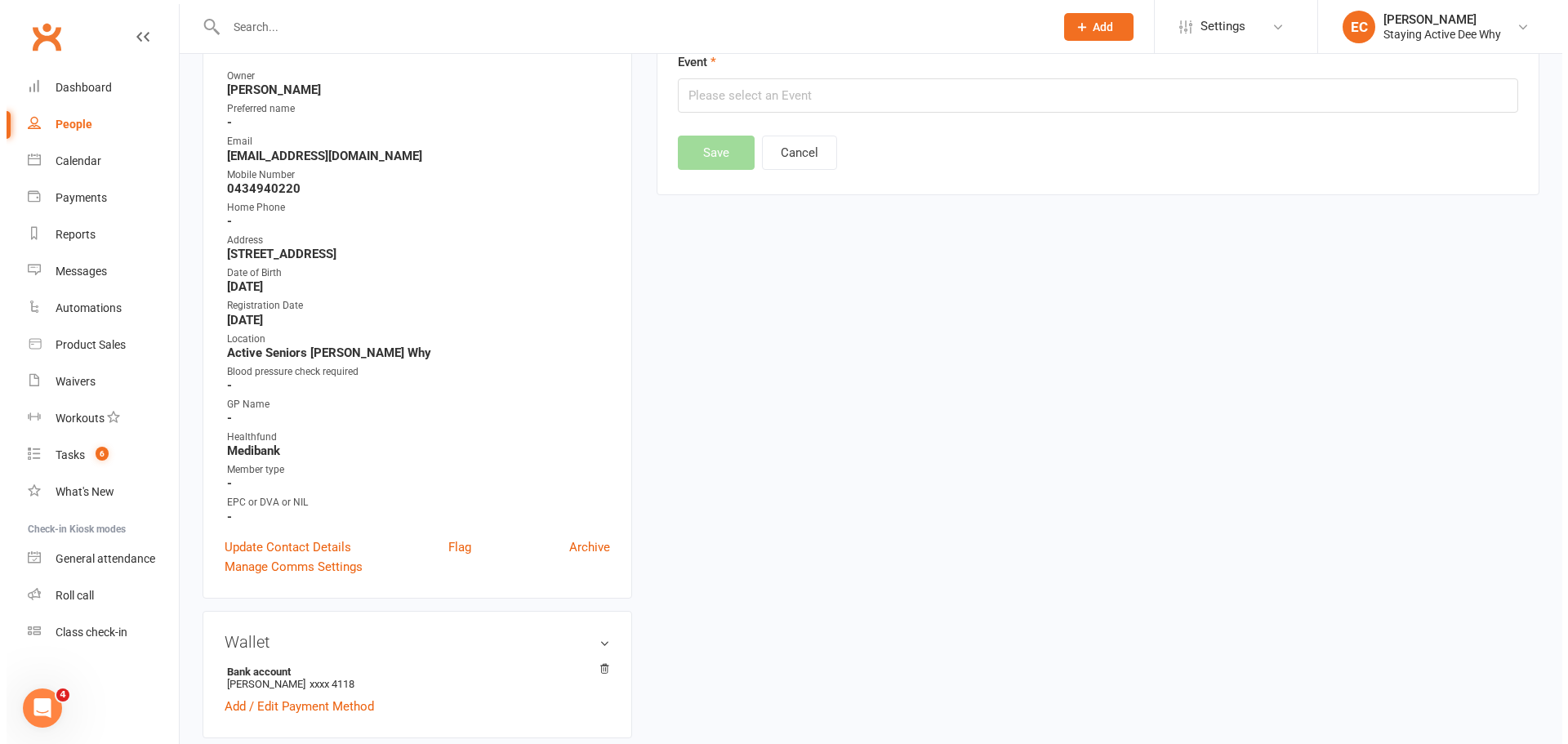
scroll to position [139, 0]
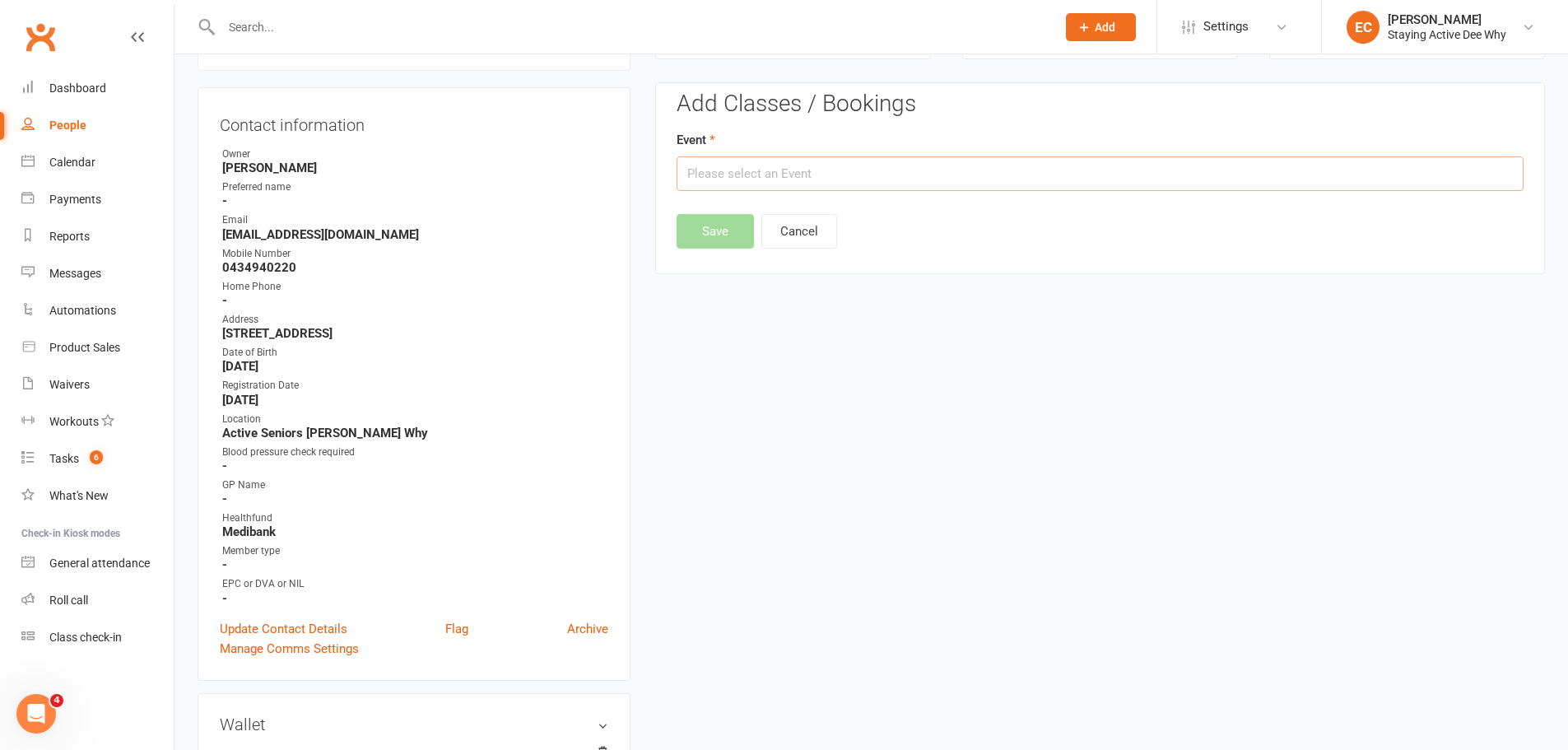
click at [730, 162] on input "text" at bounding box center [1100, 173] width 847 height 34
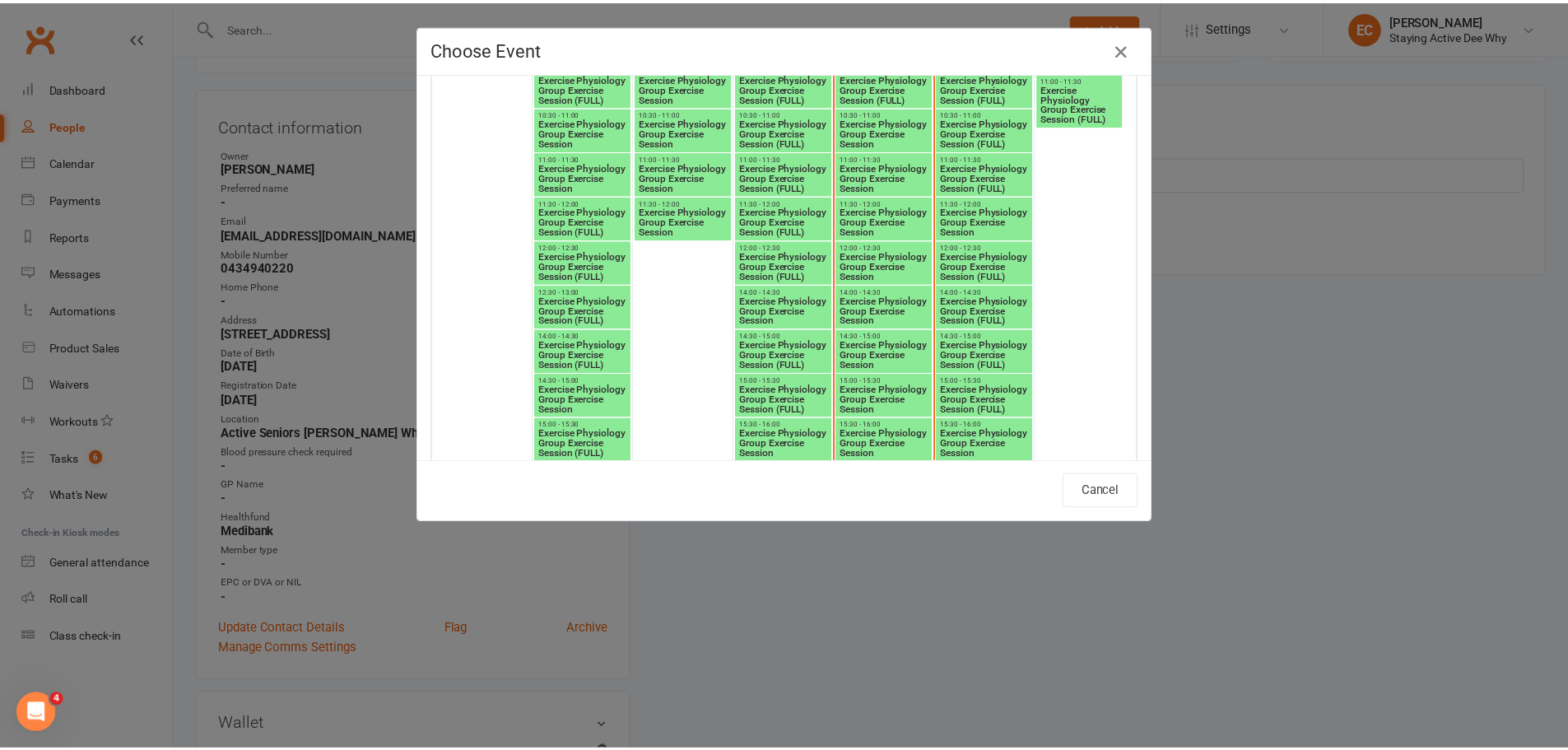
scroll to position [2139, 0]
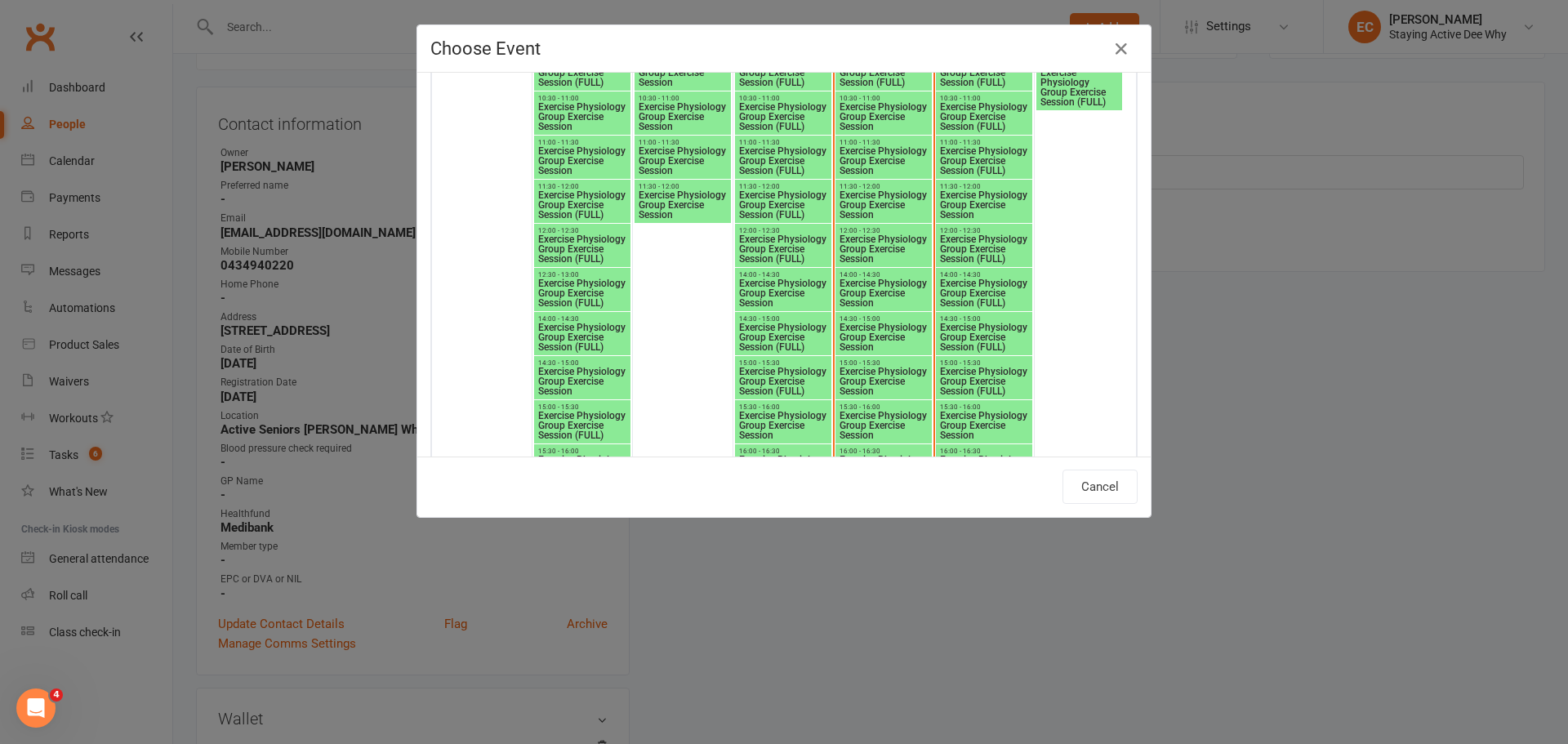
click at [840, 154] on span "Exercise Physiology Group Exercise Session" at bounding box center [883, 161] width 90 height 30
type input "Exercise Physiology Group Exercise Session - Aug 14, 2025 11:00:00 AM"
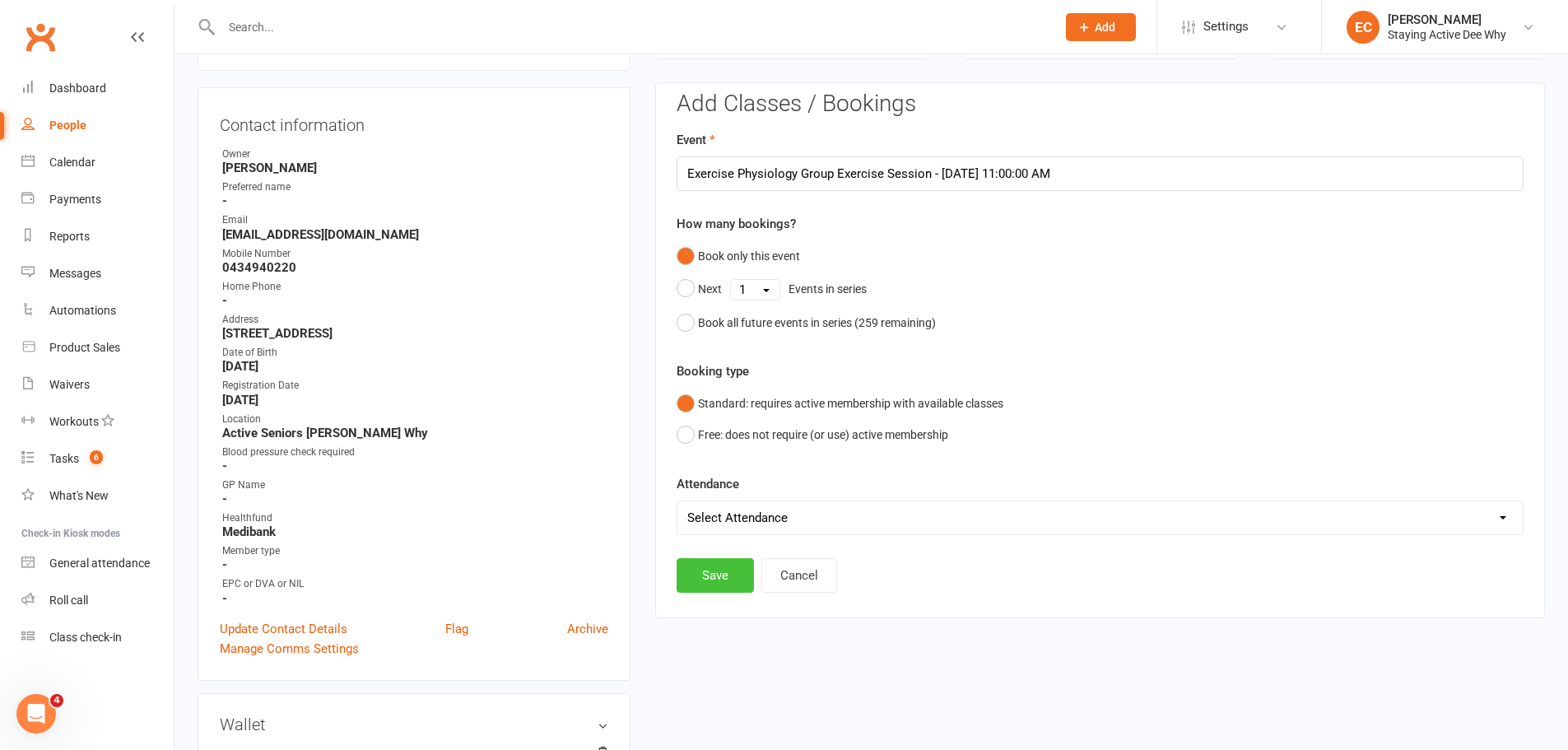
click at [750, 572] on button "Save" at bounding box center [715, 574] width 77 height 34
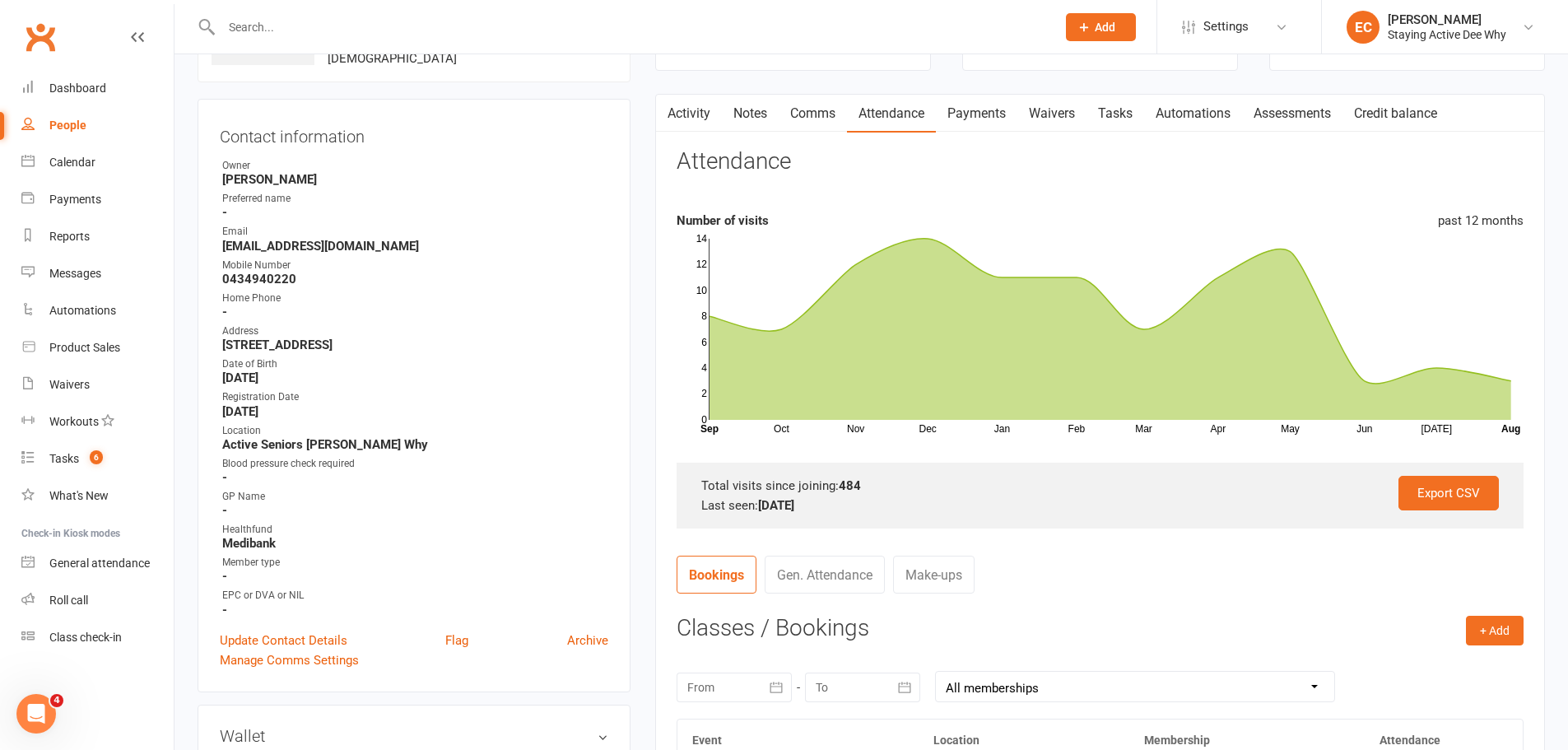
scroll to position [0, 0]
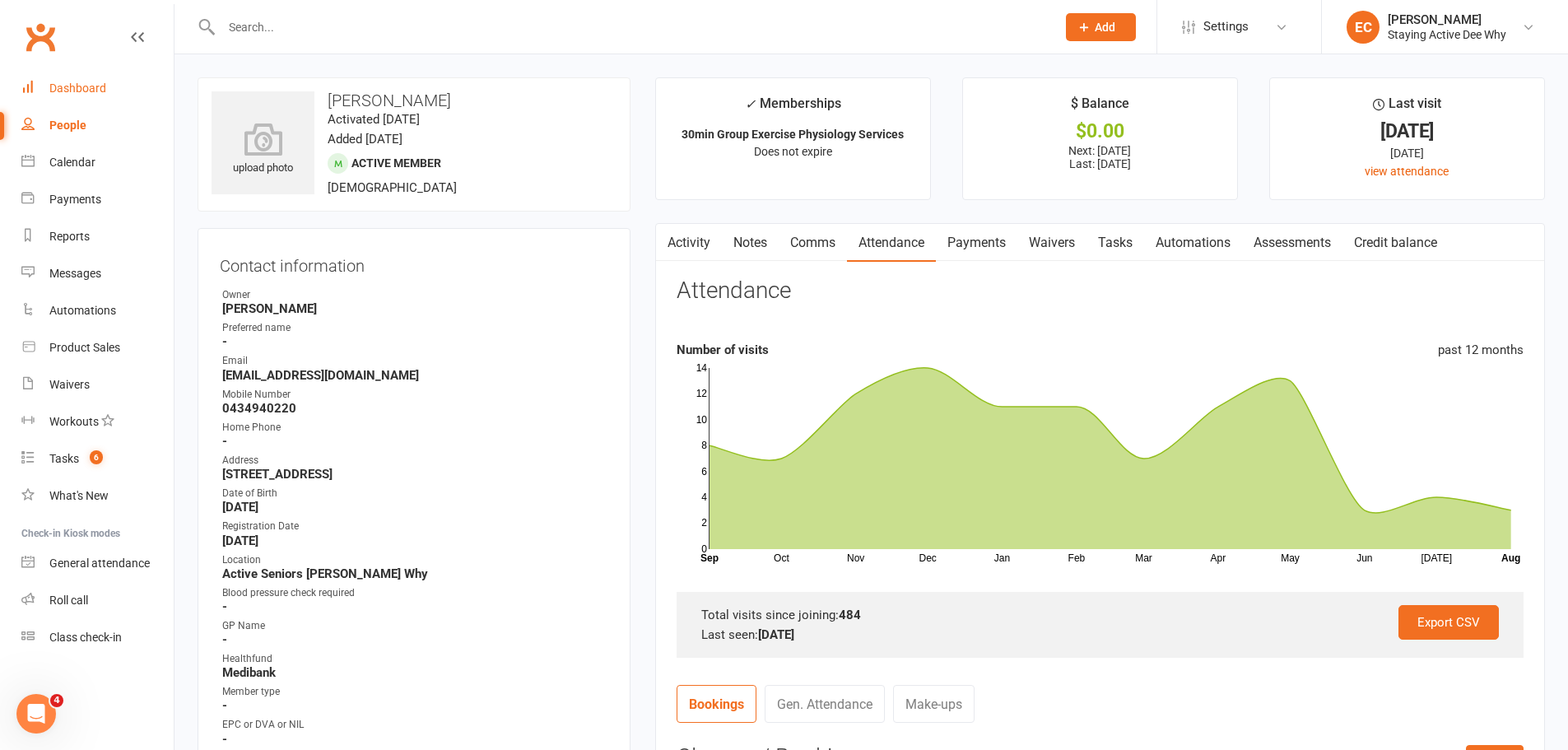
click at [135, 105] on link "Dashboard" at bounding box center [97, 89] width 152 height 37
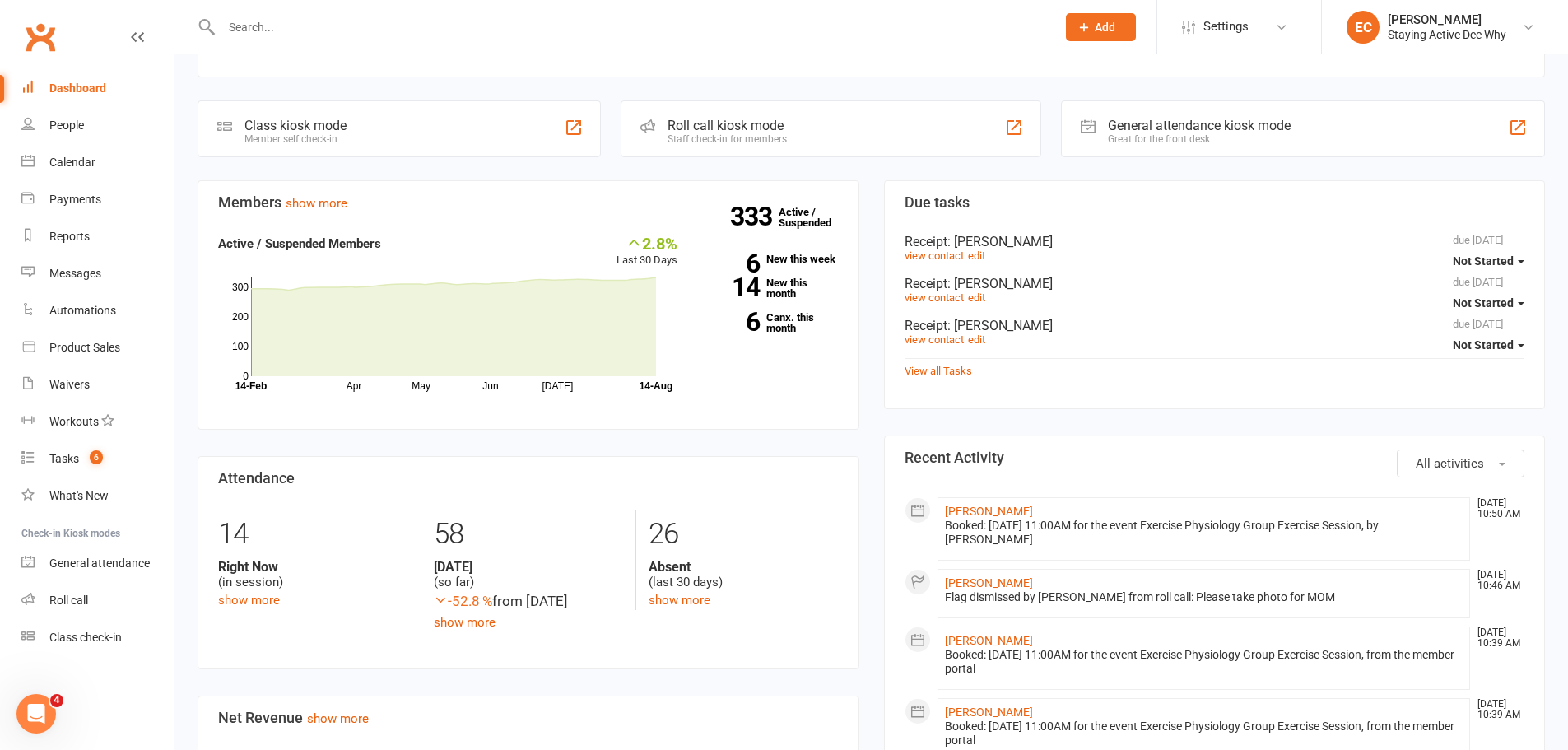
scroll to position [247, 0]
